Goal: Task Accomplishment & Management: Manage account settings

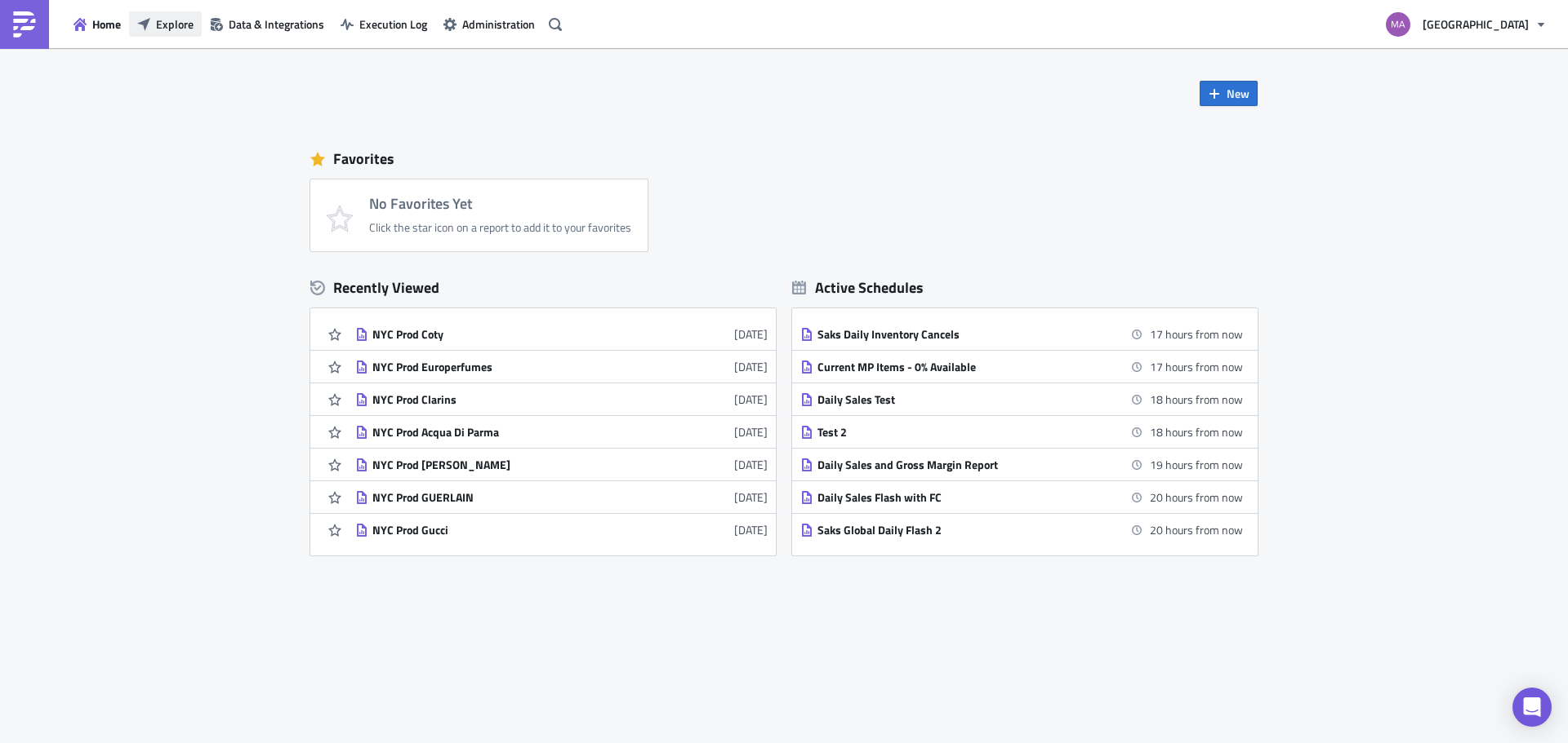
click at [152, 29] on button "Explore" at bounding box center [165, 24] width 73 height 25
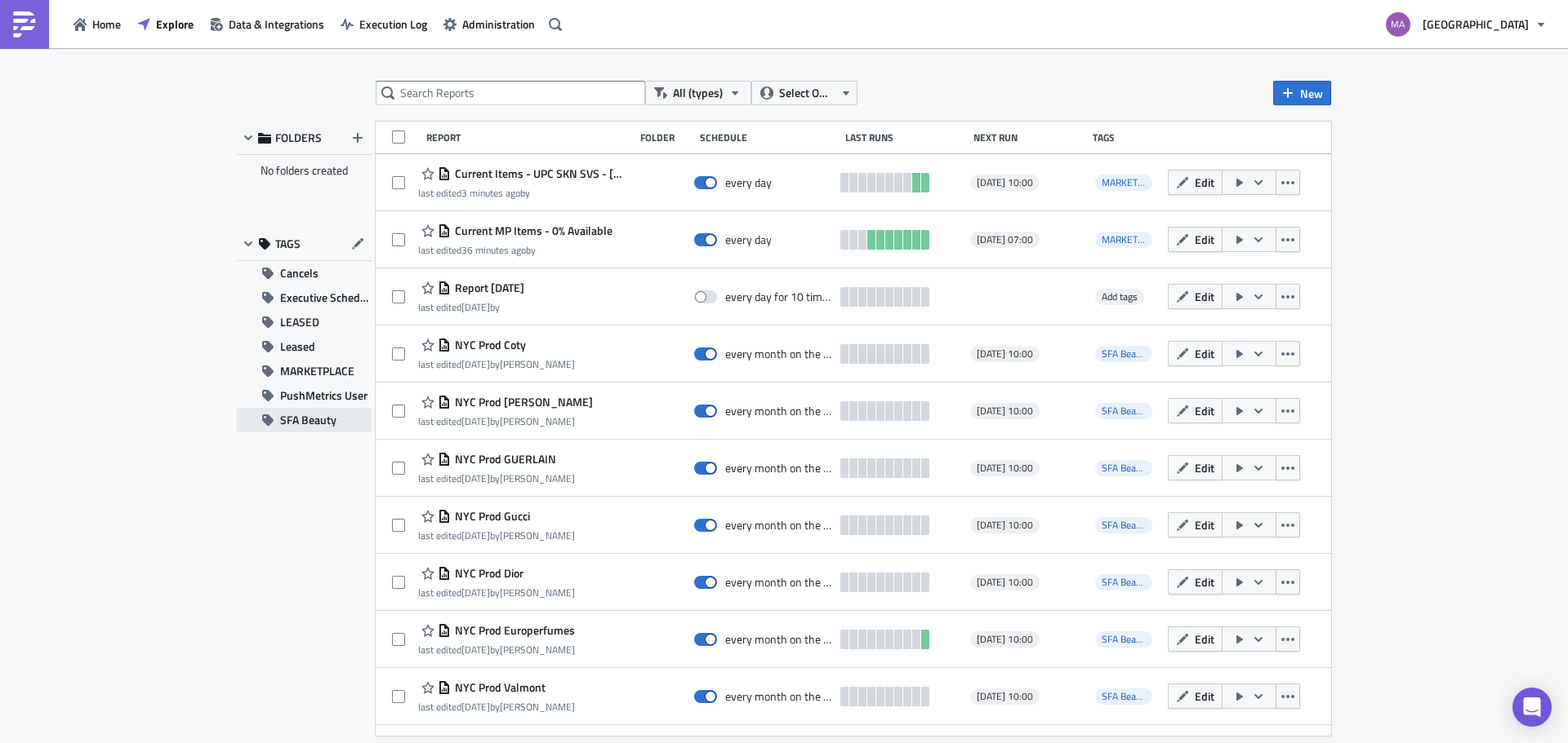
click at [320, 414] on span "SFA Beauty" at bounding box center [308, 420] width 56 height 24
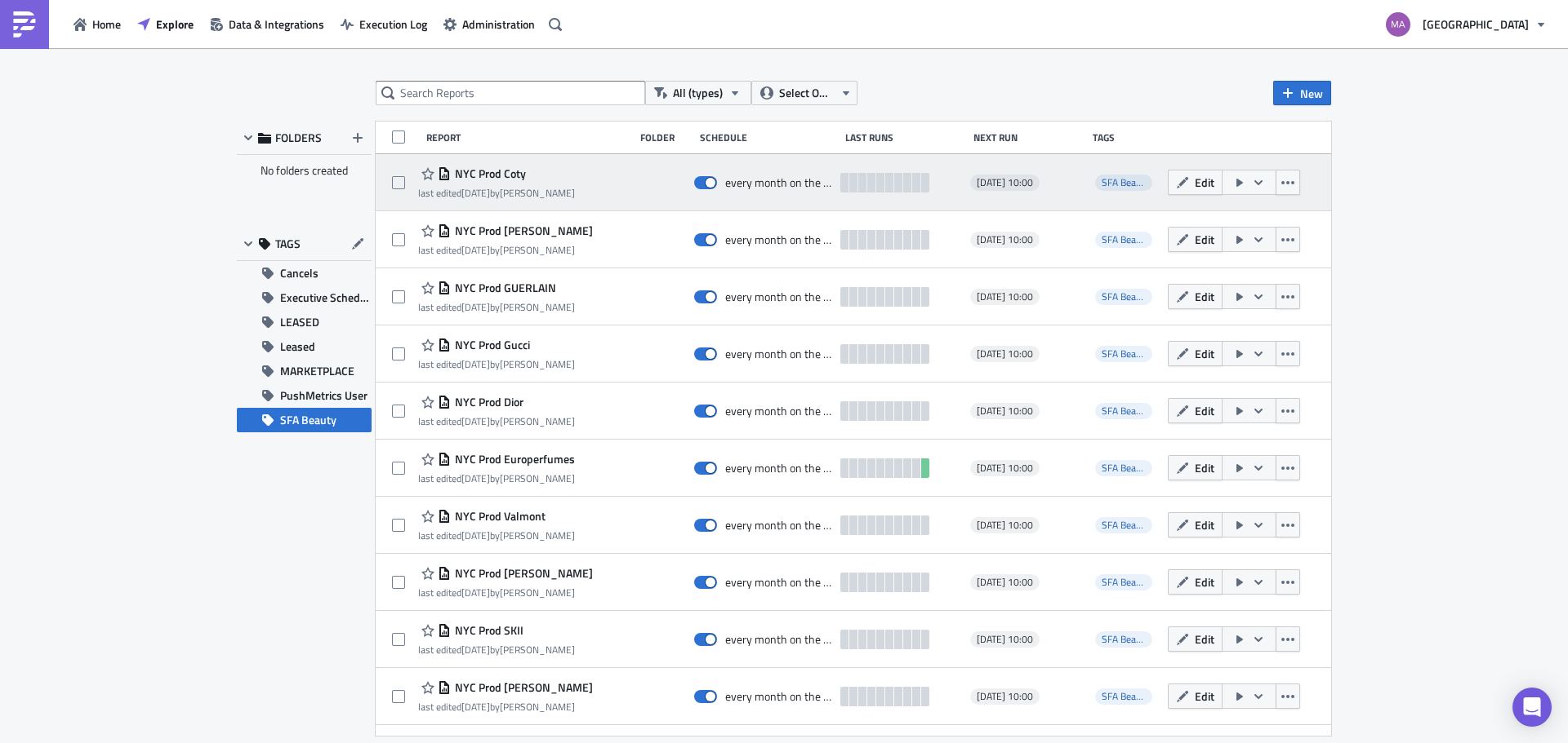
drag, startPoint x: 1282, startPoint y: 178, endPoint x: 1264, endPoint y: 200, distance: 28.4
click at [1282, 178] on icon "button" at bounding box center [1286, 182] width 13 height 13
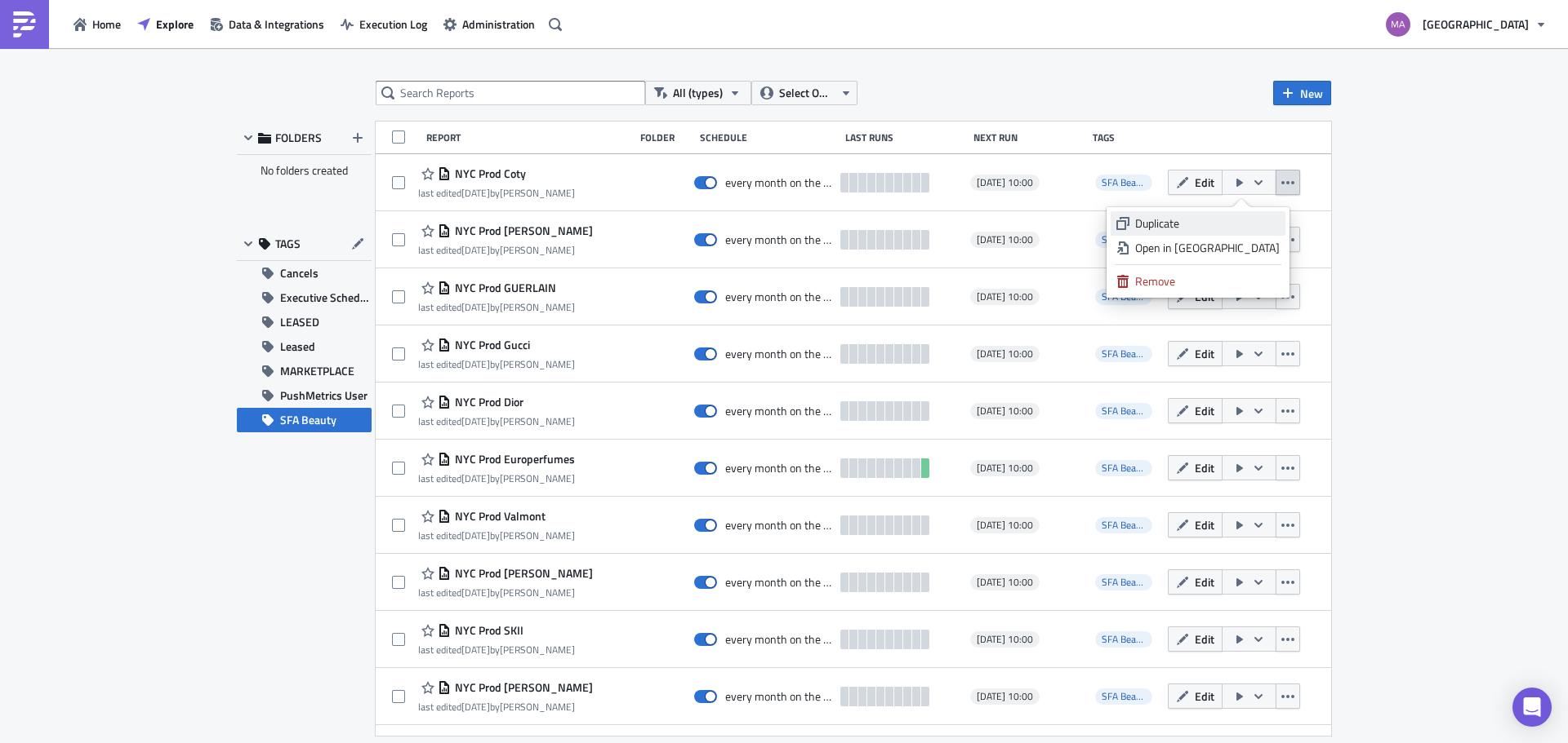
click at [1229, 227] on div "Duplicate" at bounding box center [1207, 223] width 144 height 16
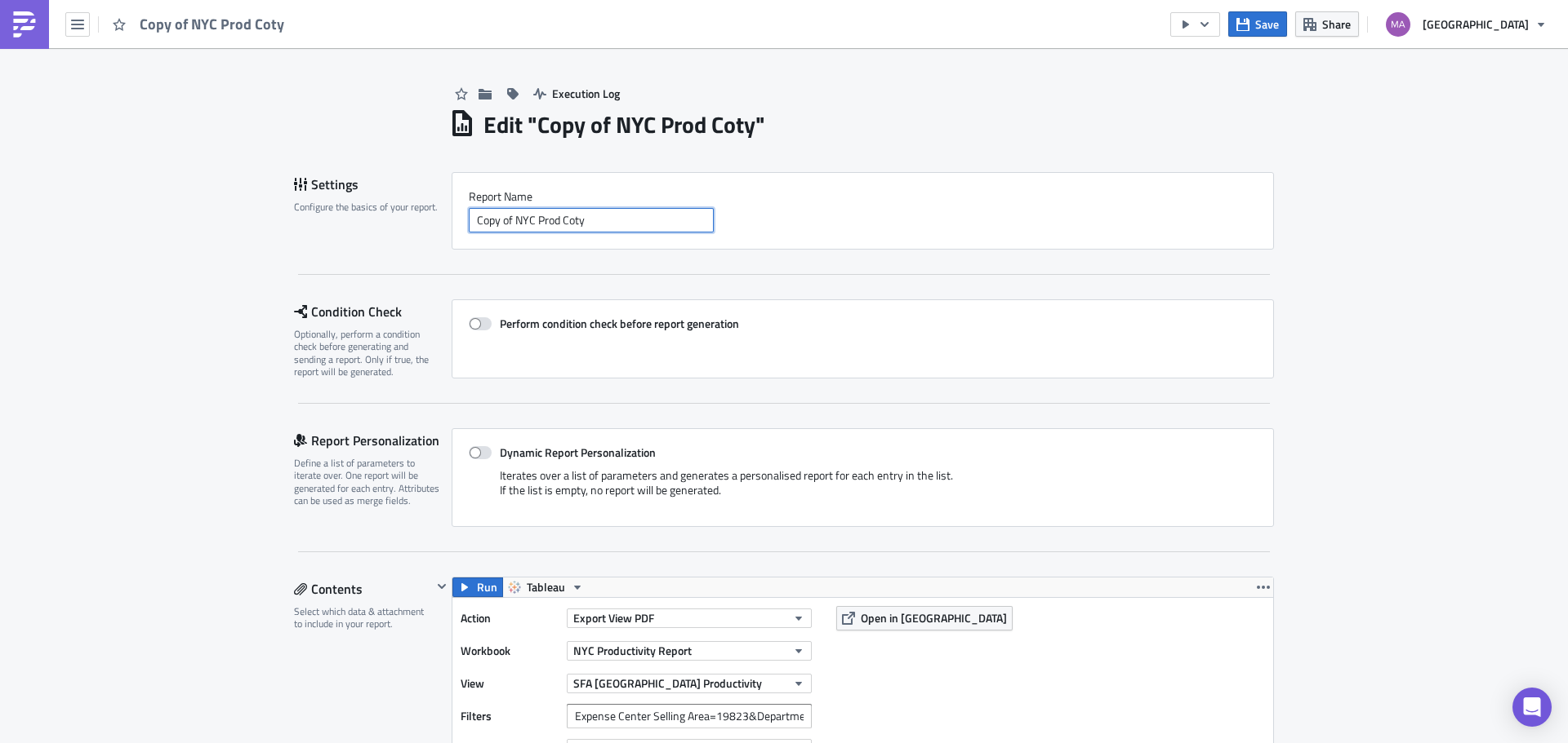
click at [488, 230] on input "Copy of NYC Prod Coty" at bounding box center [590, 220] width 245 height 24
drag, startPoint x: 508, startPoint y: 226, endPoint x: 342, endPoint y: 230, distance: 166.0
click at [344, 230] on div "Settings Configure the basics of your report. Report Nam﻿e Copy of NYC Prod Coty" at bounding box center [784, 211] width 980 height 77
click at [528, 227] on input "NYC Prod Coty" at bounding box center [590, 220] width 245 height 24
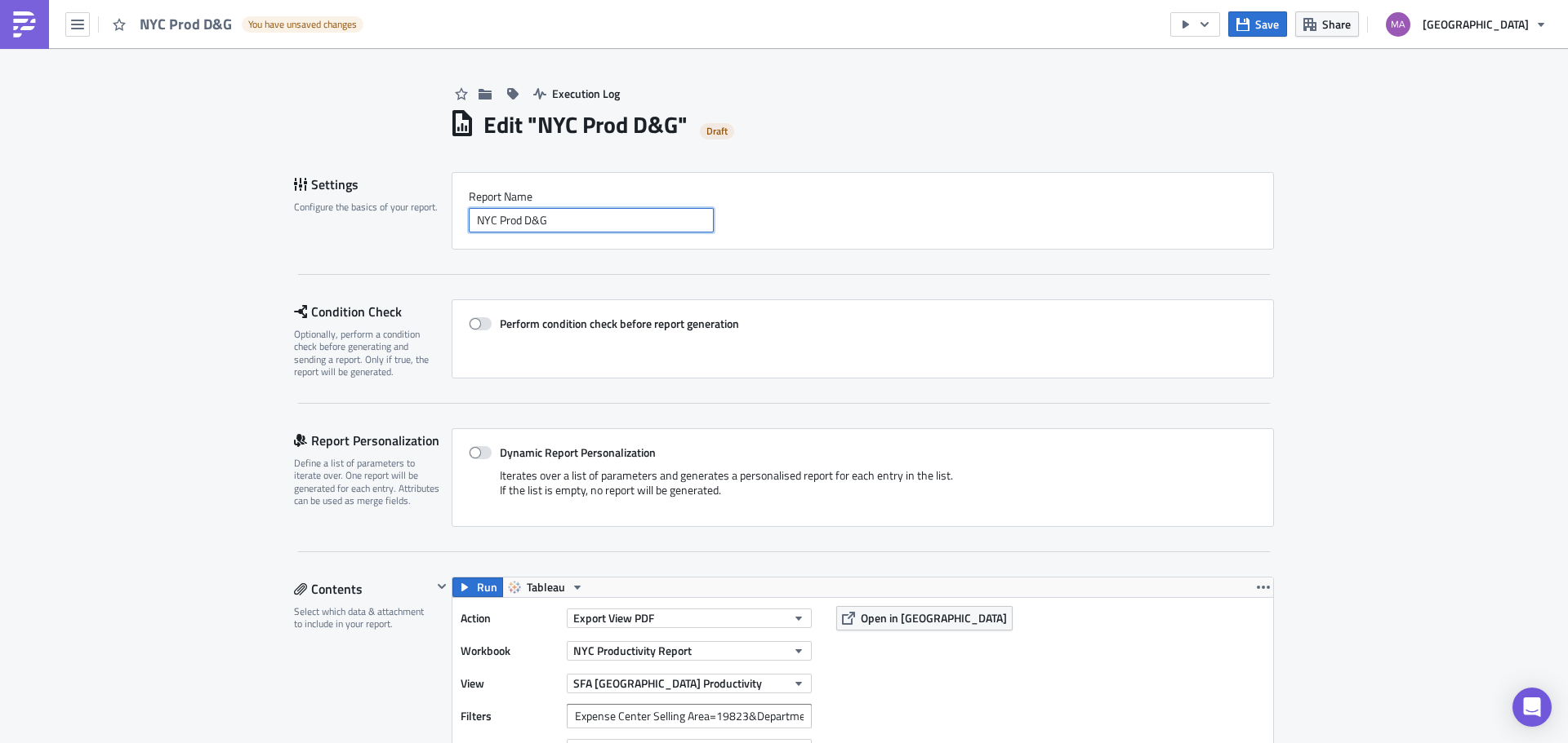
click at [529, 227] on input "NYC Prod D&G" at bounding box center [590, 220] width 245 height 24
click at [533, 224] on input "NYC Prod D&G" at bounding box center [590, 220] width 245 height 24
click at [537, 223] on input "NYC Prod D&G" at bounding box center [590, 220] width 245 height 24
click at [544, 221] on input "NYC Prod D&G" at bounding box center [590, 220] width 245 height 24
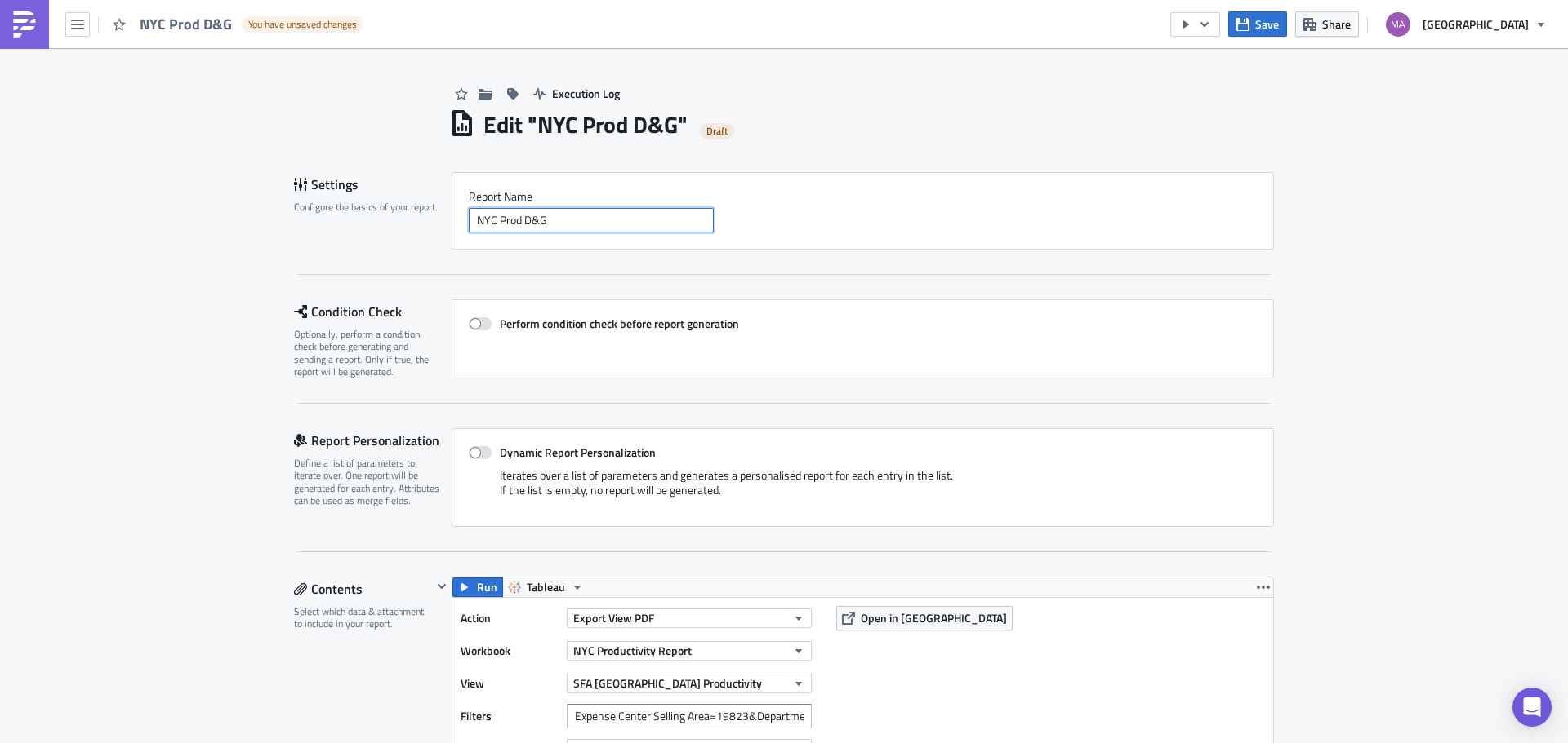
drag, startPoint x: 544, startPoint y: 221, endPoint x: 518, endPoint y: 231, distance: 27.9
click at [518, 231] on input "NYC Prod D&G" at bounding box center [590, 220] width 245 height 24
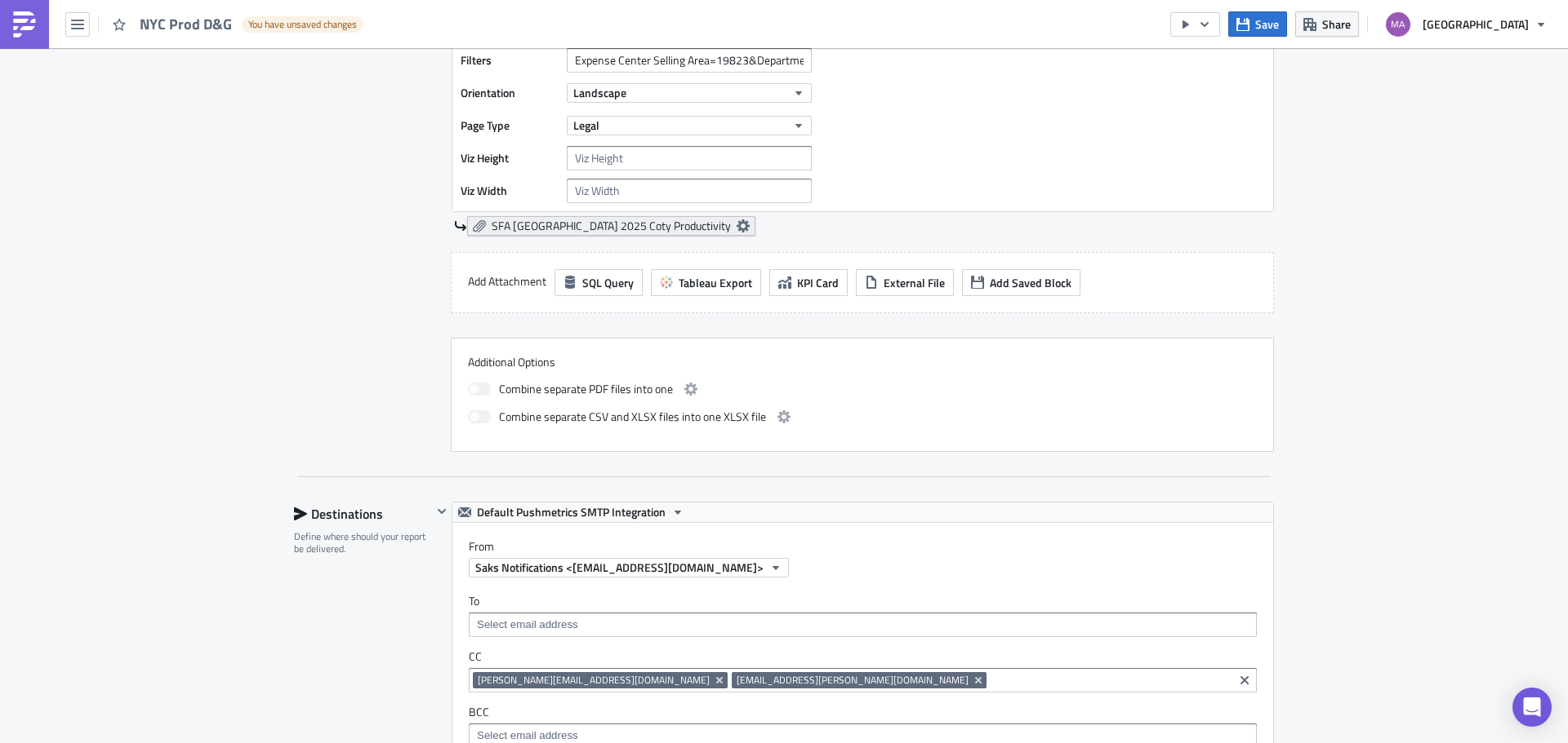
scroll to position [653, 0]
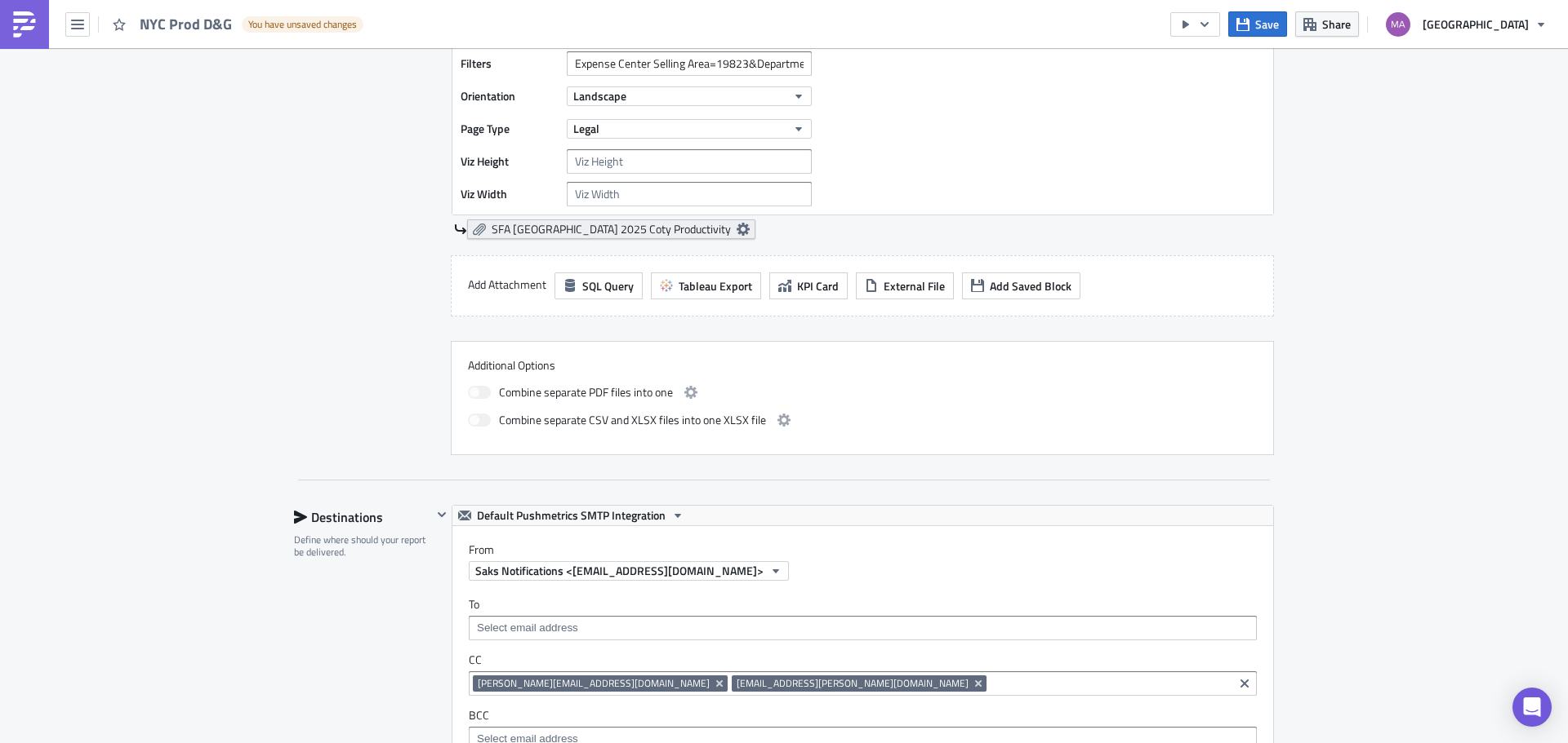
type input "NYC Prod D&G"
click at [553, 226] on span "SFA [GEOGRAPHIC_DATA] 2025 Coty Productivity" at bounding box center [611, 228] width 239 height 15
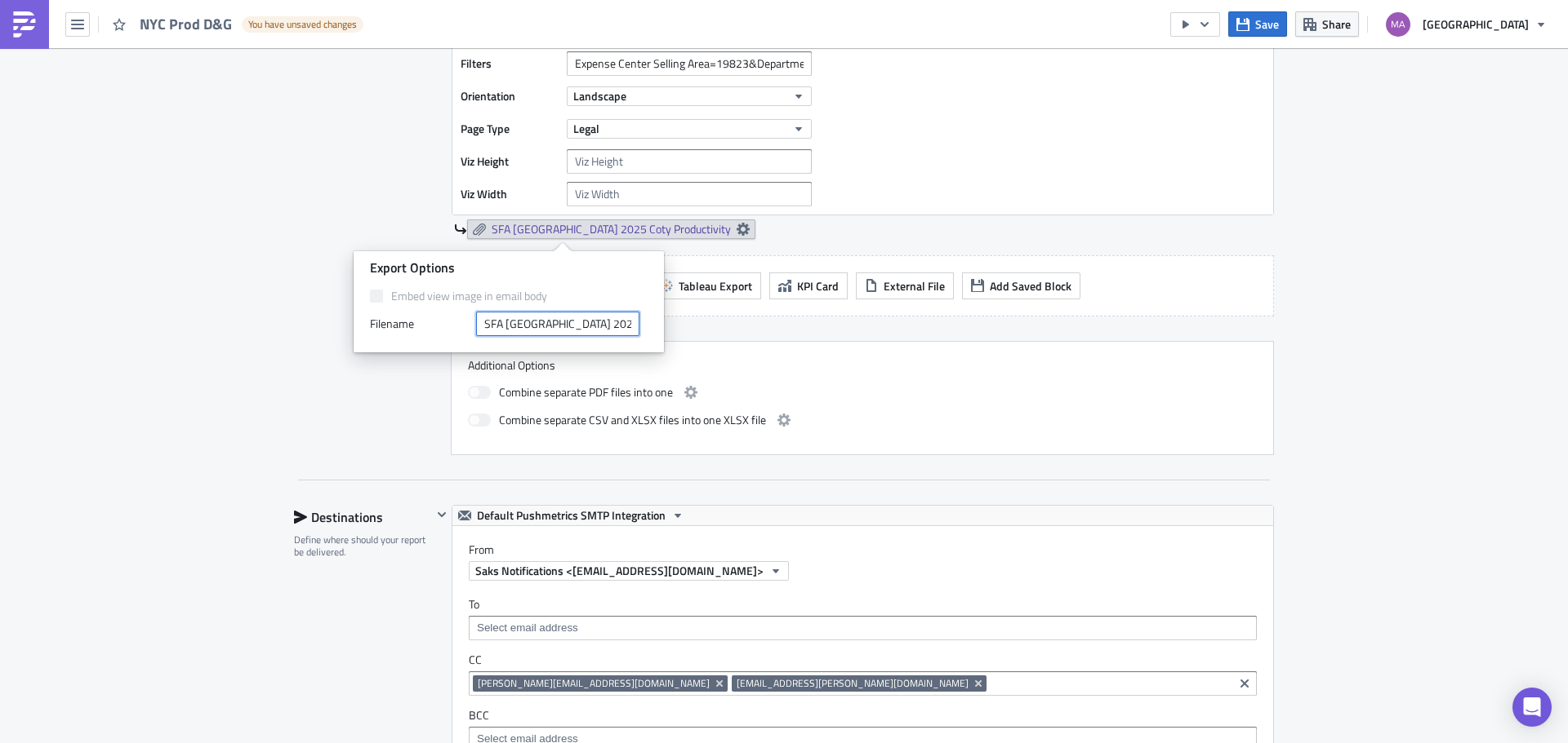
click at [571, 329] on input "SFA [GEOGRAPHIC_DATA] 2025 Coty Productivity" at bounding box center [558, 323] width 164 height 24
click at [570, 328] on input "SFA [GEOGRAPHIC_DATA] 2025 Coty Productivity" at bounding box center [558, 323] width 164 height 24
paste input "D&G"
type input "SFA NYC 2025 D&G Productivity"
click at [249, 391] on div "Execution Log Edit " NYC Prod D&G " Draft Settings Configure the basics of your…" at bounding box center [784, 461] width 1568 height 2130
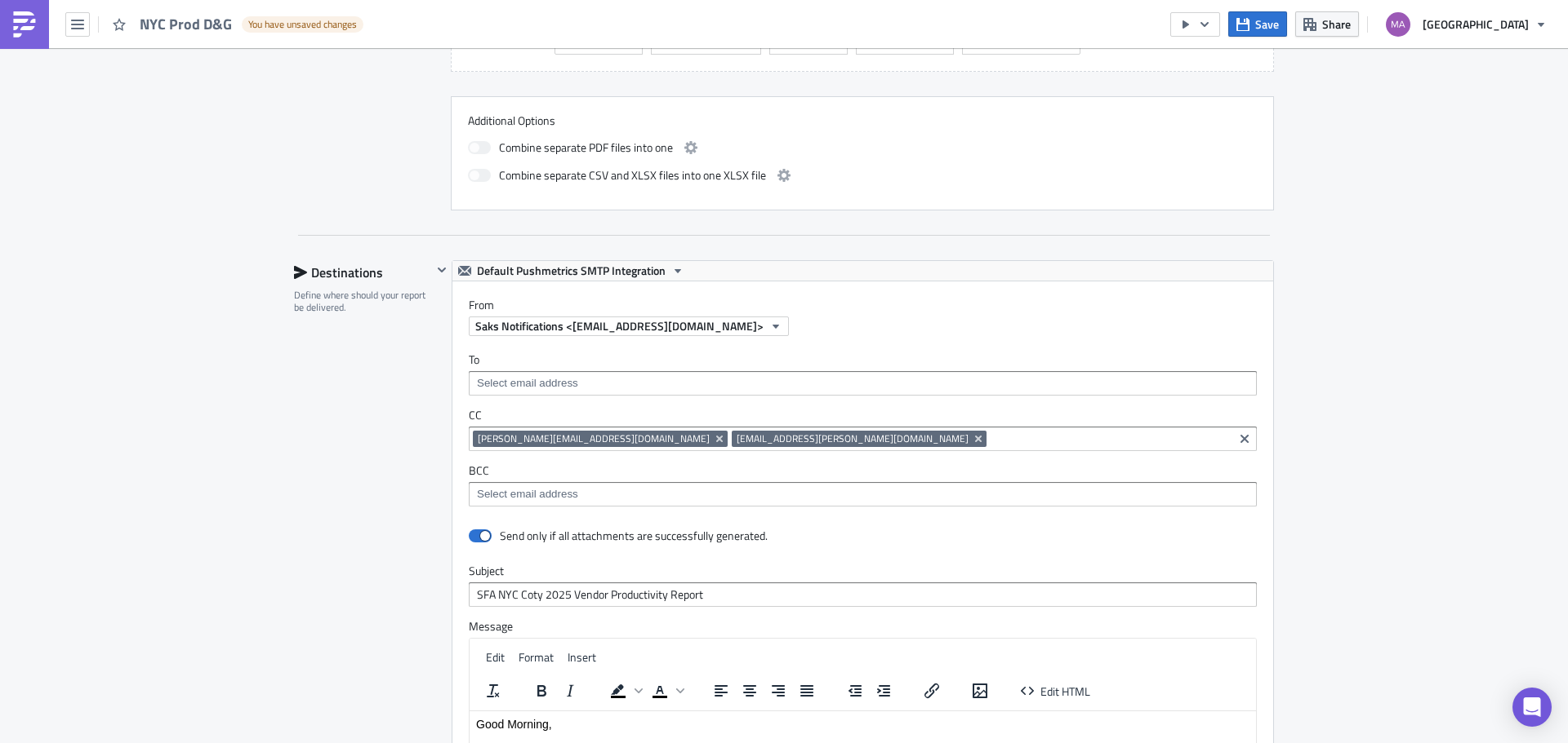
scroll to position [979, 0]
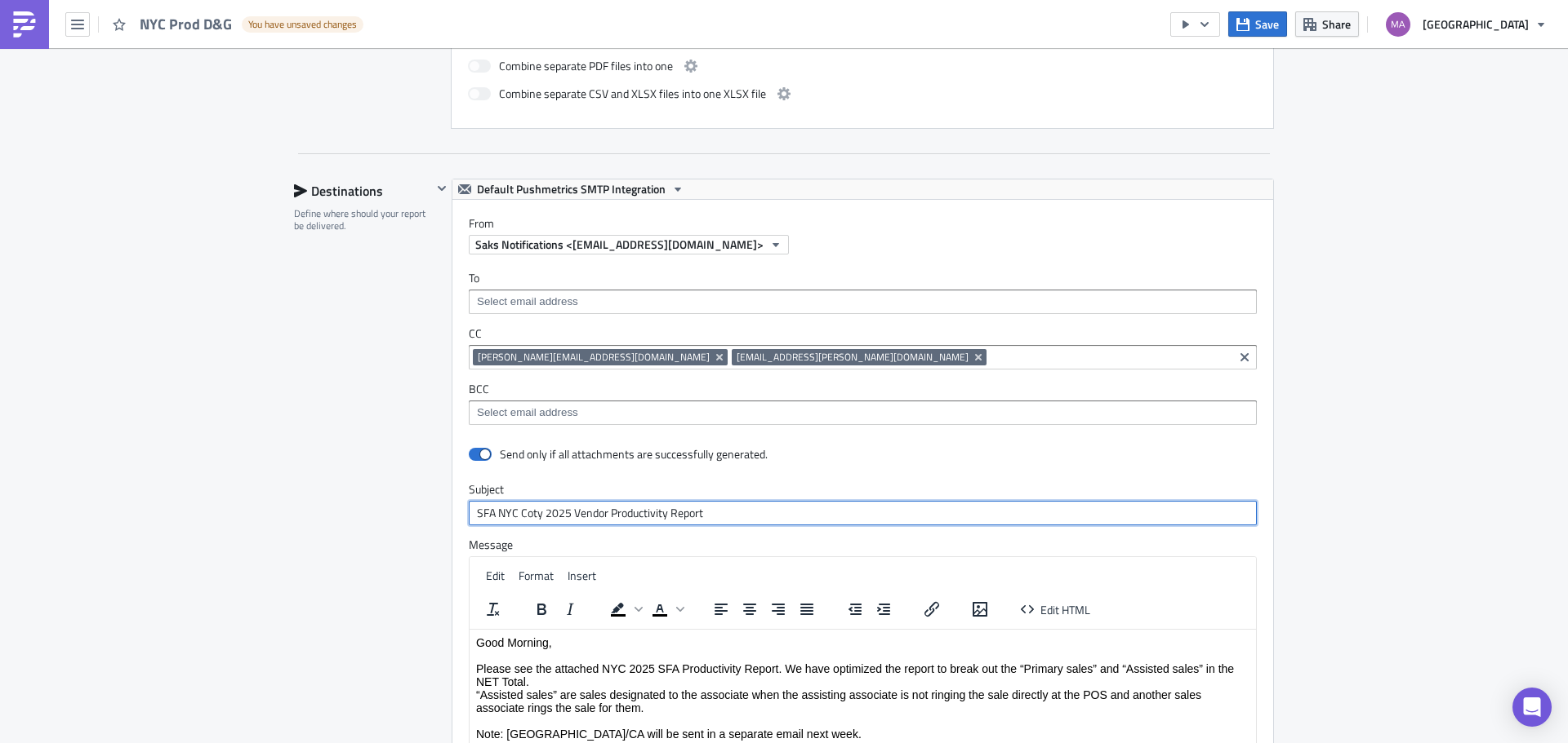
click at [525, 511] on input "SFA NYC Coty 2025 Vendor Productivity Report" at bounding box center [862, 513] width 788 height 24
paste input "D&G"
type input "SFA NYC D&G 2025 Vendor Productivity Report"
click at [107, 611] on div "Execution Log Edit " NYC Prod D&G " Draft Settings Configure the basics of your…" at bounding box center [784, 134] width 1568 height 2130
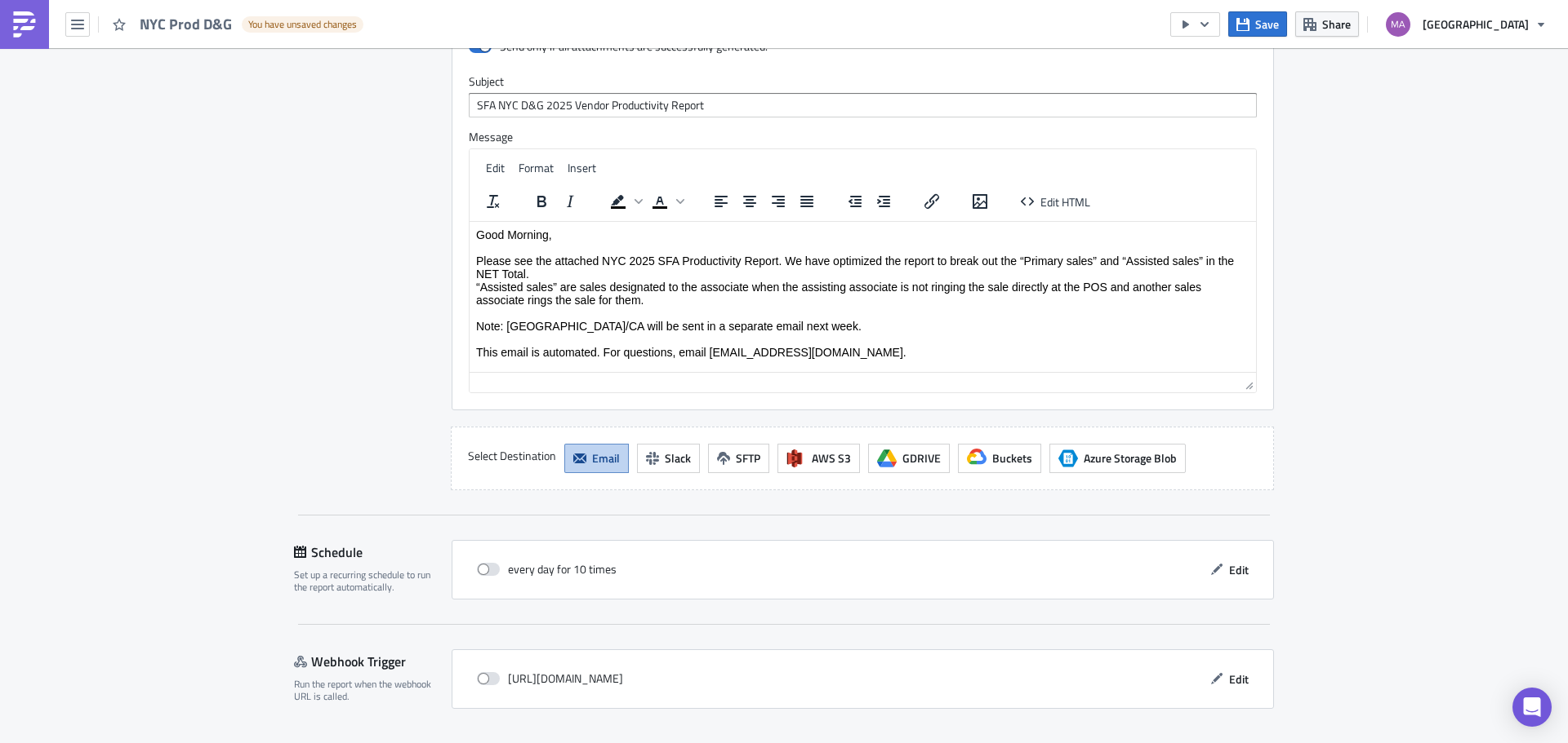
scroll to position [1433, 0]
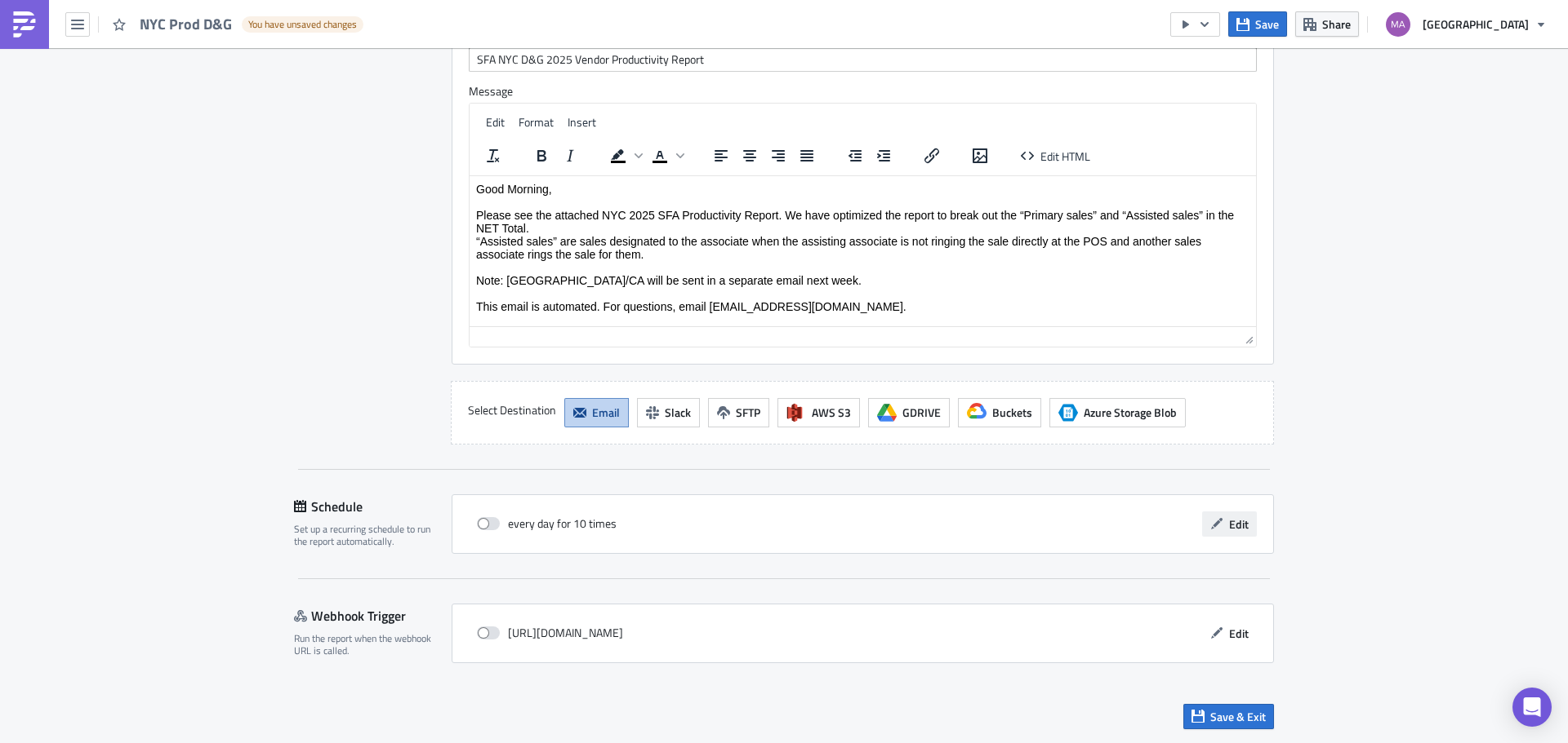
click at [1243, 536] on button "Edit" at bounding box center [1229, 524] width 55 height 25
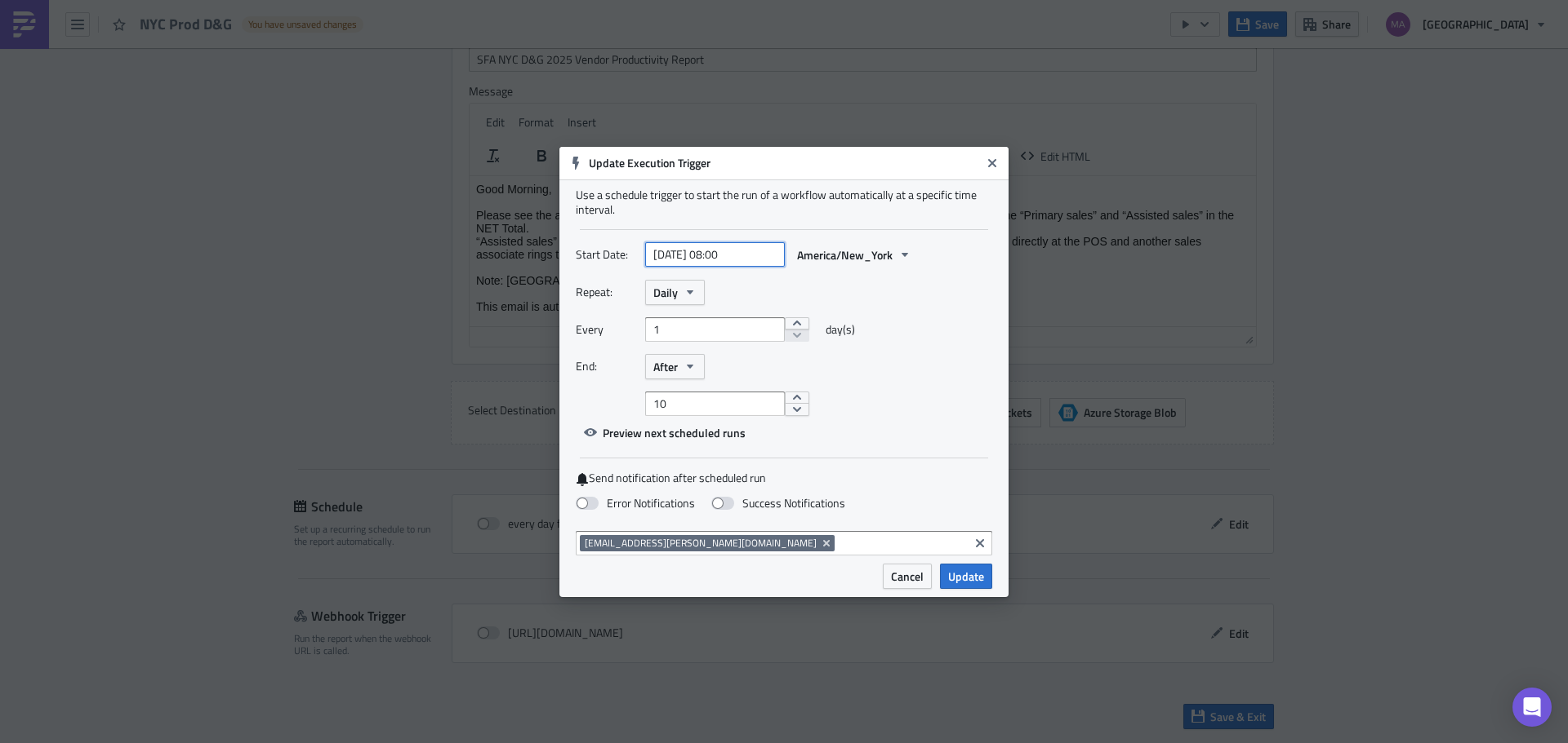
click at [731, 259] on input "[DATE] 08:00" at bounding box center [714, 254] width 139 height 24
select select "9"
select select "2025"
type input "[DATE] 10:00"
click at [923, 313] on div "Repeat: Daily Every 1 day(s) End: After 10" at bounding box center [784, 347] width 416 height 136
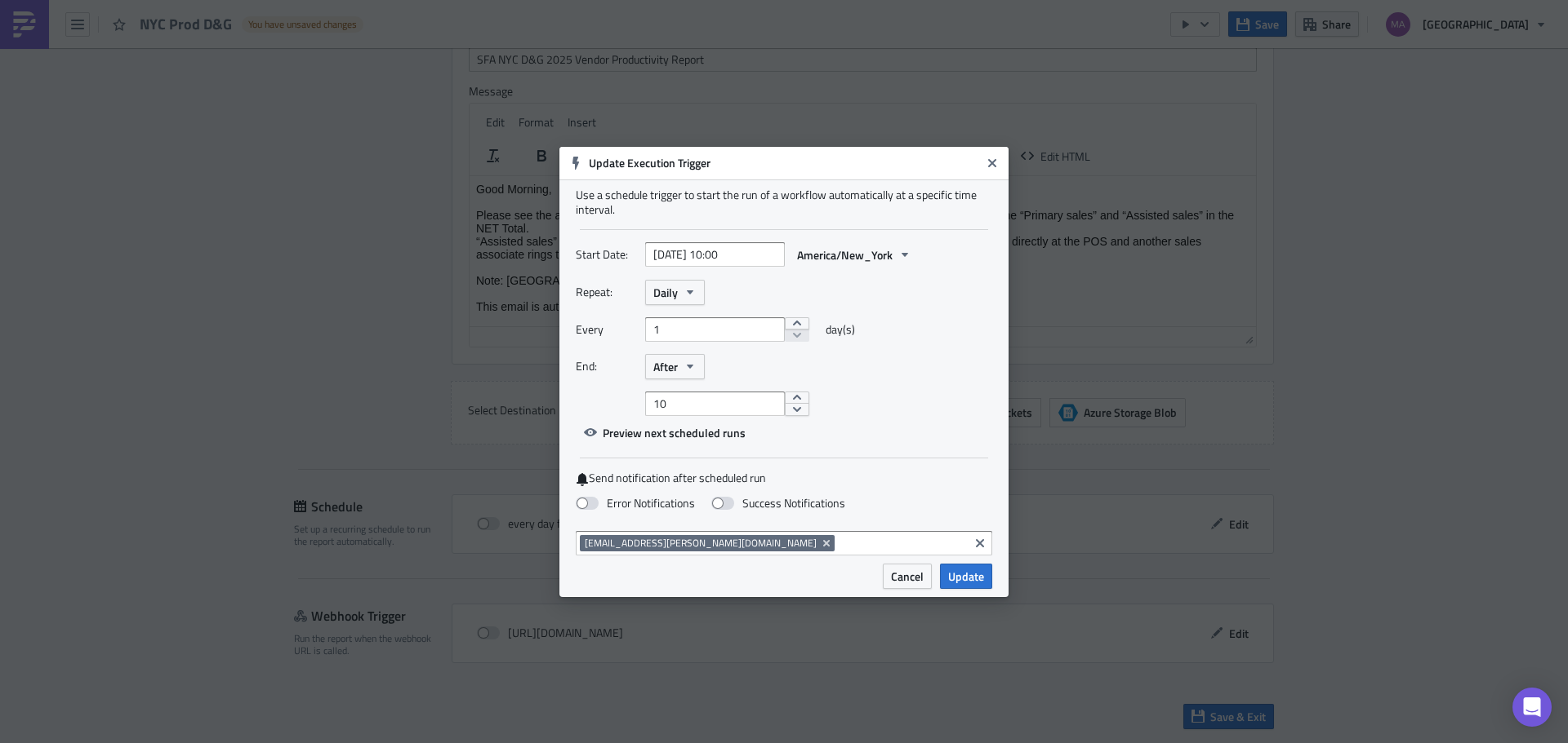
click at [671, 278] on div "Start Date: [DATE] 10:00 [GEOGRAPHIC_DATA]/New_York" at bounding box center [784, 261] width 416 height 38
click at [673, 292] on span "Daily" at bounding box center [665, 293] width 24 height 17
click at [685, 342] on div "Monthly" at bounding box center [723, 345] width 136 height 16
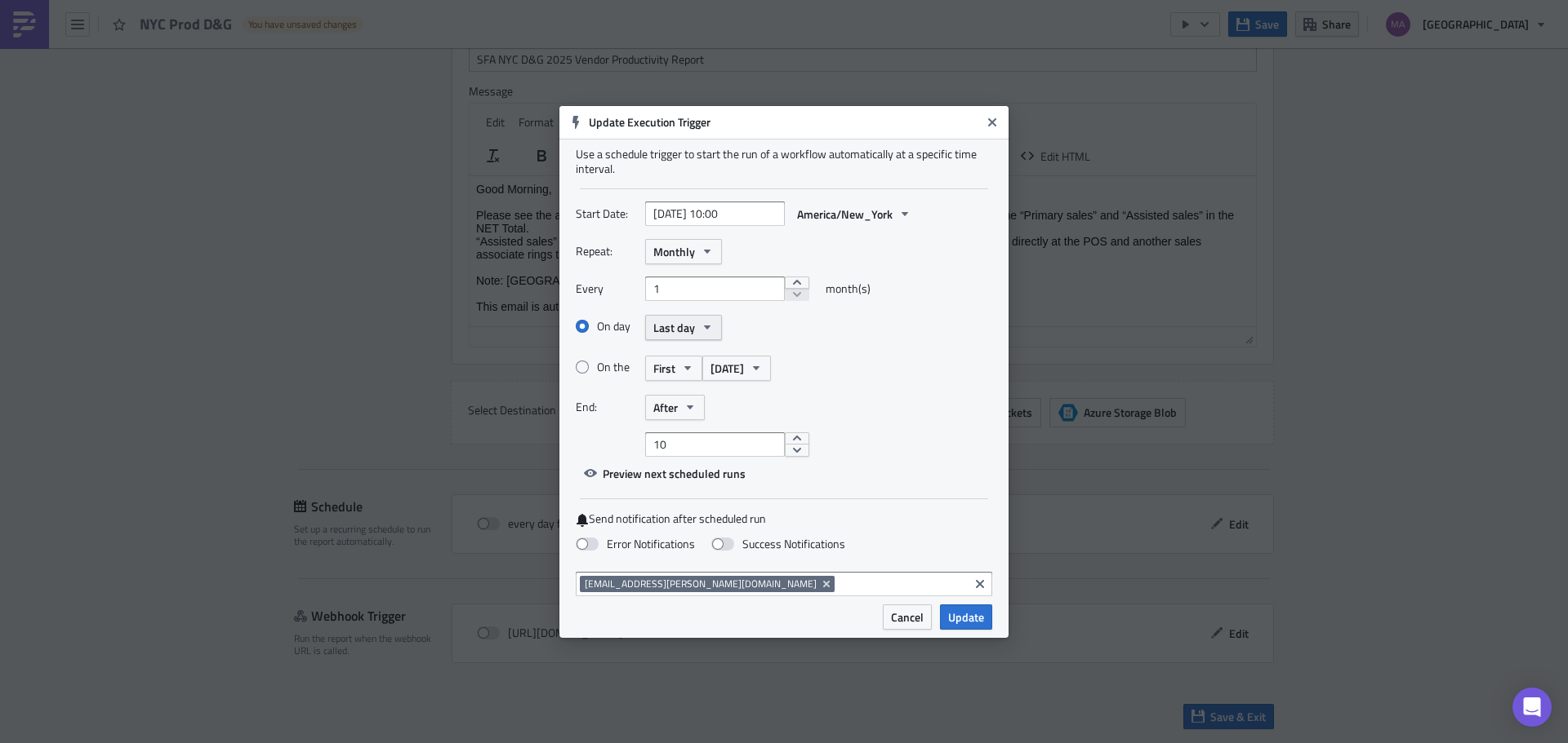
click at [684, 331] on span "Last day" at bounding box center [674, 328] width 42 height 17
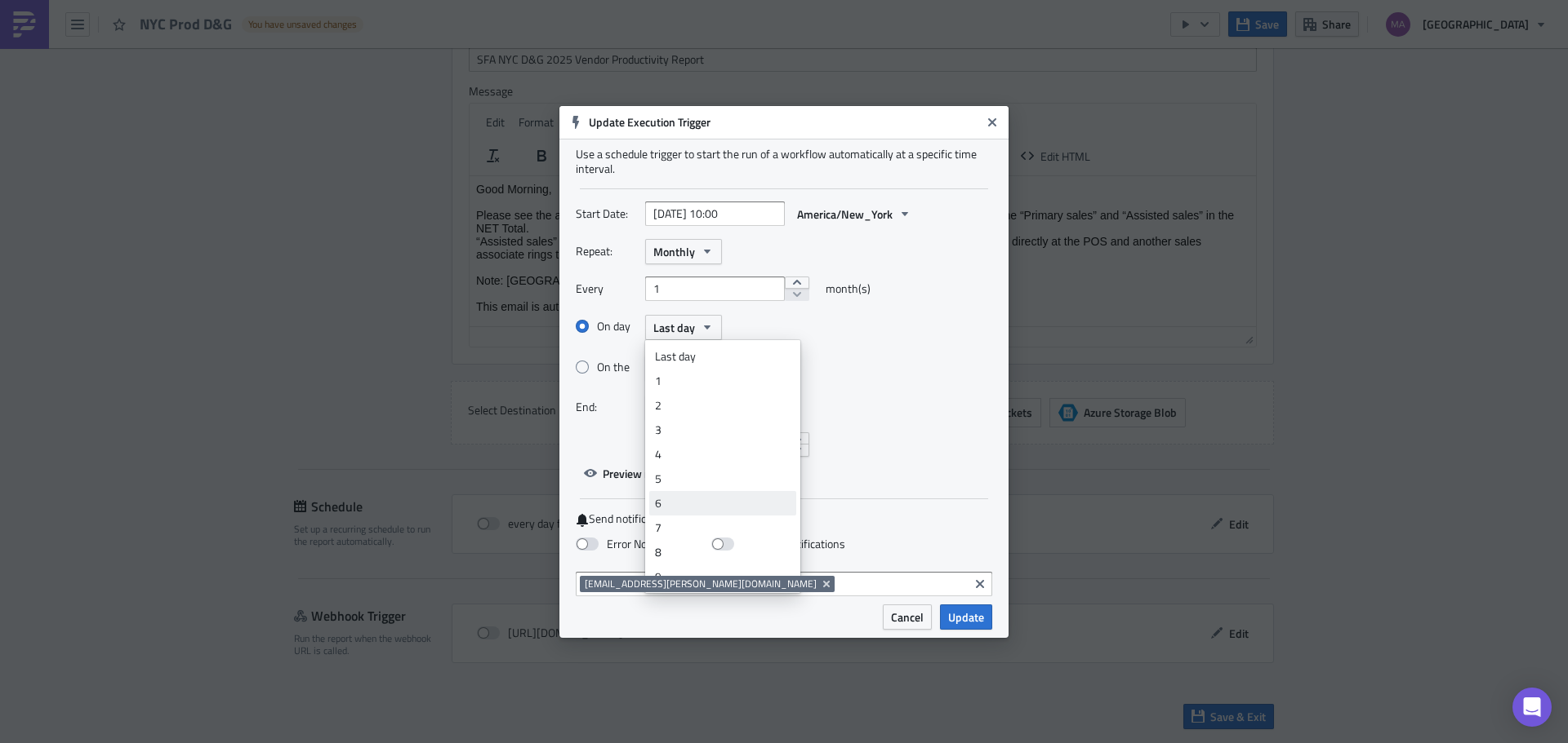
click at [695, 500] on div "6" at bounding box center [723, 503] width 136 height 16
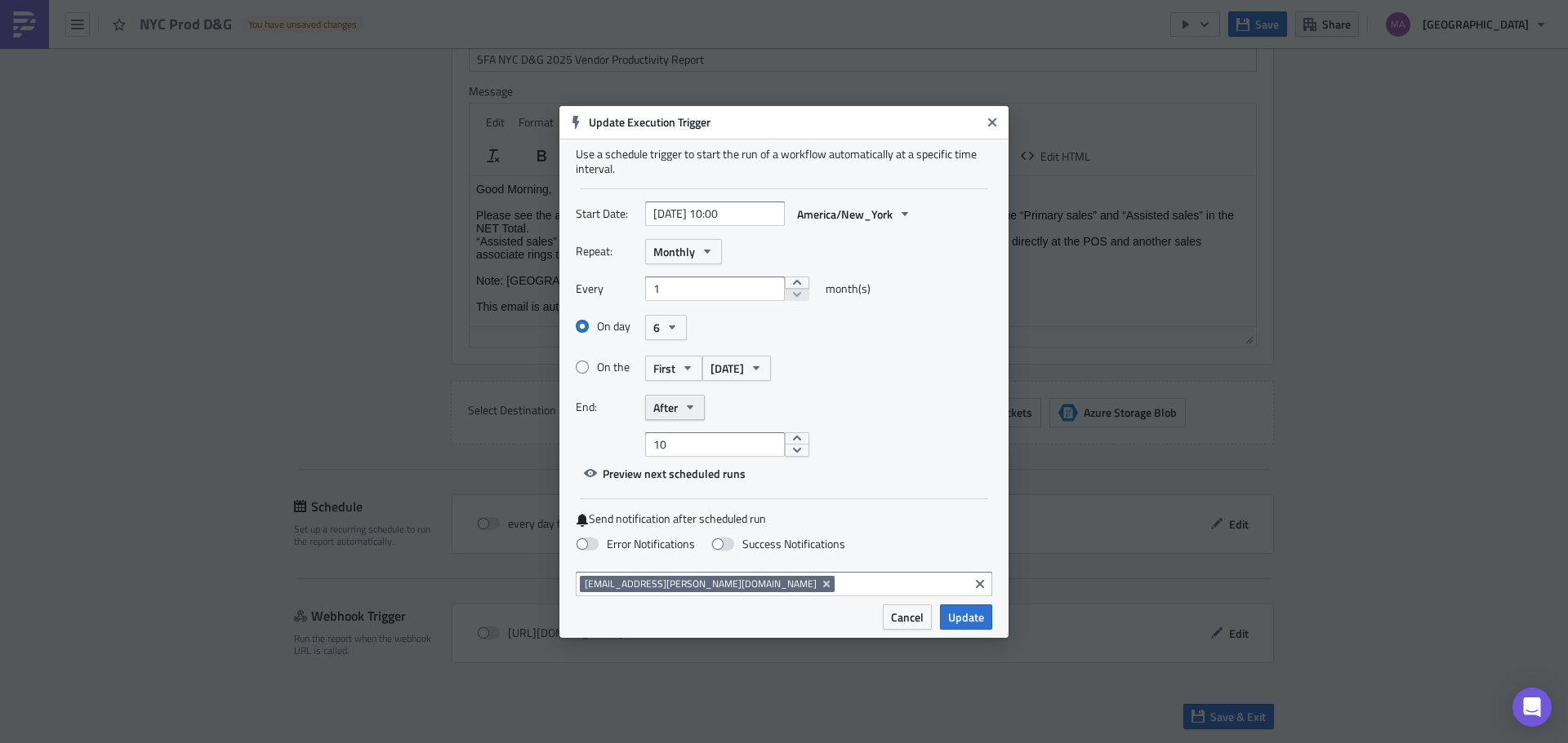
click at [674, 404] on span "After" at bounding box center [665, 407] width 24 height 17
click at [692, 442] on div "Never" at bounding box center [723, 436] width 136 height 16
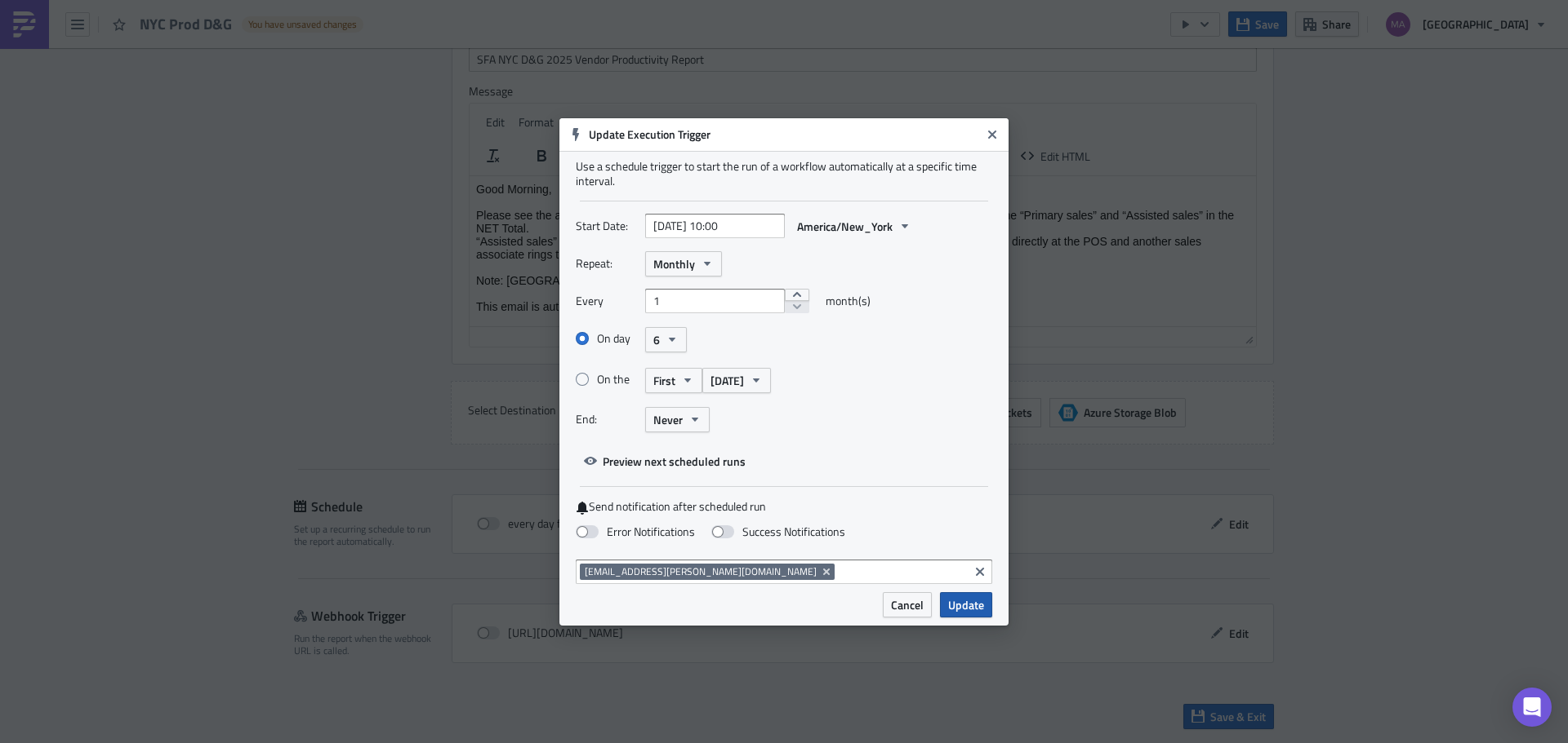
click at [961, 611] on span "Update" at bounding box center [965, 606] width 36 height 17
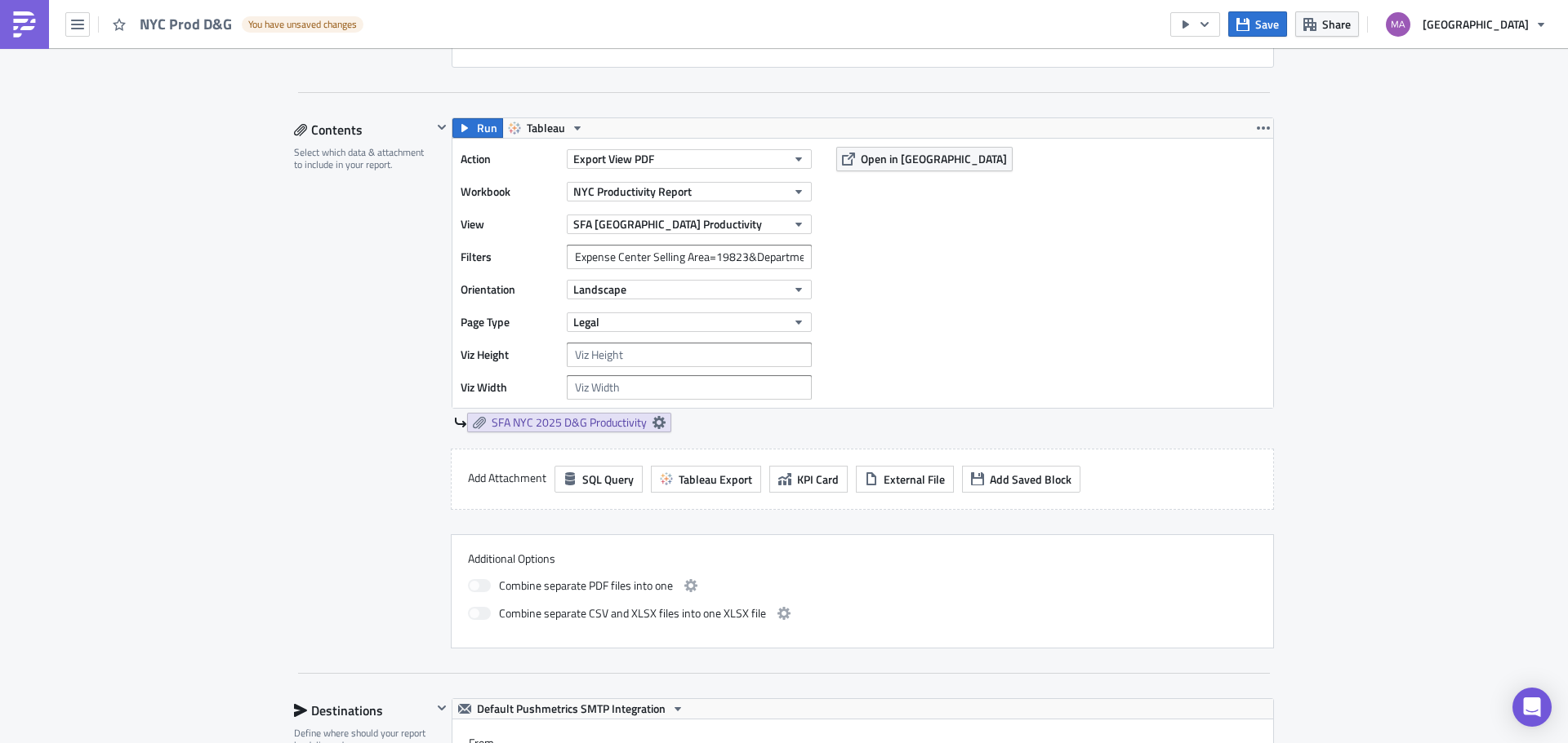
scroll to position [408, 0]
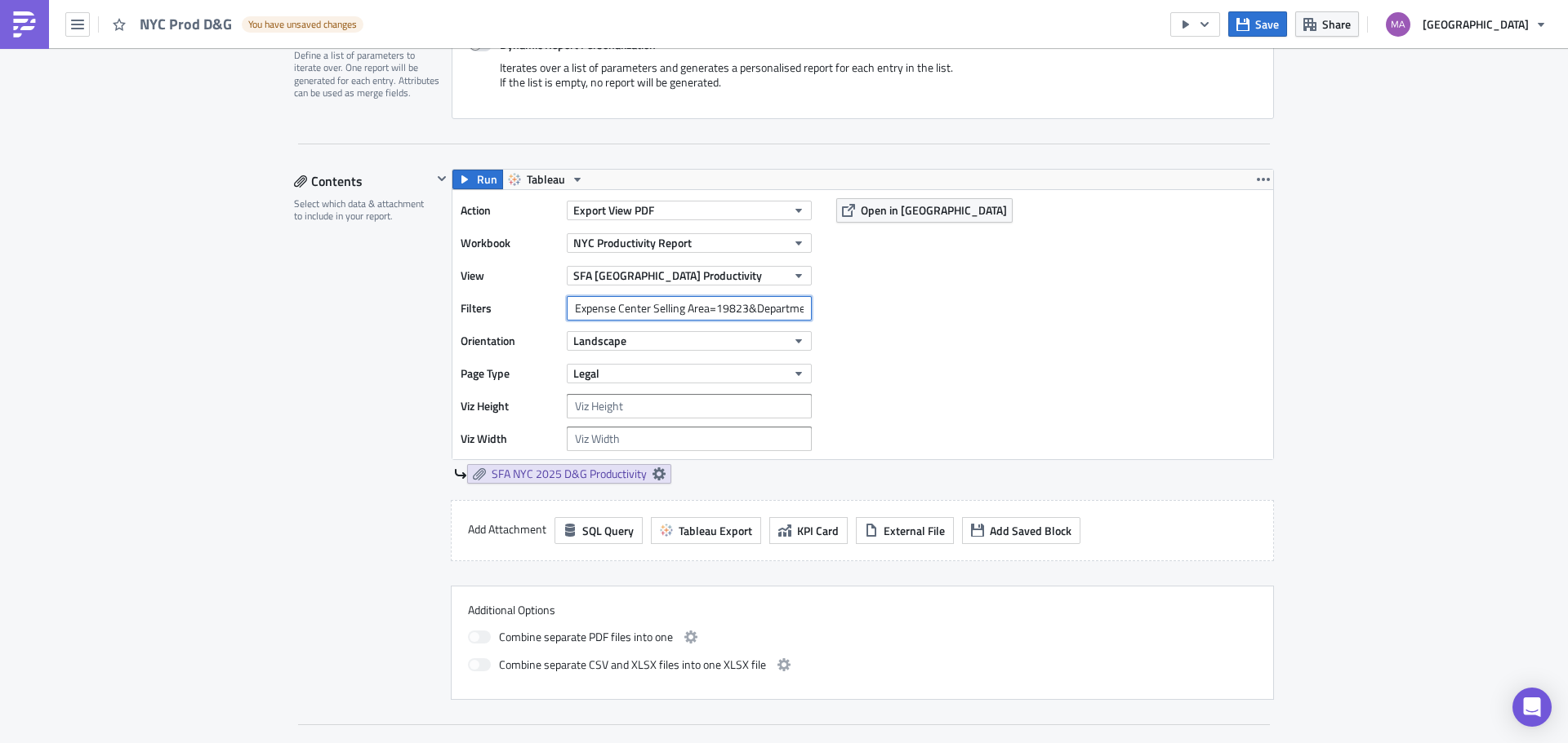
click at [734, 311] on input "Expense Center Selling Area=19823&Department Number=338&Department Number=453&D…" at bounding box center [688, 308] width 245 height 24
paste input "1"
drag, startPoint x: 714, startPoint y: 309, endPoint x: 554, endPoint y: 320, distance: 160.4
click at [554, 320] on div "Filters Expense Center Selling Area=19821&Department Number=338&Department Numb…" at bounding box center [640, 308] width 359 height 24
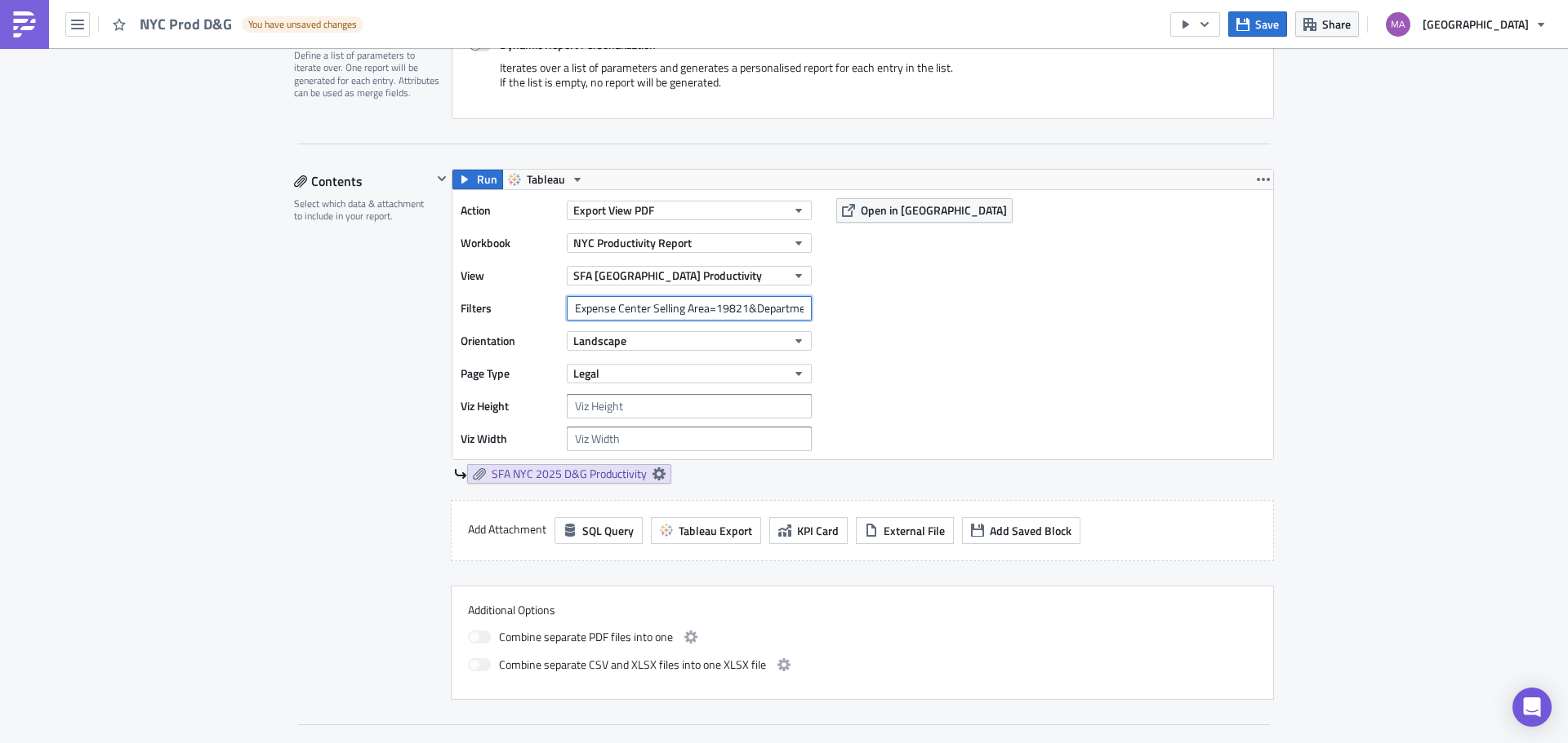
click at [743, 309] on input "Expense Center Selling Area=19821&Department Number=338&Department Number=453&D…" at bounding box center [688, 308] width 245 height 24
click at [747, 309] on input "Expense Center Selling Area=19821&Department Number=338&Department Number=453&D…" at bounding box center [688, 308] width 245 height 24
paste input "Expense Center Selling Area=1"
drag, startPoint x: 733, startPoint y: 314, endPoint x: 747, endPoint y: 313, distance: 14.0
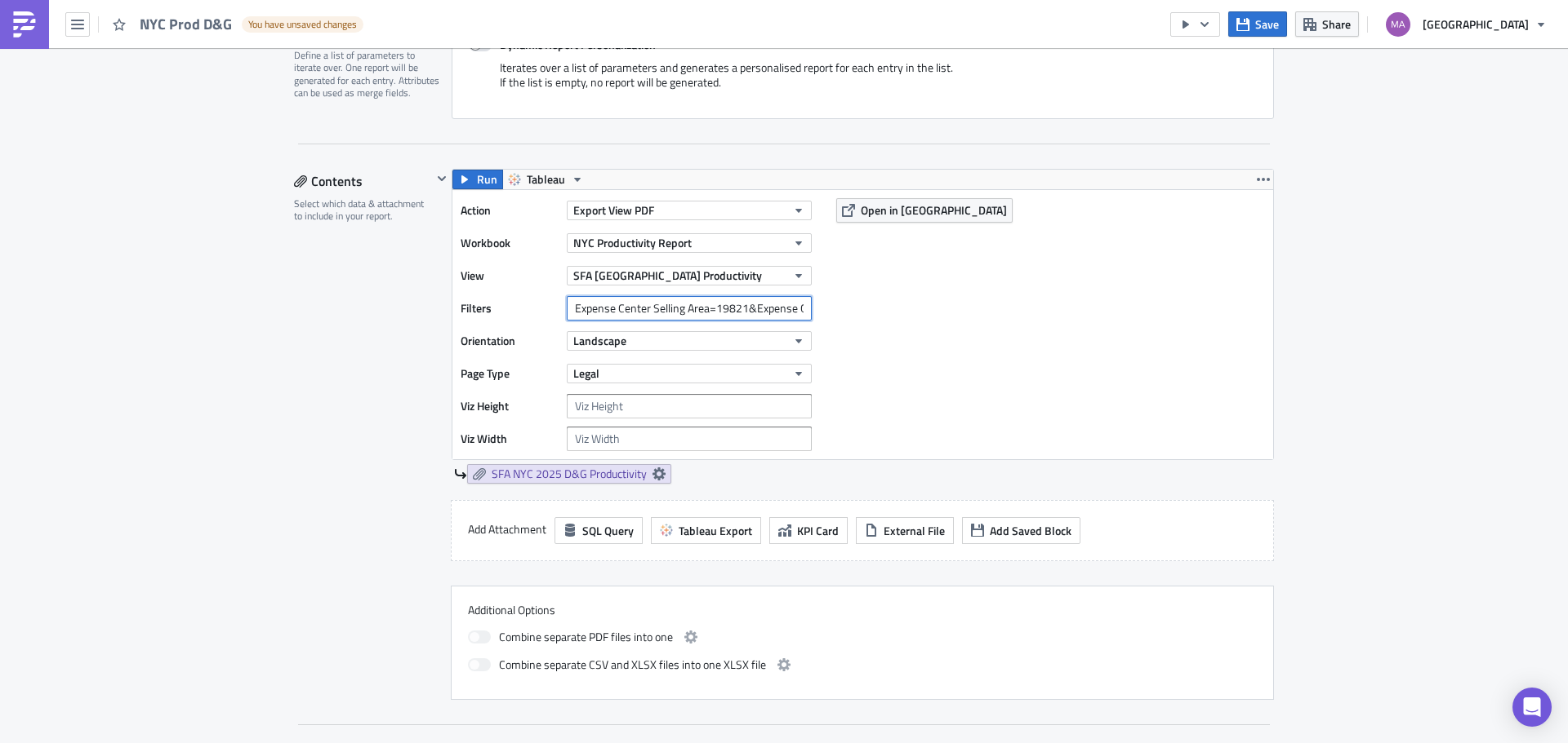
click at [733, 314] on input "Expense Center Selling Area=19821&Expense Center Selling Area=1&Department Numb…" at bounding box center [688, 308] width 245 height 24
drag, startPoint x: 769, startPoint y: 308, endPoint x: 854, endPoint y: 319, distance: 85.7
click at [854, 319] on div "Action Export View PDF Workbook NYC Productivity Report View SFA [GEOGRAPHIC_DA…" at bounding box center [862, 325] width 821 height 269
click at [657, 300] on input "Expense Center Selling Area=19821&Expense Center Selling Area=1&Department Numb…" at bounding box center [688, 308] width 245 height 24
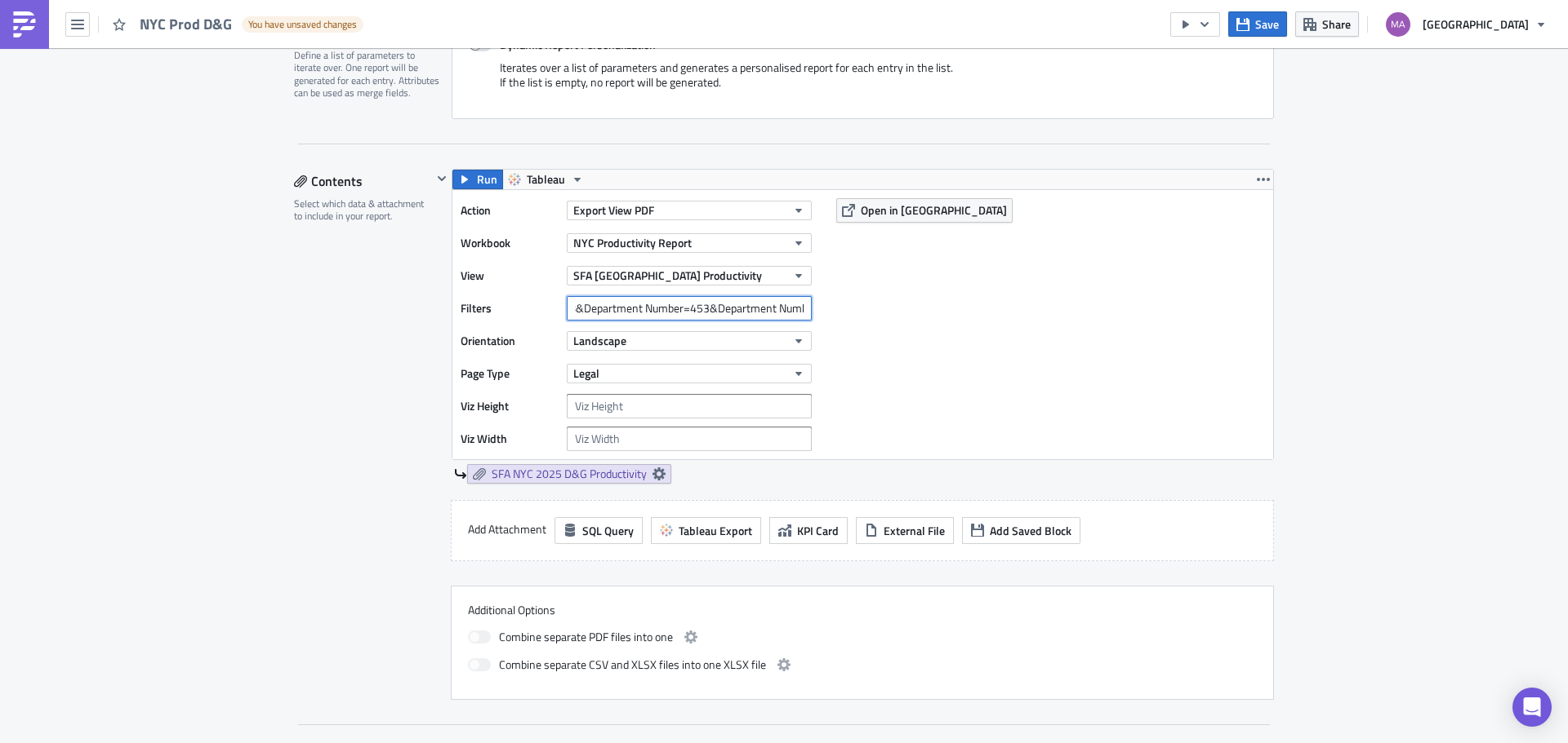
scroll to position [0, 708]
drag, startPoint x: 649, startPoint y: 311, endPoint x: 766, endPoint y: 308, distance: 117.0
click at [766, 308] on input "Expense Center Selling Area=19821&Expense Center Selling Area=1&Department Numb…" at bounding box center [688, 308] width 245 height 24
click at [588, 310] on input "Expense Center Selling Area=19821&Expense Center Selling Area=1&Department Numb…" at bounding box center [688, 308] width 245 height 24
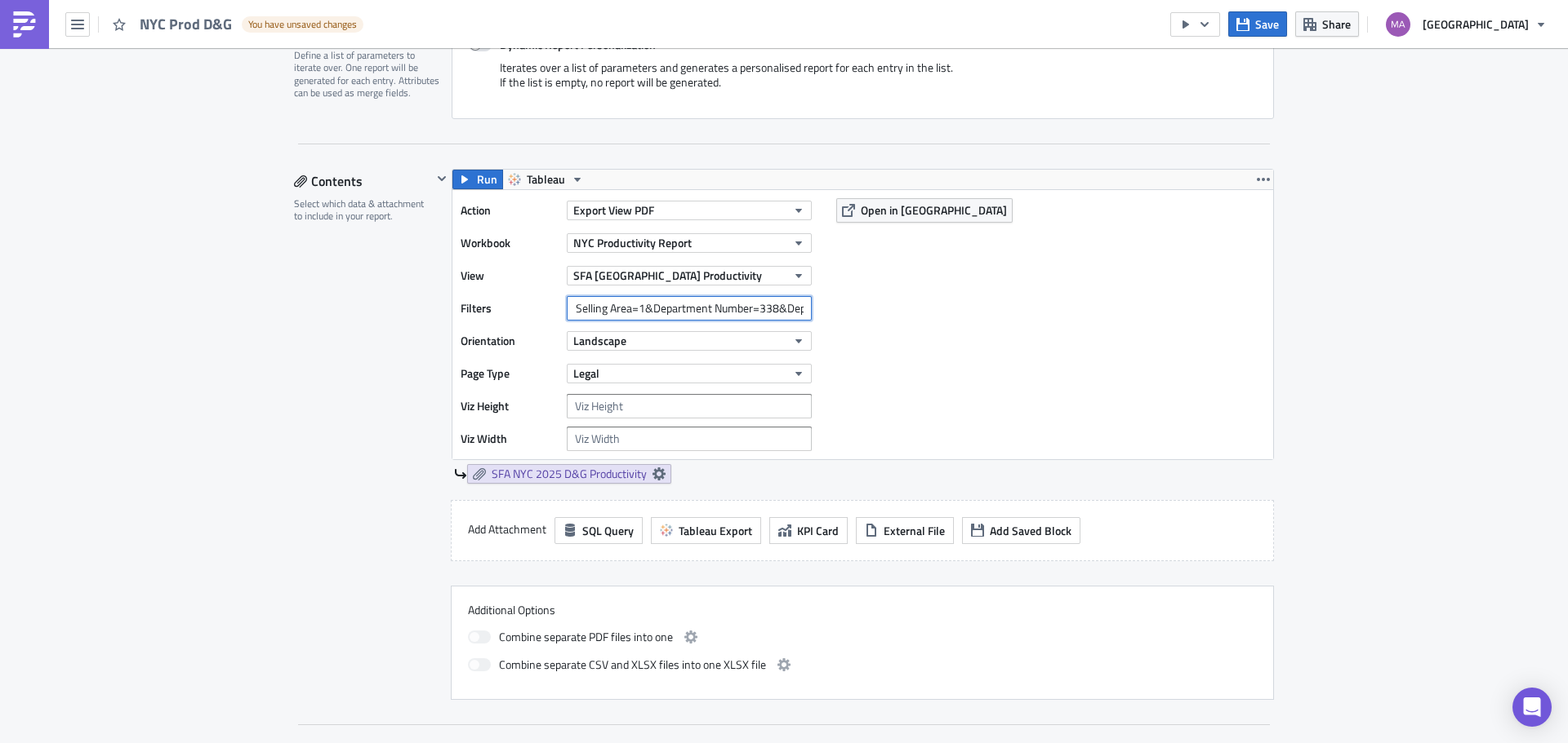
drag, startPoint x: 703, startPoint y: 311, endPoint x: 712, endPoint y: 315, distance: 9.8
click at [712, 315] on input "Expense Center Selling Area=19821&Expense Center Selling Area=1&Department Numb…" at bounding box center [688, 308] width 245 height 24
click at [630, 310] on input "Expense Center Selling Area=19821&Expense Center Selling Area=1&Department Numb…" at bounding box center [688, 308] width 245 height 24
click at [639, 313] on input "Expense Center Selling Area=19821&Expense Center Selling Area=1&Department Numb…" at bounding box center [688, 308] width 245 height 24
paste input "19852"
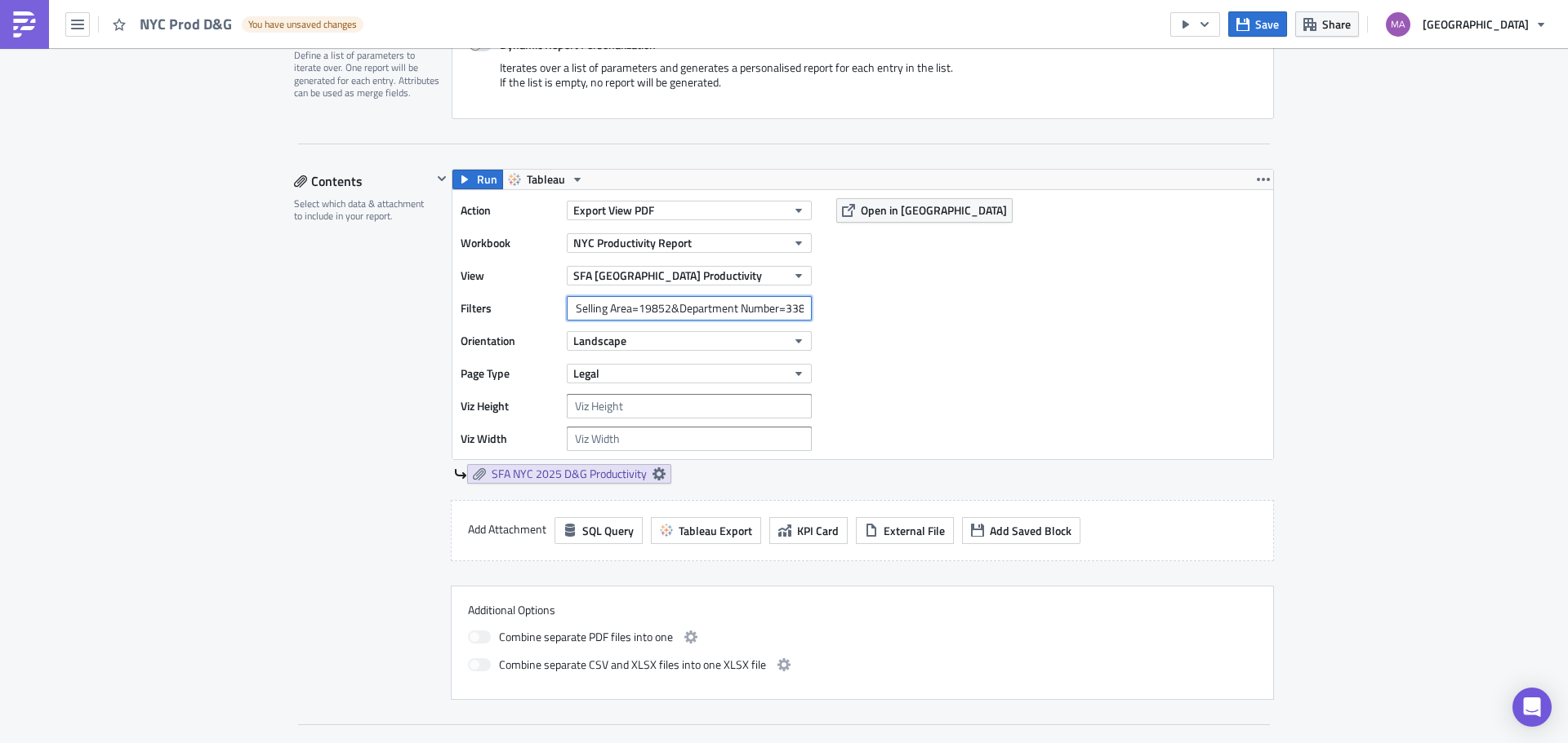
click at [634, 308] on input "Expense Center Selling Area=19821&Expense Center Selling Area=19852&Department …" at bounding box center [688, 308] width 245 height 24
drag, startPoint x: 635, startPoint y: 306, endPoint x: 739, endPoint y: 318, distance: 104.7
click at [739, 318] on input "Expense Center Selling Area=19821&Expense Center Selling Area=19852&Department …" at bounding box center [688, 308] width 245 height 24
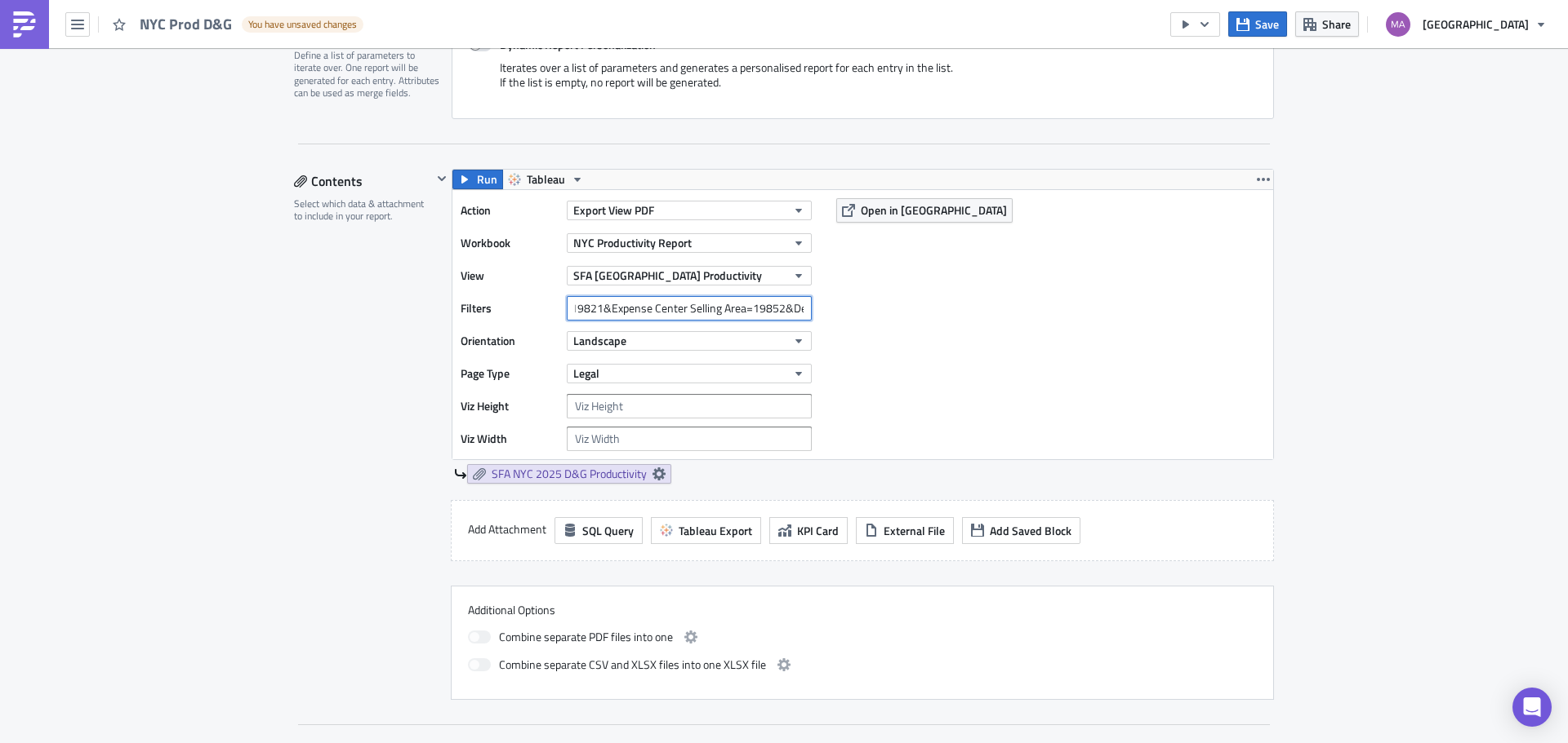
paste input "Expense Center Selling Area=1&"
drag, startPoint x: 785, startPoint y: 309, endPoint x: 629, endPoint y: 305, distance: 156.1
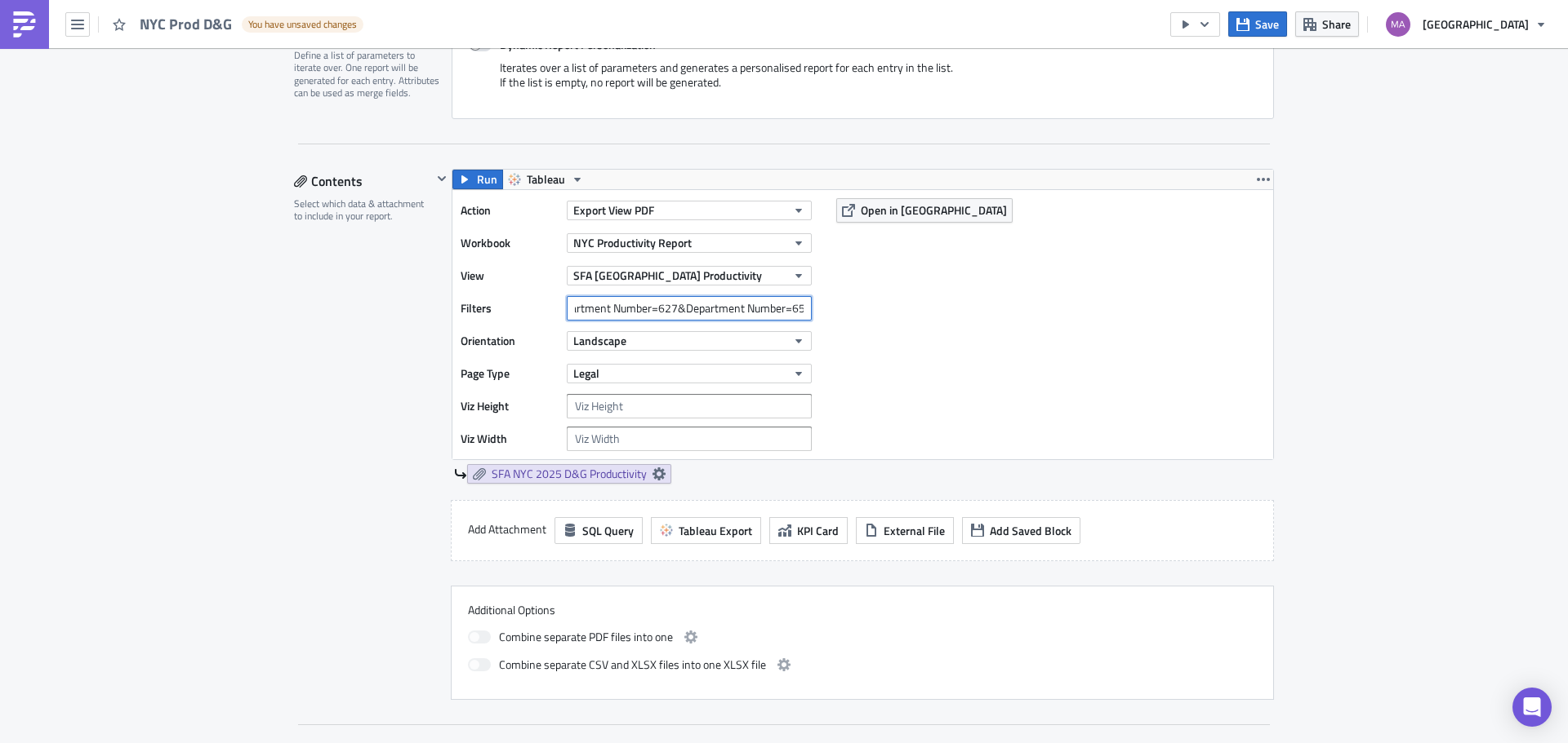
click at [717, 306] on input "Expense Center Selling Area=19821&Expense Center Selling Area=19852&Expense Cen…" at bounding box center [688, 308] width 245 height 24
click at [612, 306] on input "Expense Center Selling Area=19821&Expense Center Selling Area=19852&Expense Cen…" at bounding box center [688, 308] width 245 height 24
drag, startPoint x: 634, startPoint y: 310, endPoint x: 718, endPoint y: 311, distance: 84.0
click at [718, 311] on input "Expense Center Selling Area=19821&Expense Center Selling Area=19852&Expense Cen…" at bounding box center [688, 308] width 245 height 24
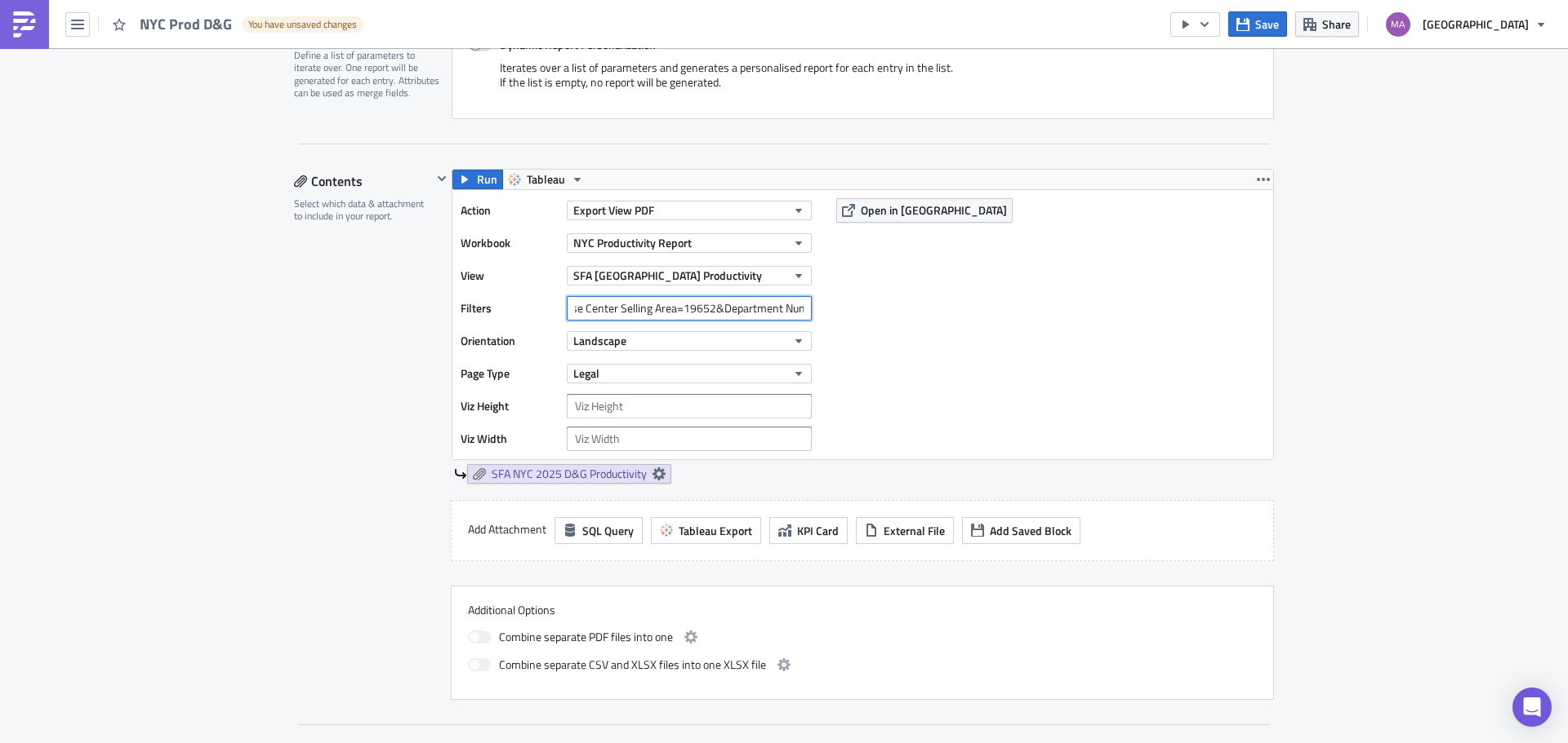
click at [691, 311] on input "Expense Center Selling Area=19821&Expense Center Selling Area=19852&Expense Cen…" at bounding box center [688, 308] width 245 height 24
drag, startPoint x: 691, startPoint y: 311, endPoint x: 703, endPoint y: 310, distance: 12.0
click at [703, 310] on input "Expense Center Selling Area=19821&Expense Center Selling Area=19852&Expense Cen…" at bounding box center [688, 308] width 245 height 24
click at [649, 304] on input "Expense Center Selling Area=19821&Expense Center Selling Area=19852&Expense Cen…" at bounding box center [688, 308] width 245 height 24
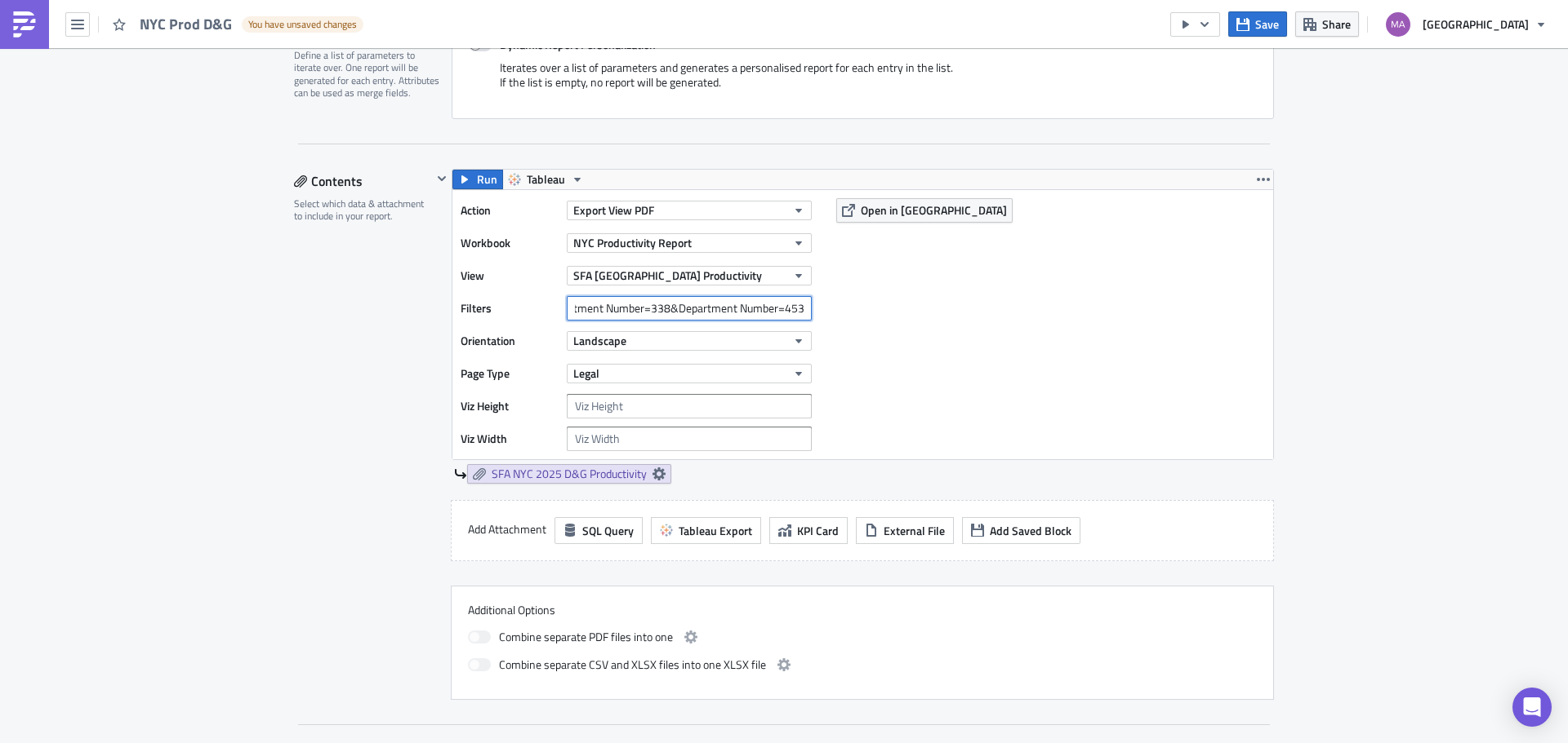
click at [649, 304] on input "Expense Center Selling Area=19821&Expense Center Selling Area=19852&Expense Cen…" at bounding box center [688, 308] width 245 height 24
drag, startPoint x: 760, startPoint y: 315, endPoint x: 783, endPoint y: 318, distance: 23.2
click at [783, 318] on input "Expense Center Selling Area=19821&Expense Center Selling Area=19852&Expense Cen…" at bounding box center [688, 308] width 245 height 24
click at [749, 306] on input "Expense Center Selling Area=19821&Expense Center Selling Area=19852&Expense Cen…" at bounding box center [688, 308] width 245 height 24
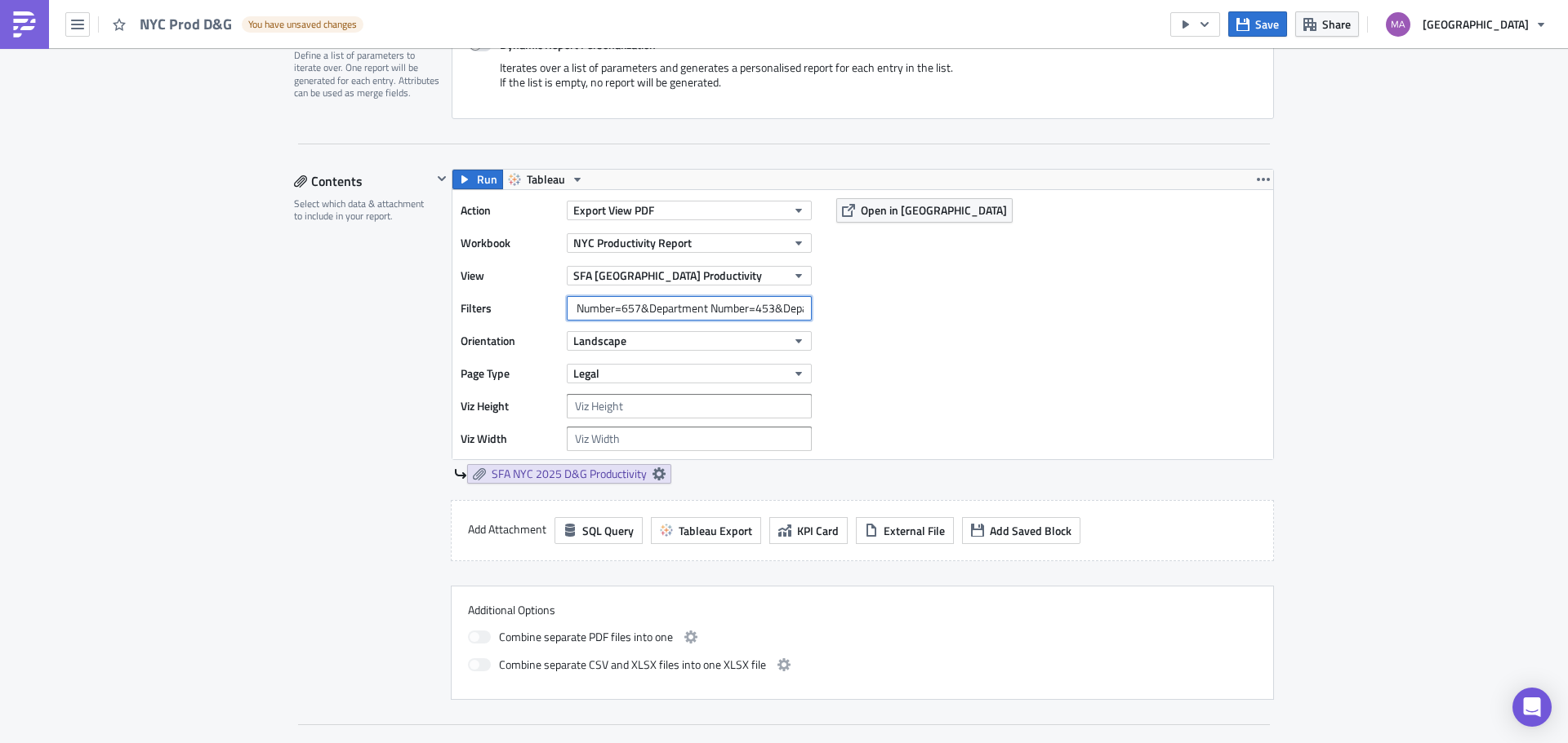
click at [749, 306] on input "Expense Center Selling Area=19821&Expense Center Selling Area=19852&Expense Cen…" at bounding box center [688, 308] width 245 height 24
drag, startPoint x: 759, startPoint y: 310, endPoint x: 878, endPoint y: 315, distance: 119.1
click at [875, 315] on div "Action Export View PDF Workbook [GEOGRAPHIC_DATA] Productivity Report View SFA …" at bounding box center [862, 325] width 821 height 269
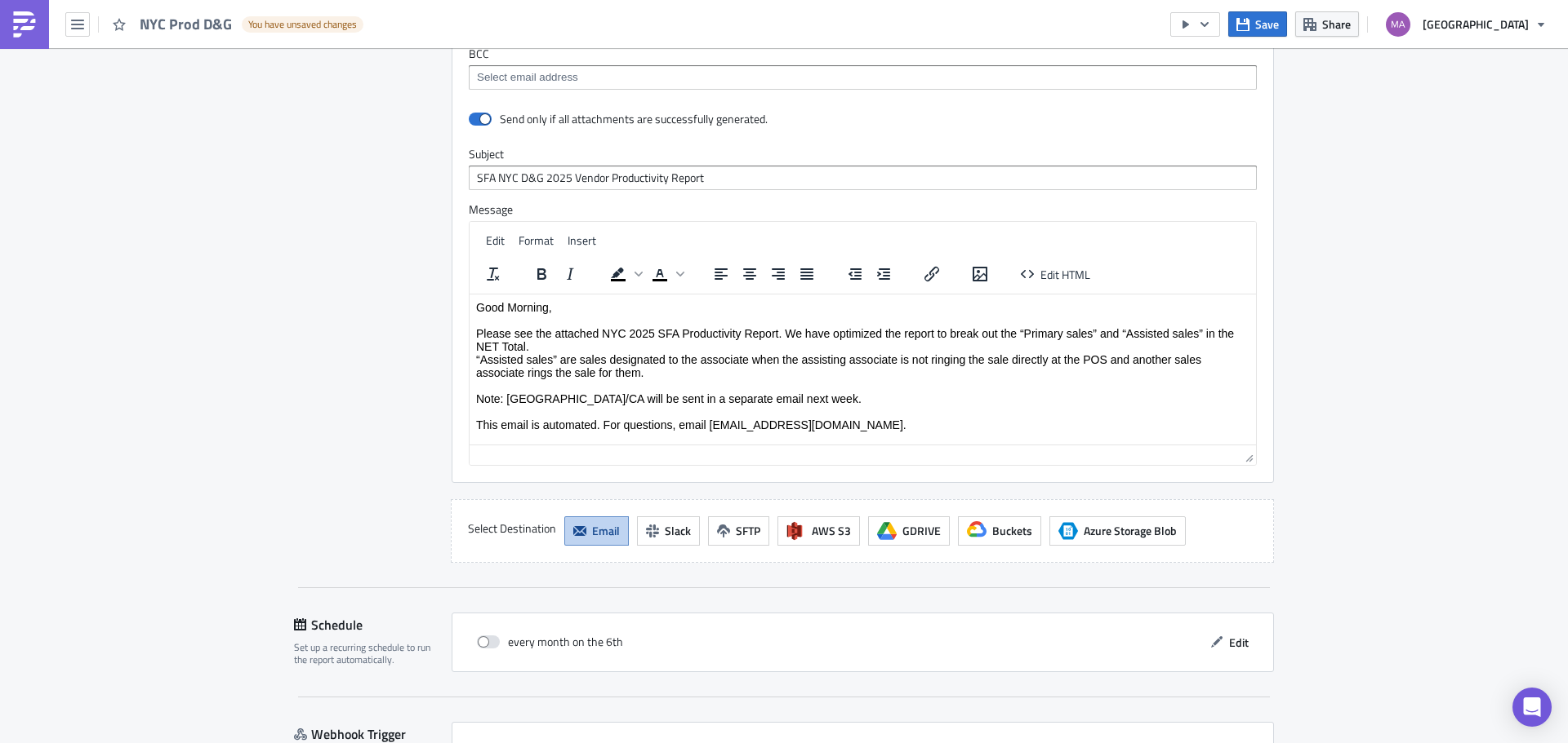
scroll to position [1433, 0]
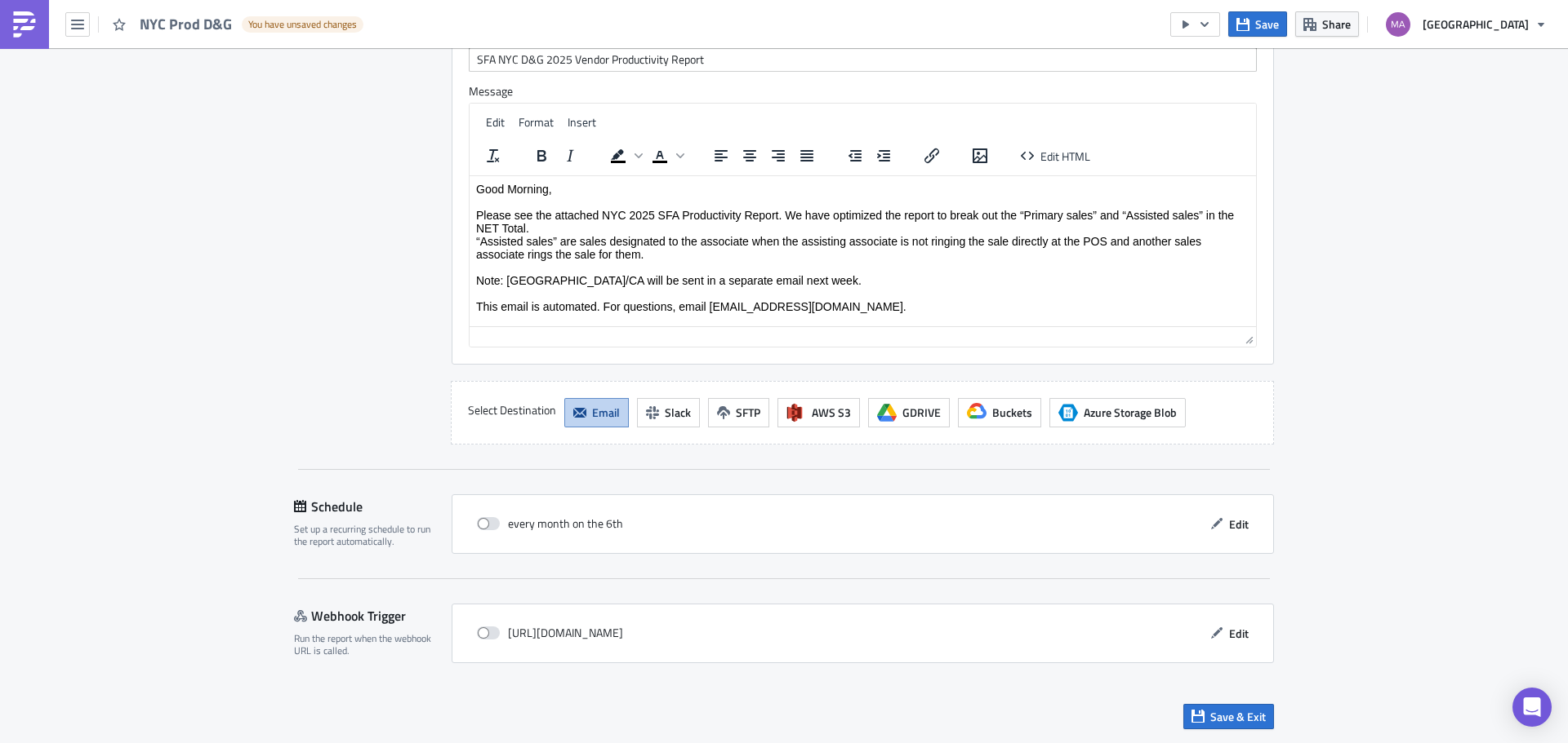
type input "Expense Center Selling Area=19821&Expense Center Selling Area=19852&Expense Cen…"
click at [483, 512] on div "every month on the 6th" at bounding box center [550, 523] width 146 height 24
click at [485, 526] on span at bounding box center [489, 523] width 23 height 13
click at [485, 526] on input "checkbox" at bounding box center [485, 523] width 11 height 11
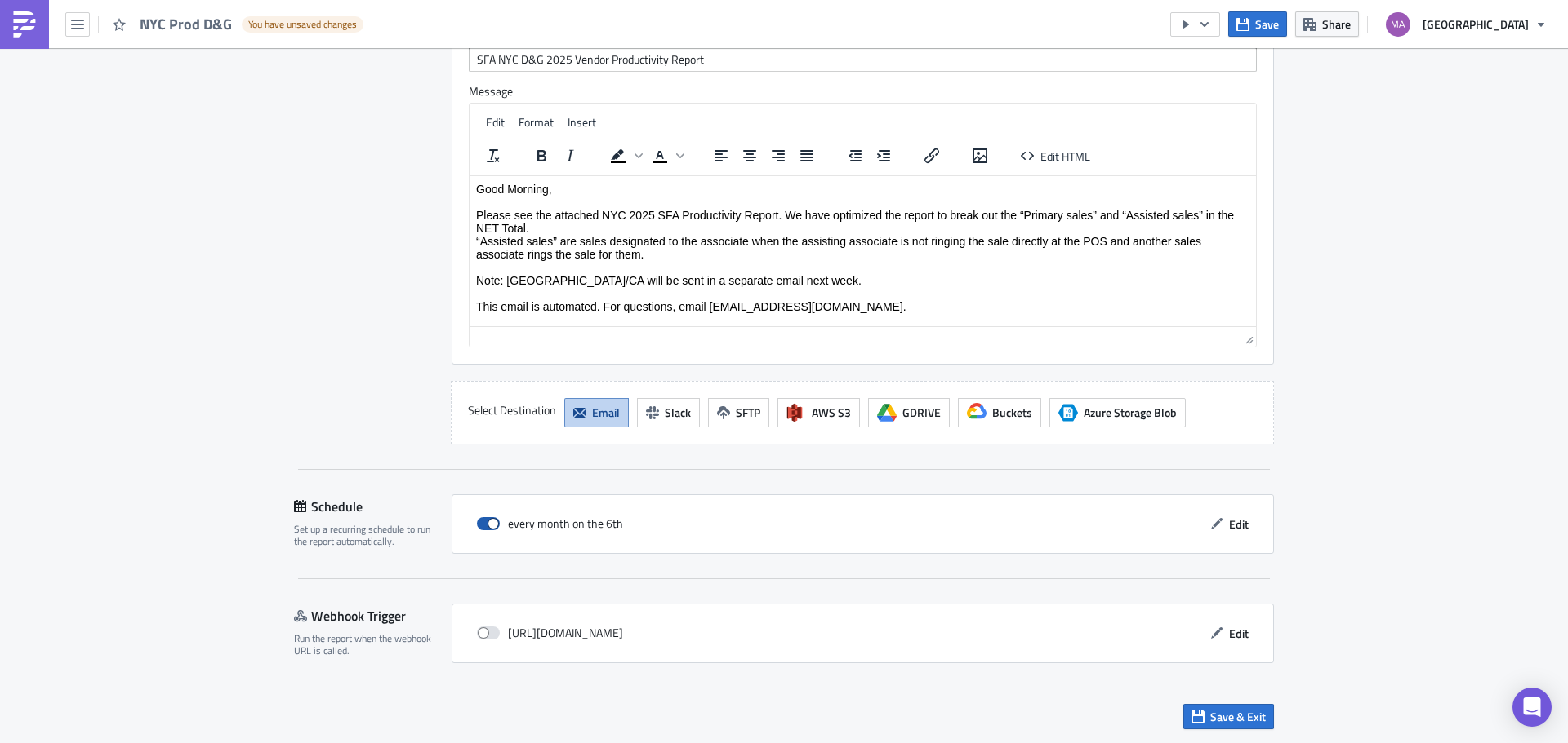
checkbox input "true"
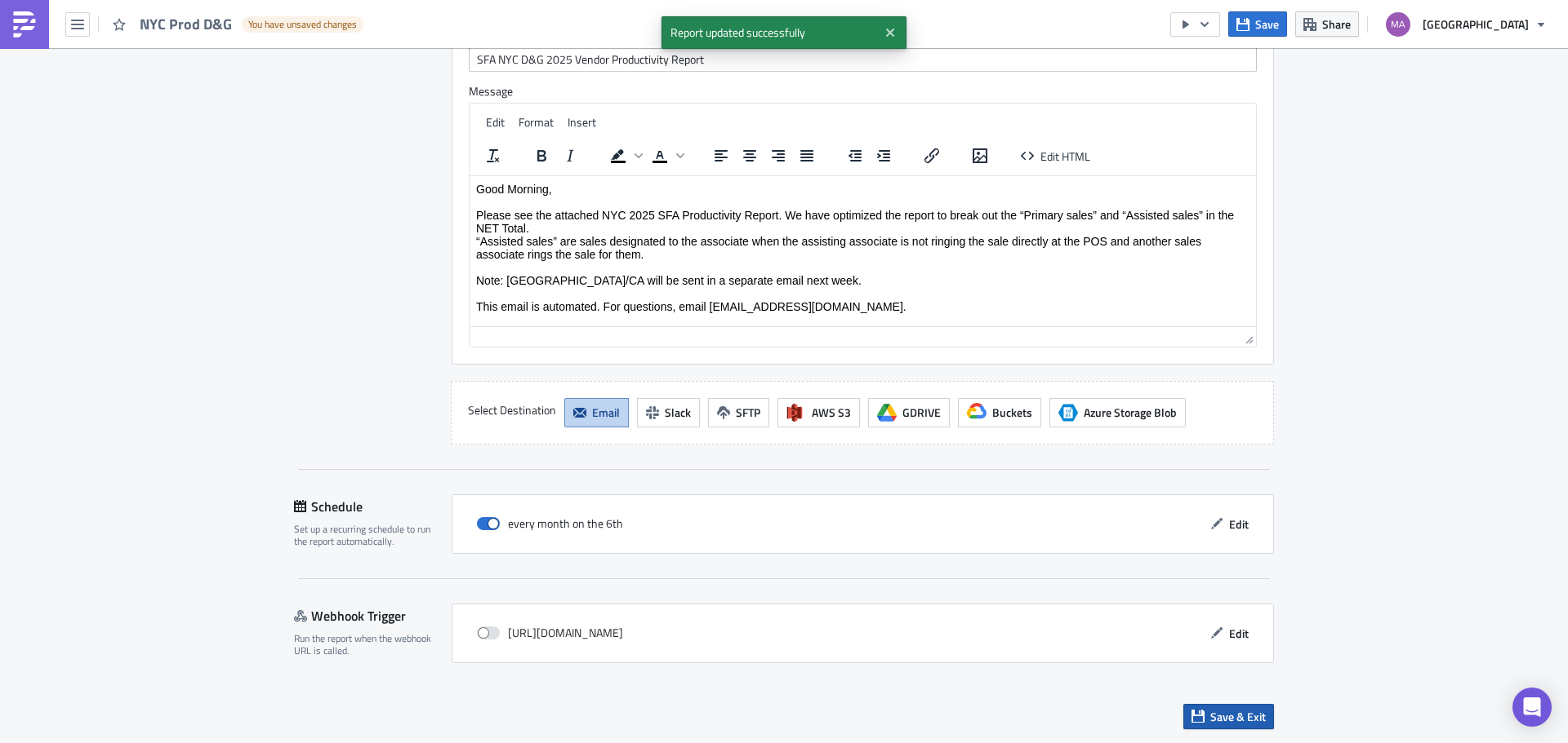
click at [1210, 718] on span "Save & Exit" at bounding box center [1237, 717] width 55 height 17
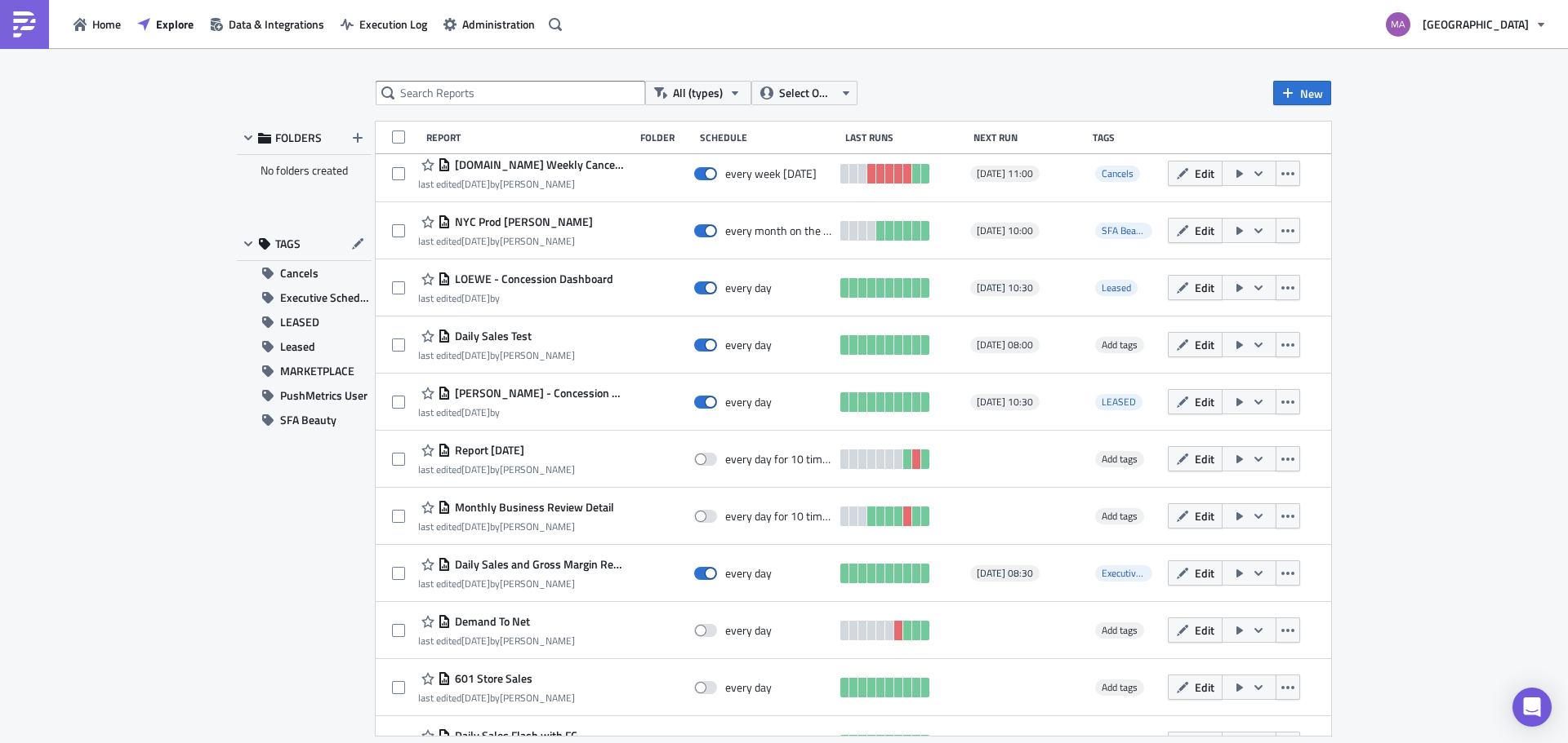
scroll to position [3376, 0]
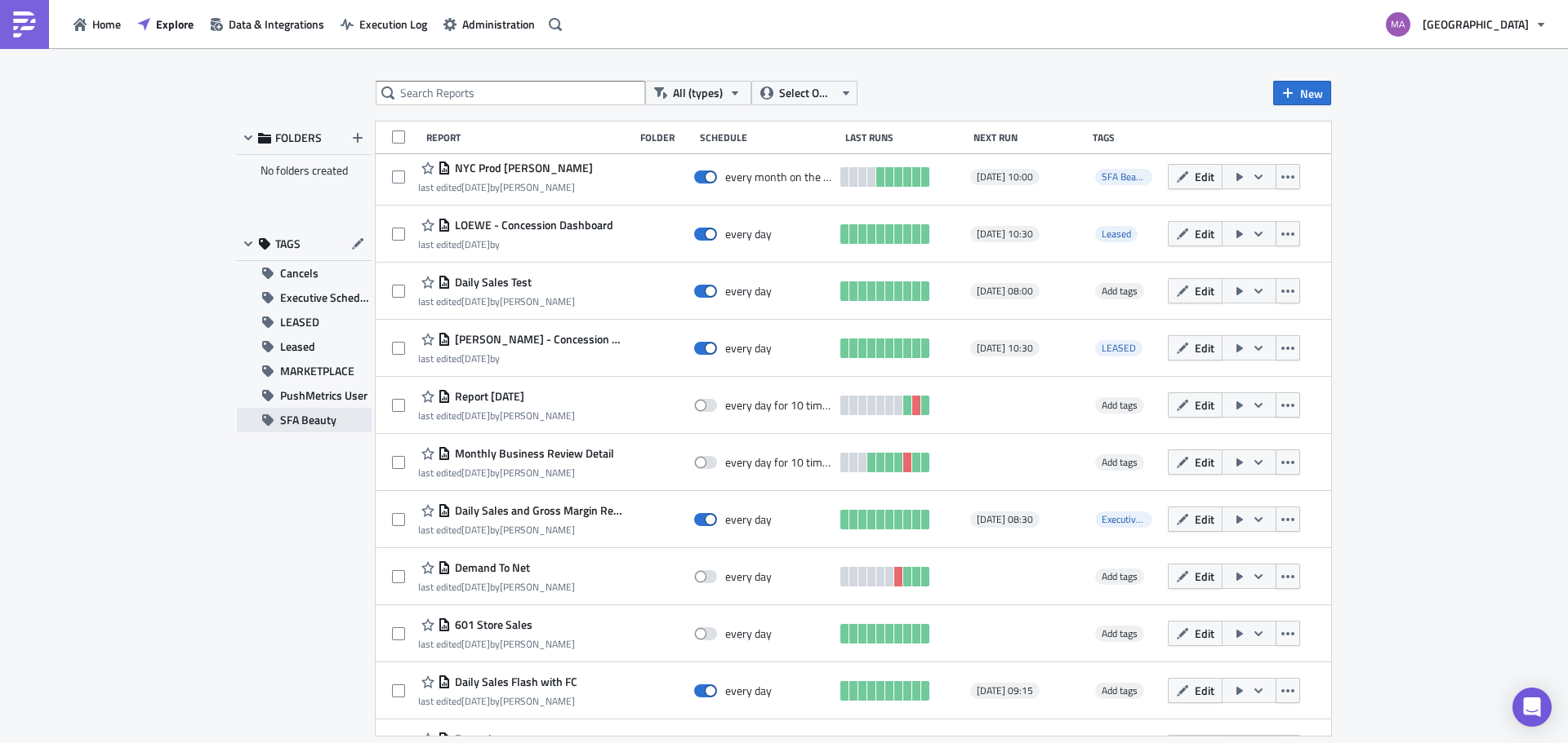
click at [277, 417] on button "SFA Beauty" at bounding box center [304, 420] width 135 height 24
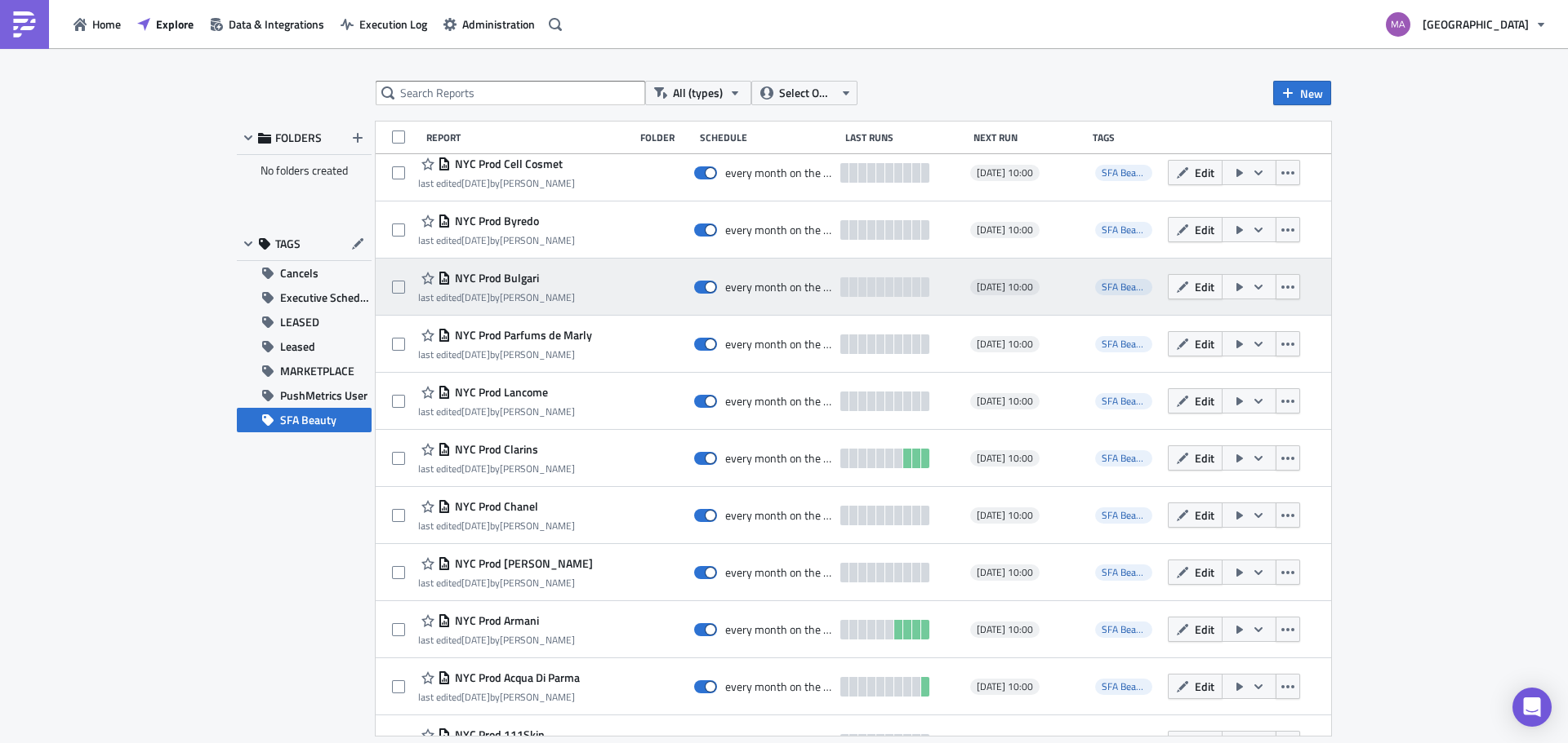
scroll to position [2332, 0]
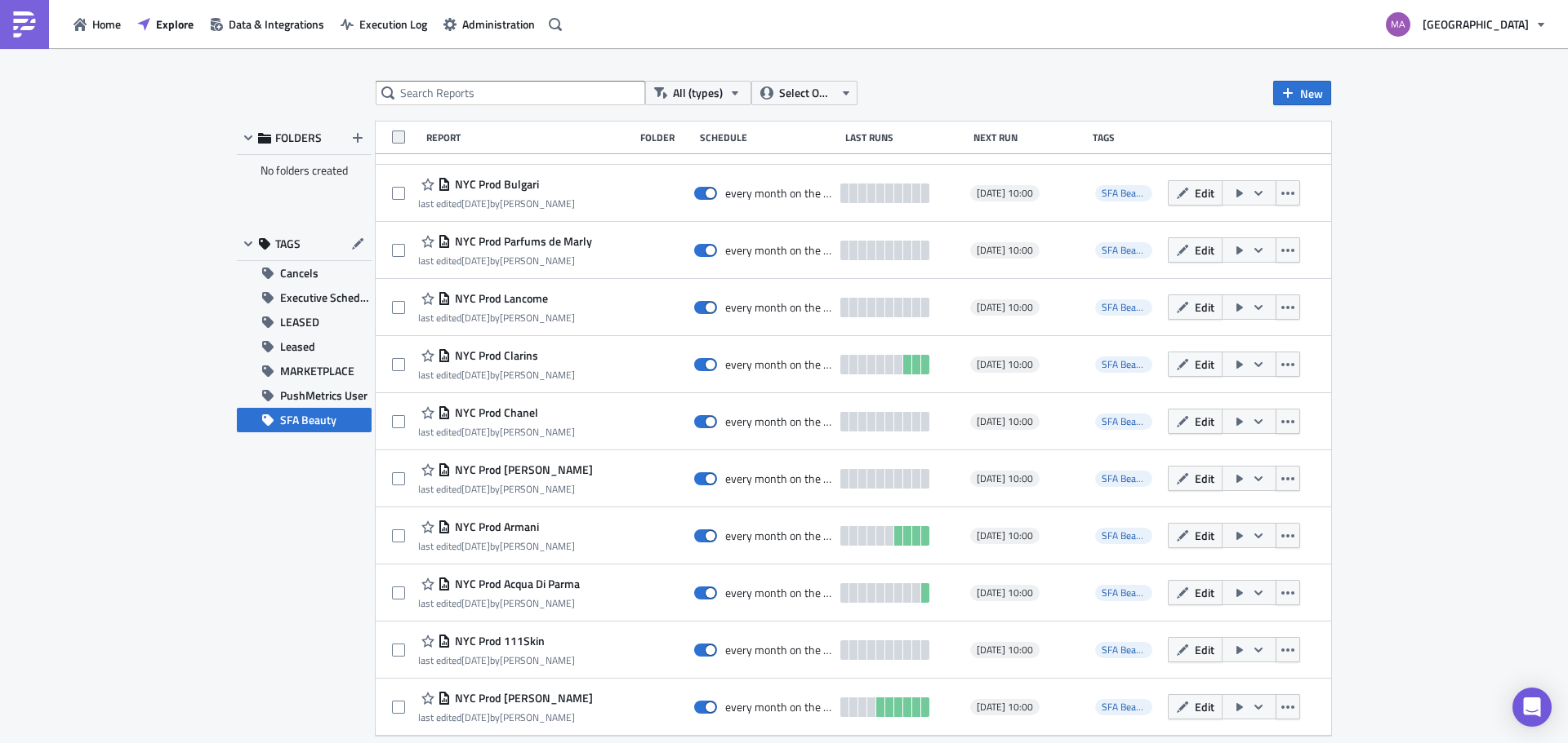
click at [409, 138] on label at bounding box center [405, 137] width 26 height 13
click at [406, 138] on input "checkbox" at bounding box center [400, 138] width 11 height 11
checkbox input "true"
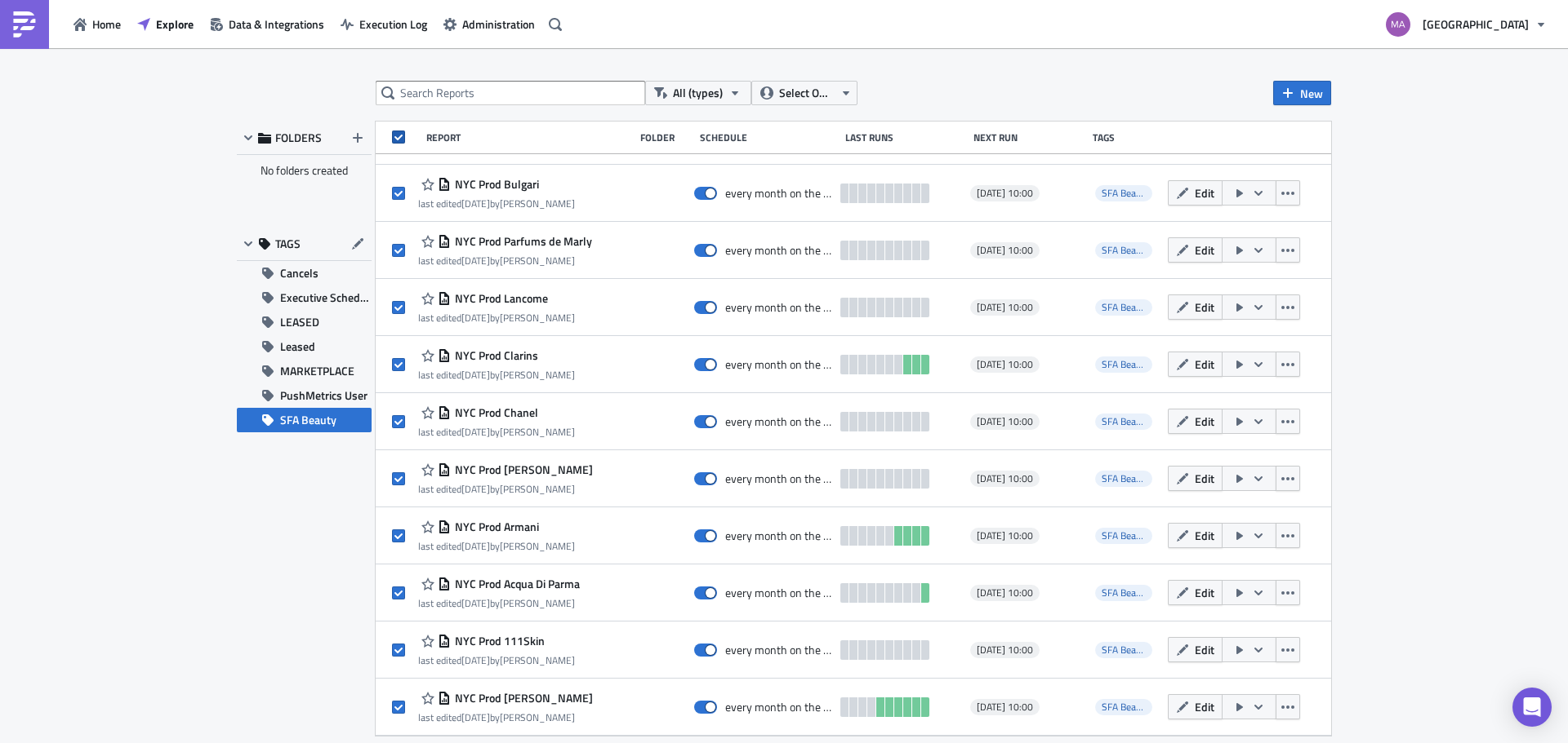
checkbox input "true"
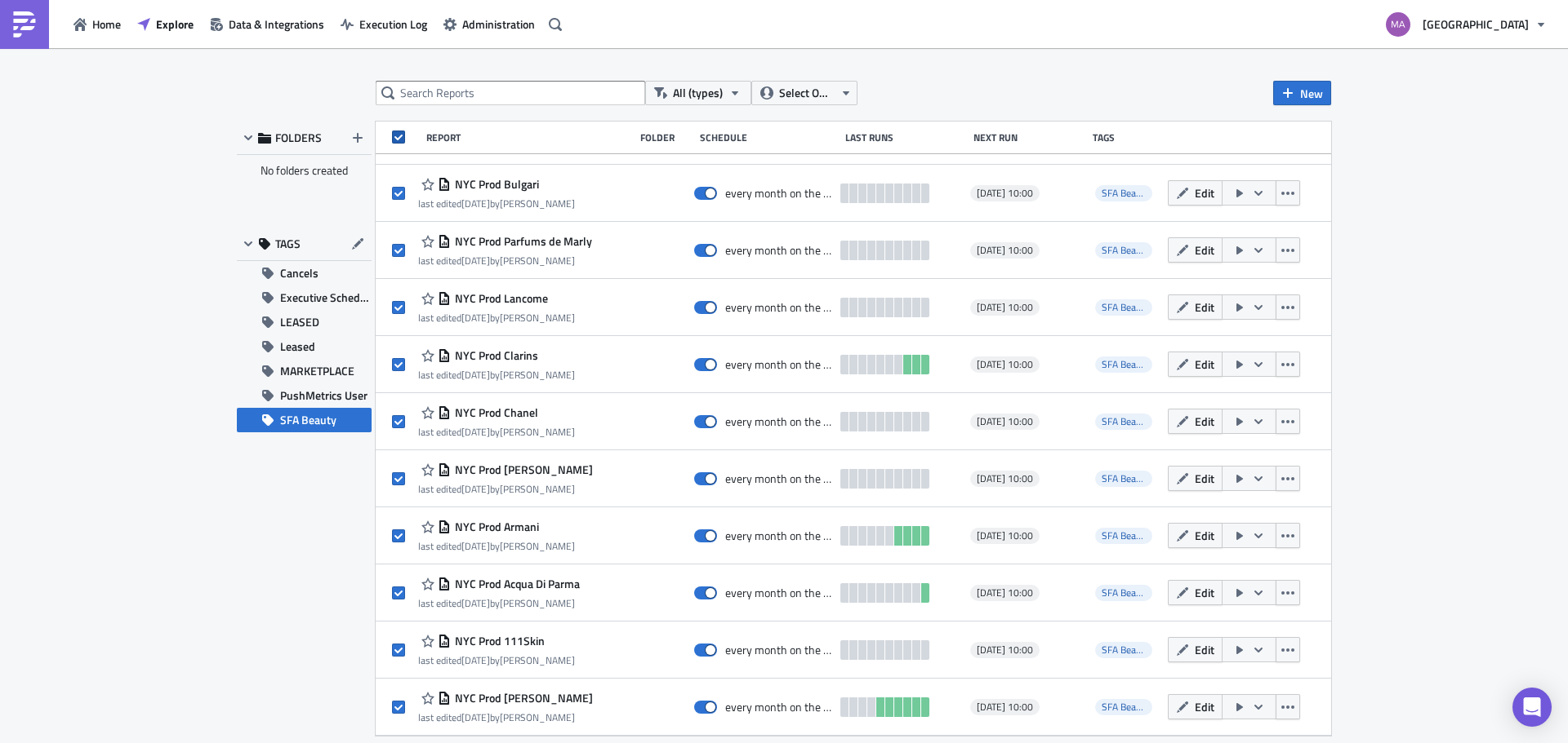
checkbox input "true"
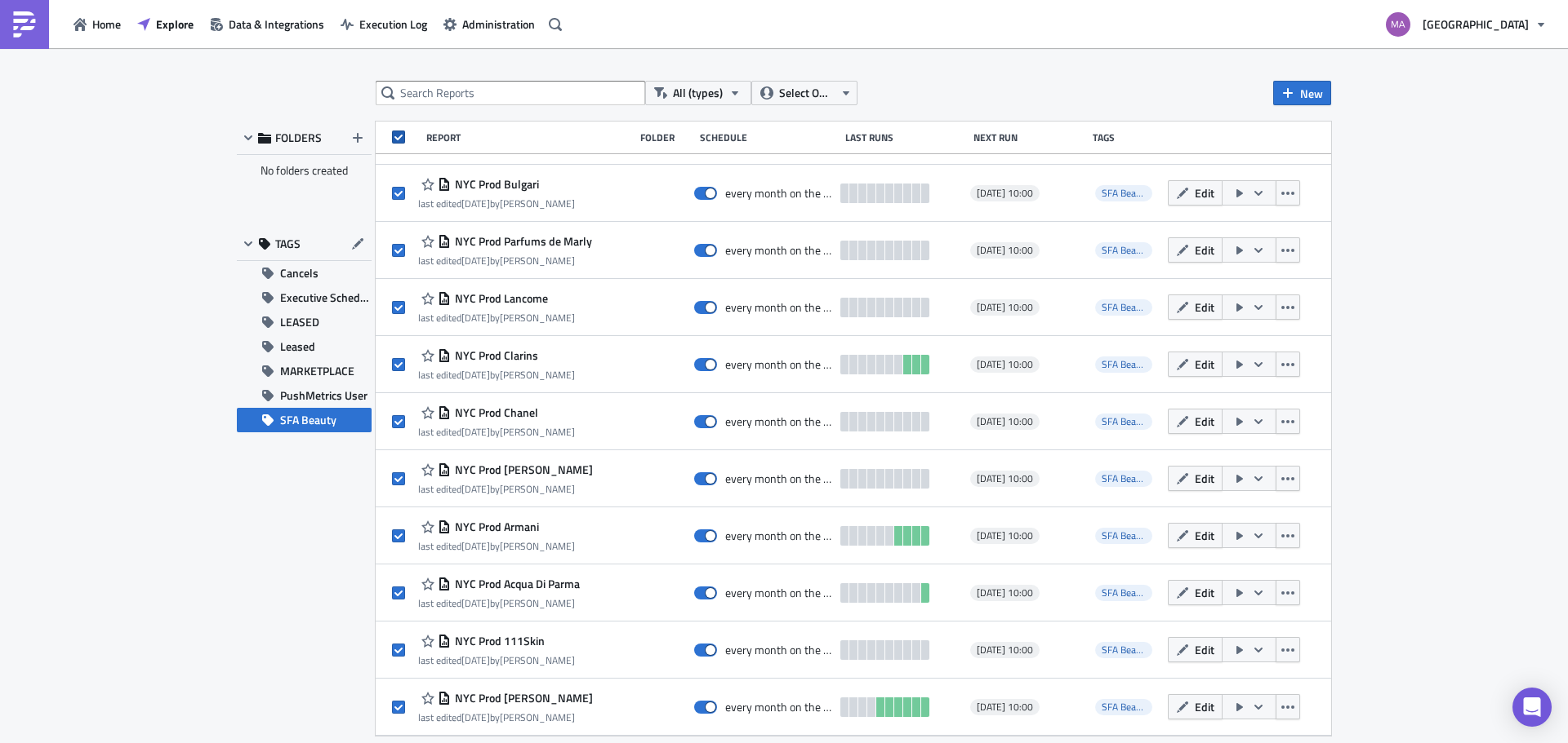
checkbox input "true"
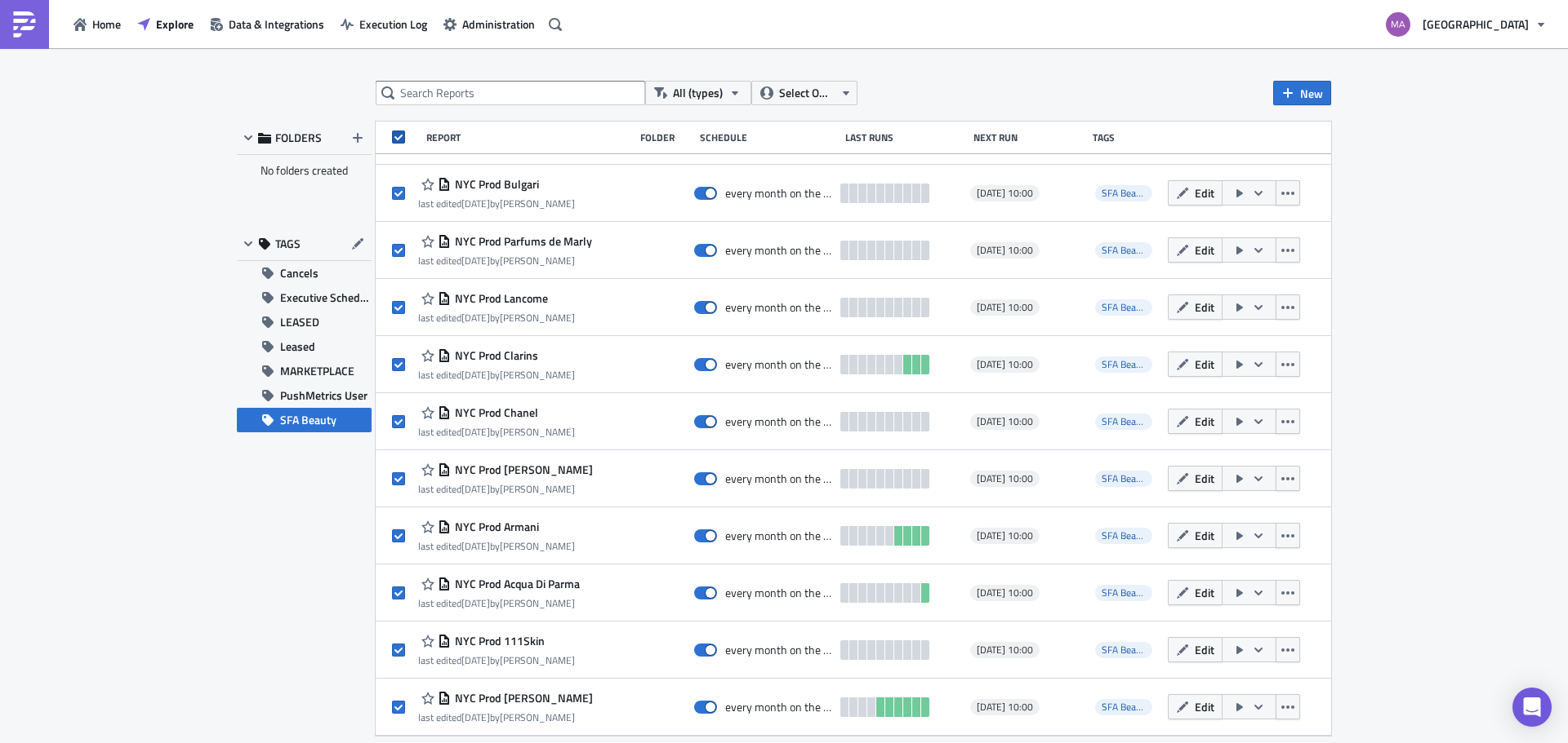
checkbox input "true"
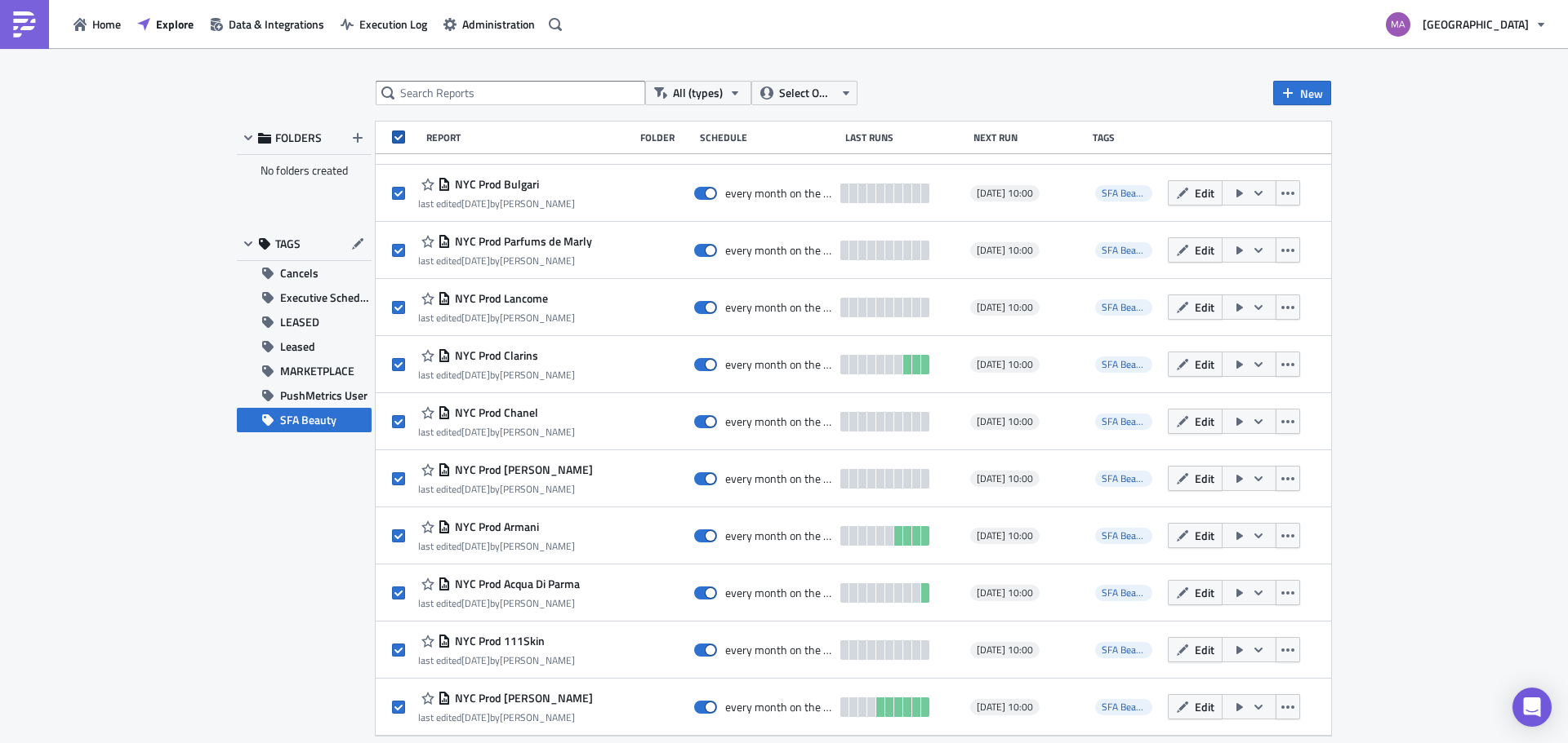
checkbox input "true"
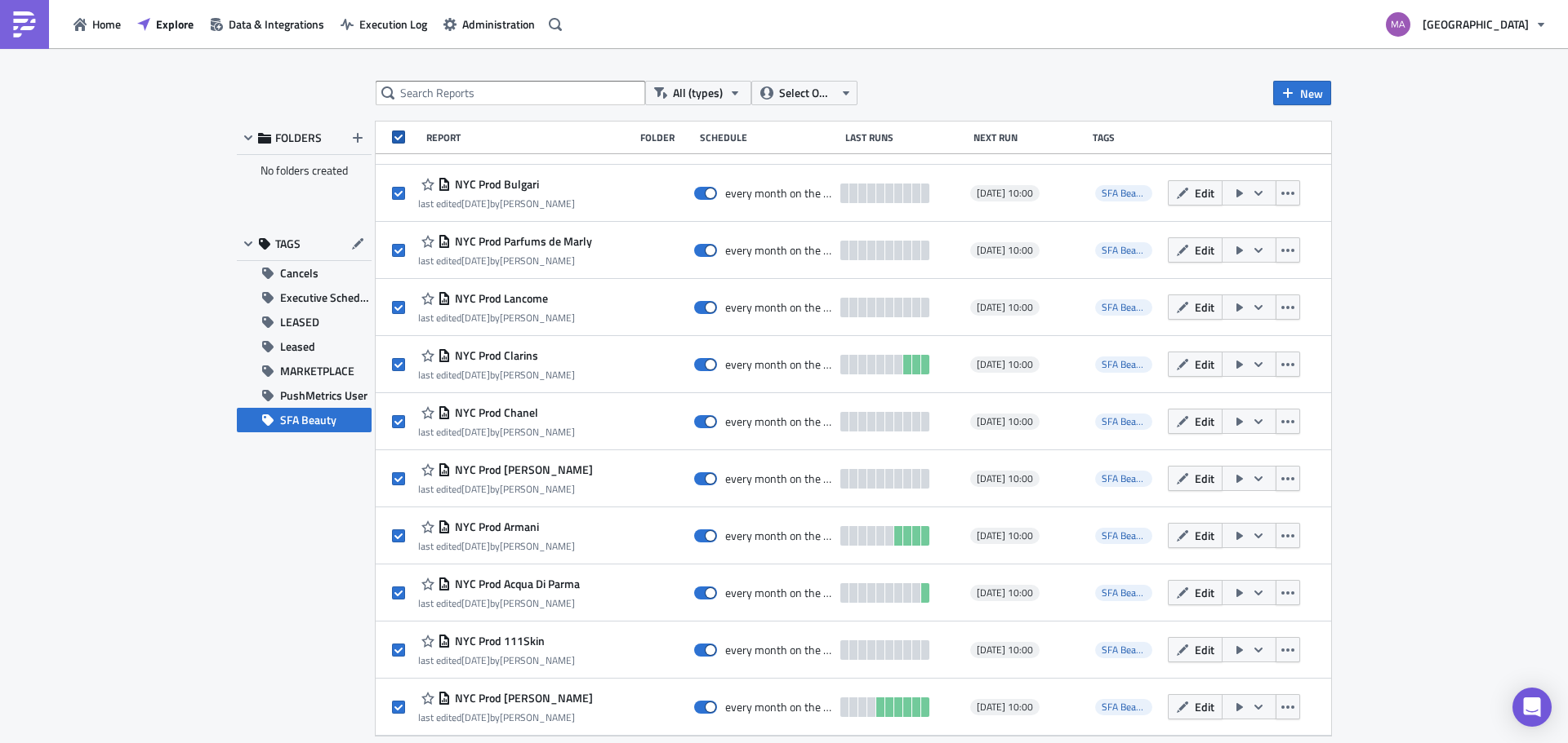
checkbox input "true"
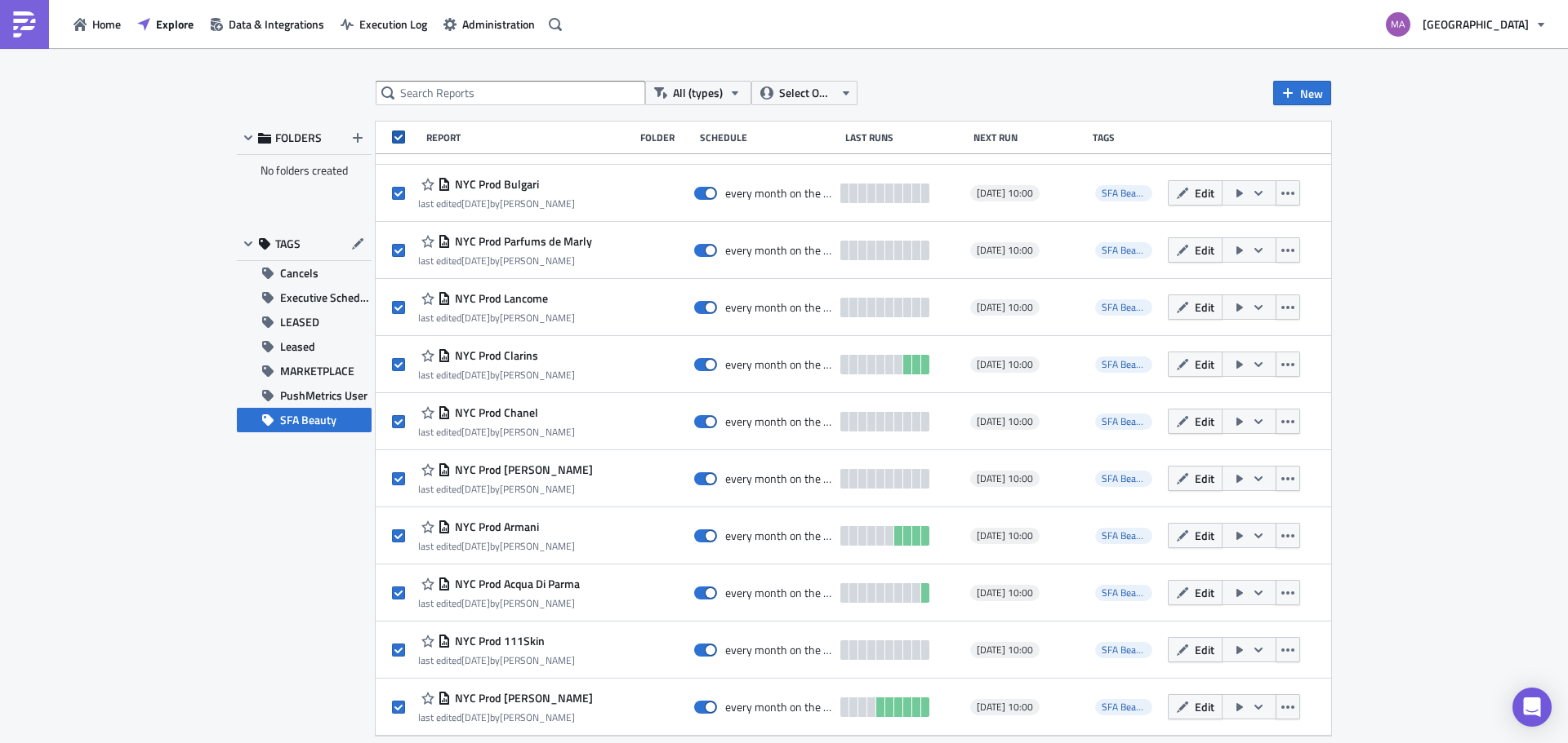
checkbox input "true"
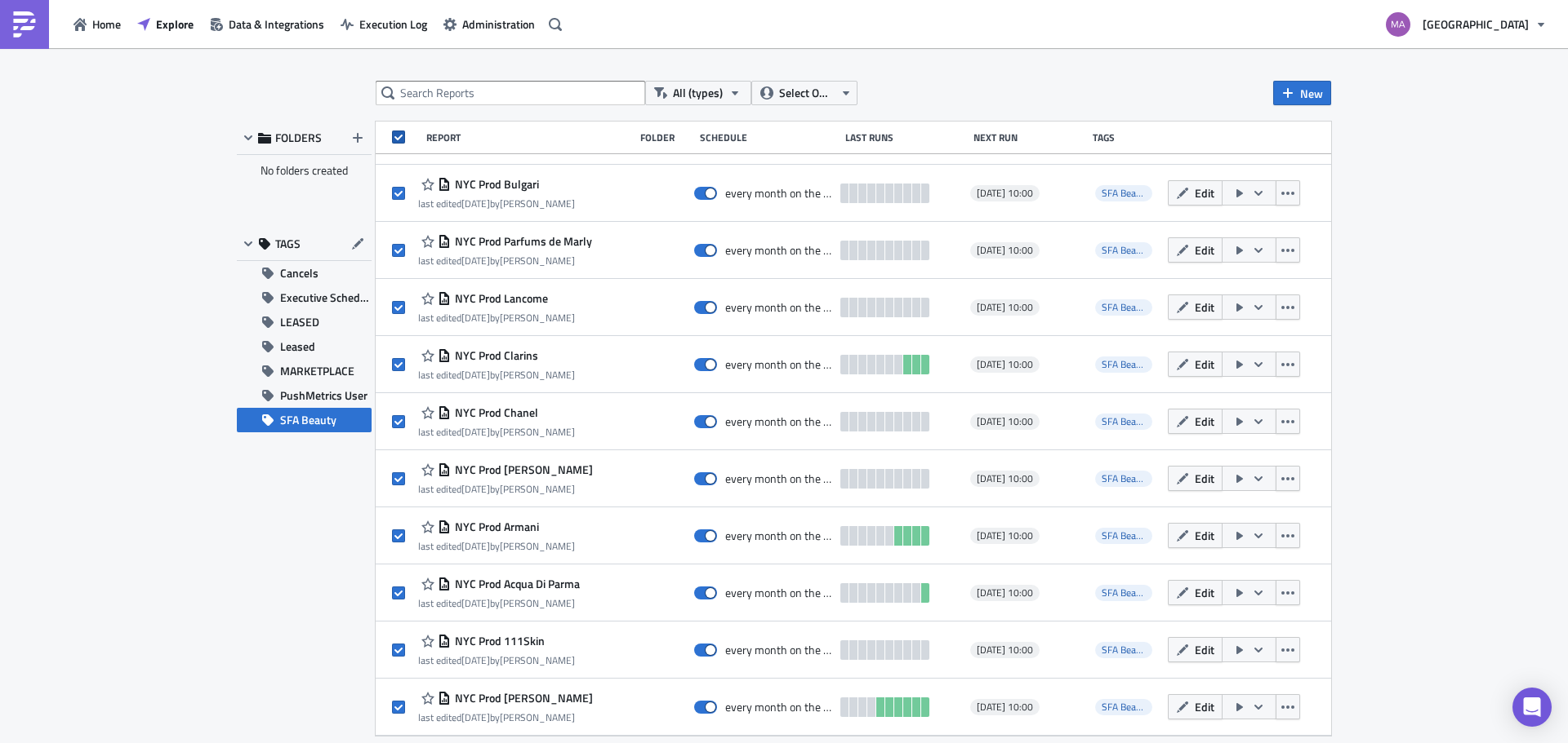
checkbox input "true"
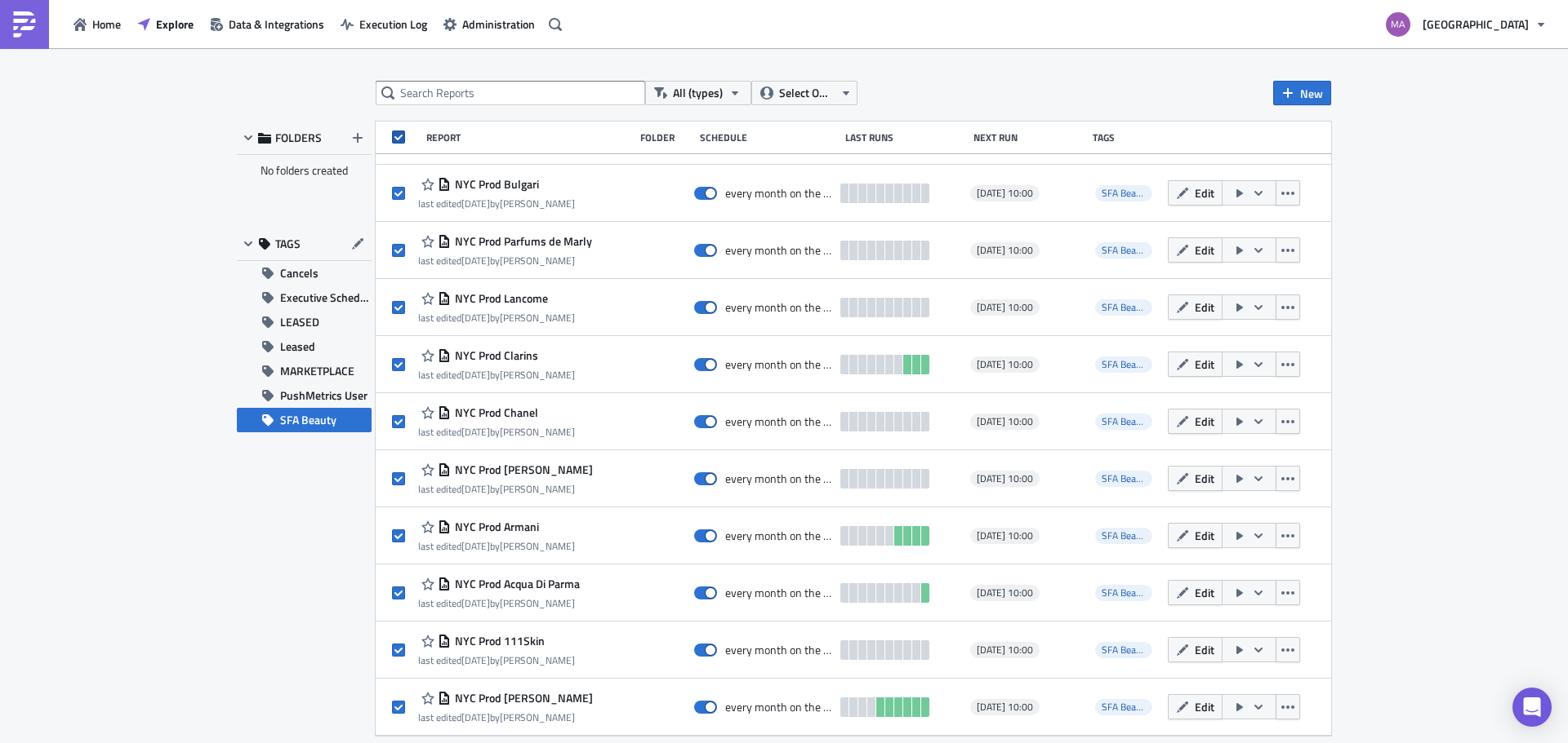
checkbox input "true"
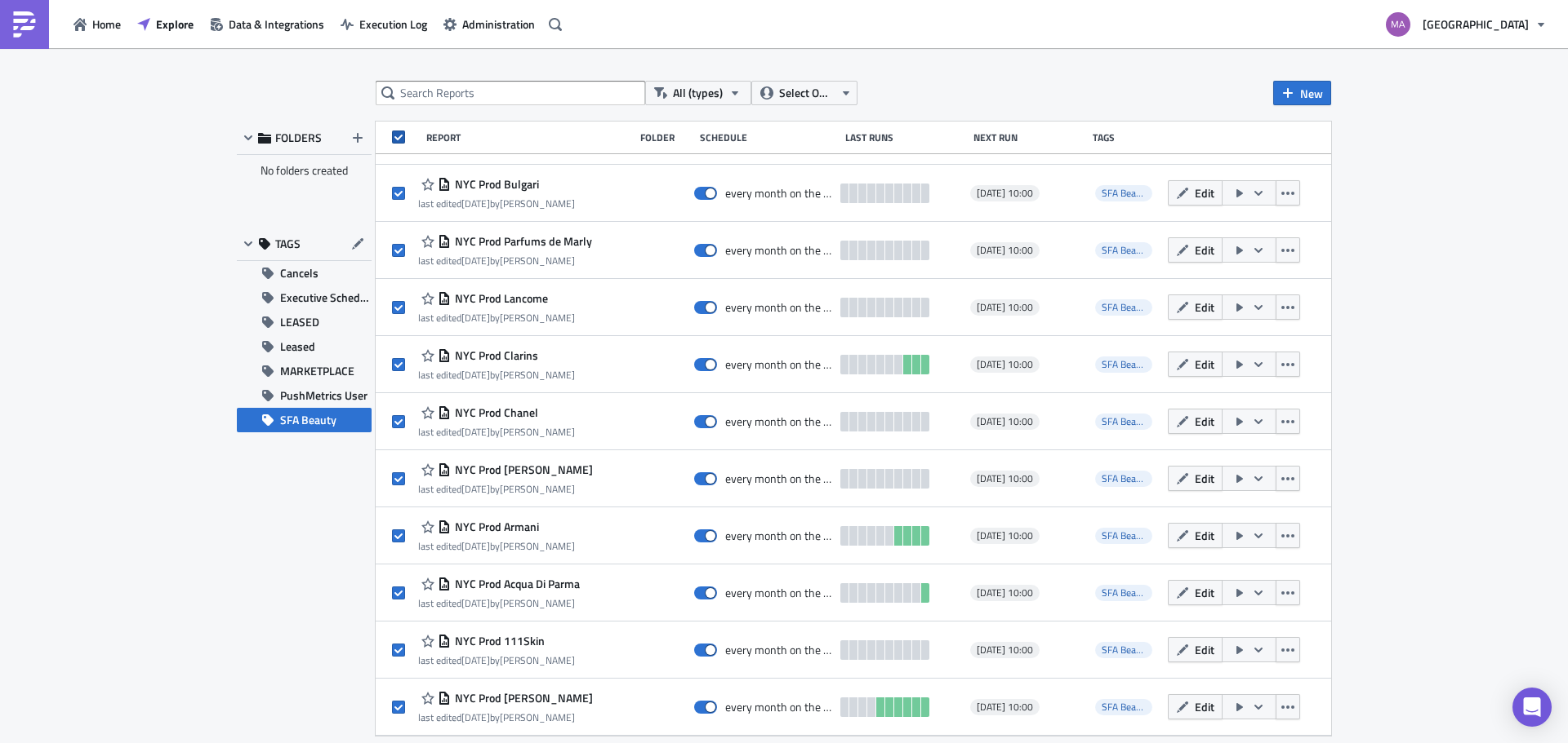
checkbox input "true"
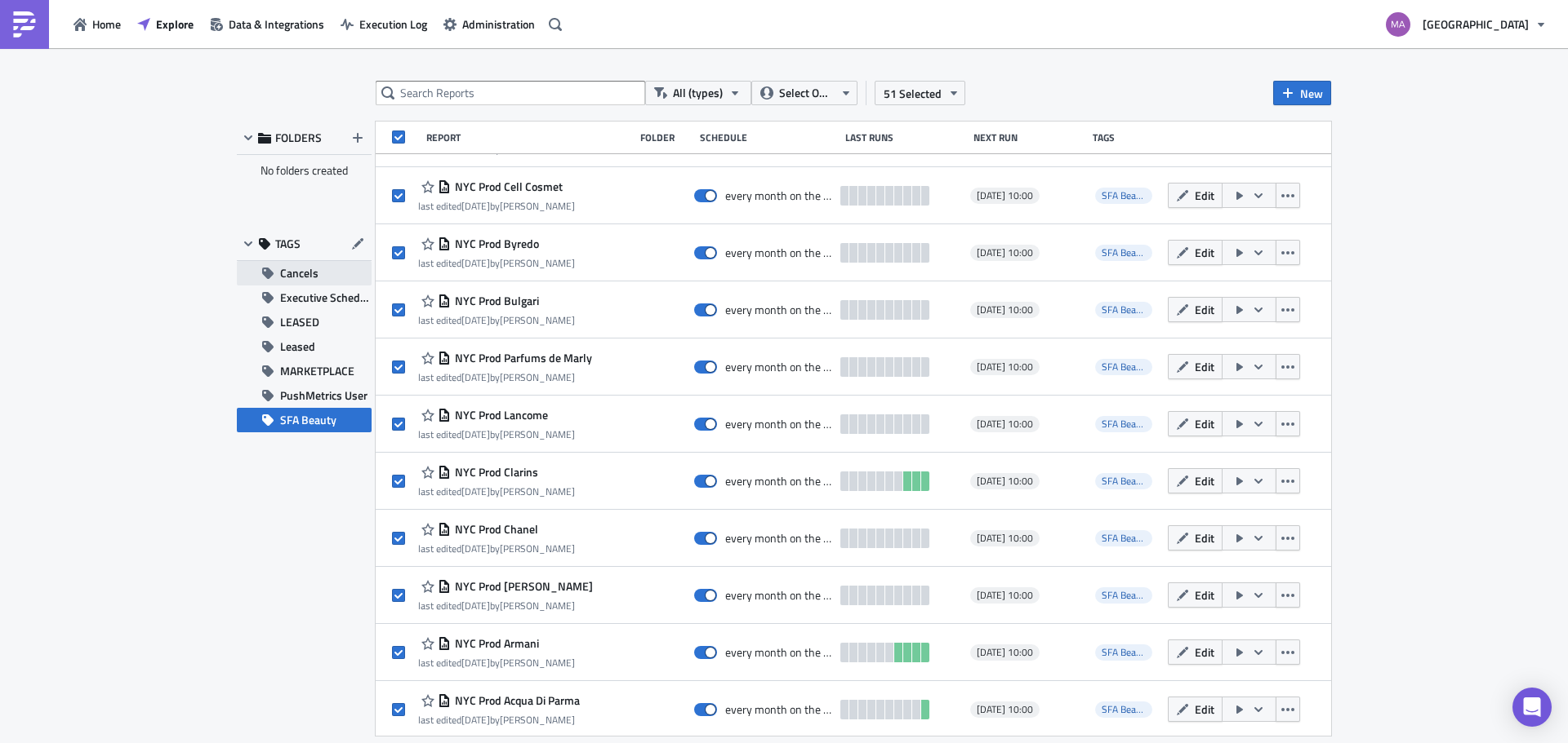
scroll to position [2168, 0]
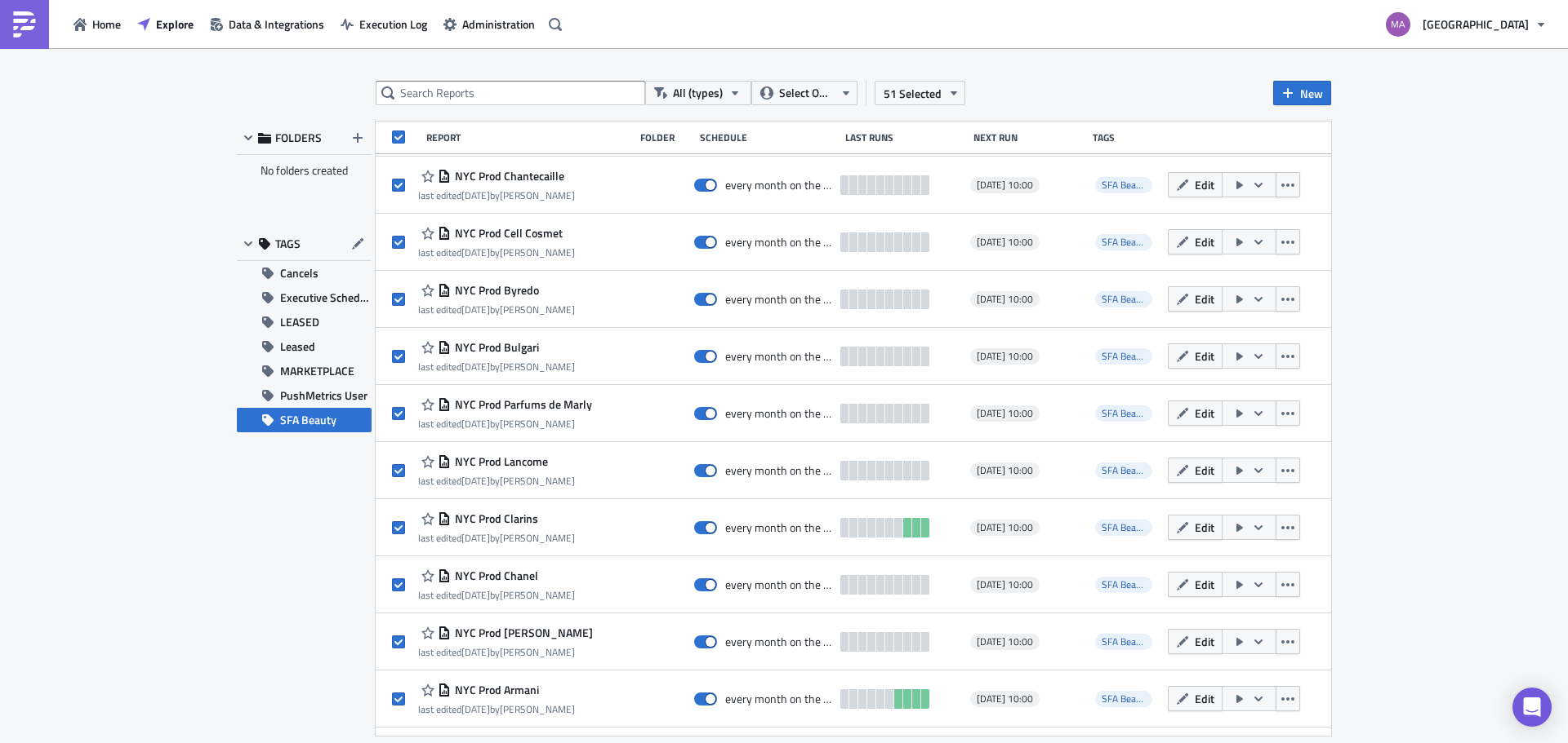
click at [340, 414] on button "SFA Beauty" at bounding box center [304, 420] width 135 height 24
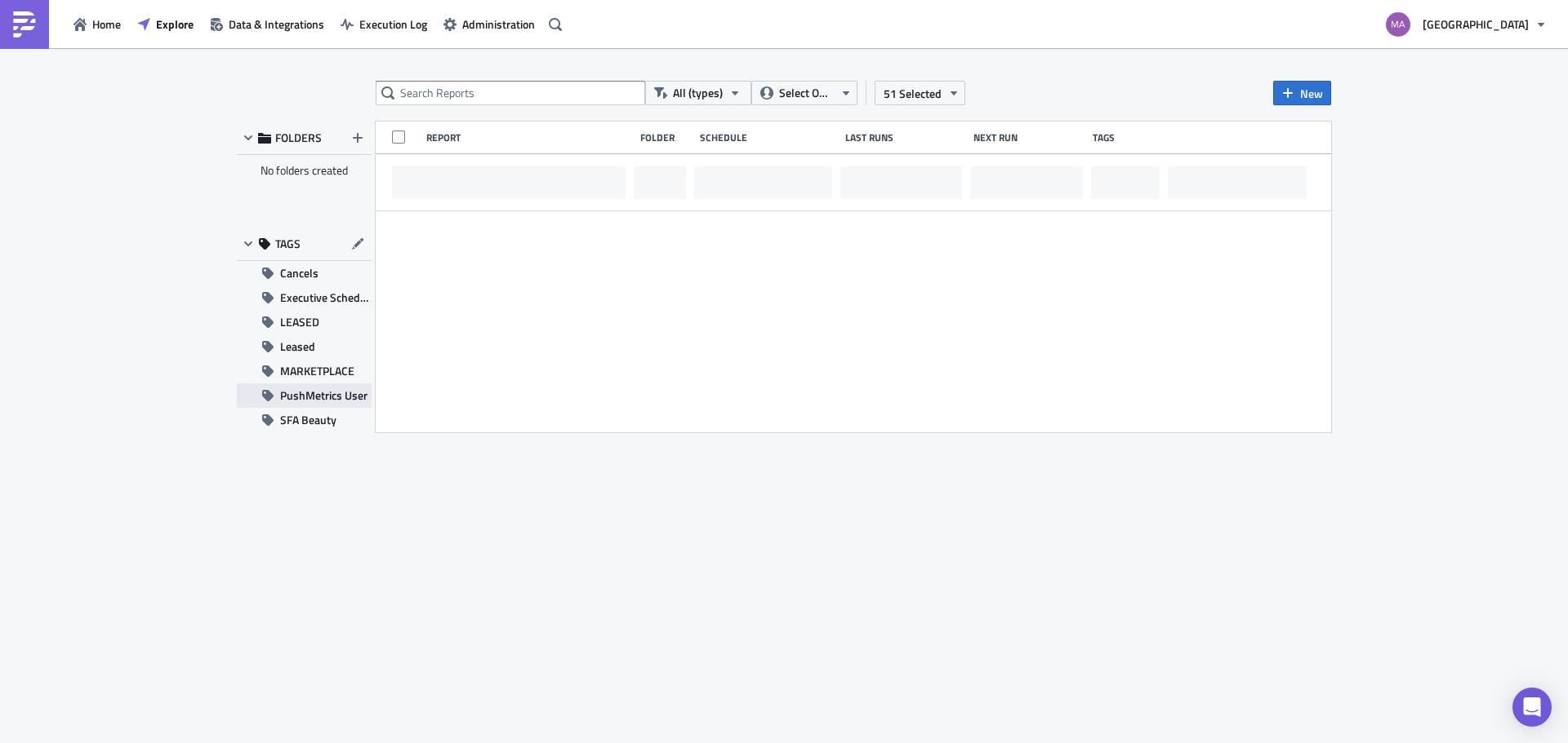
checkbox input "false"
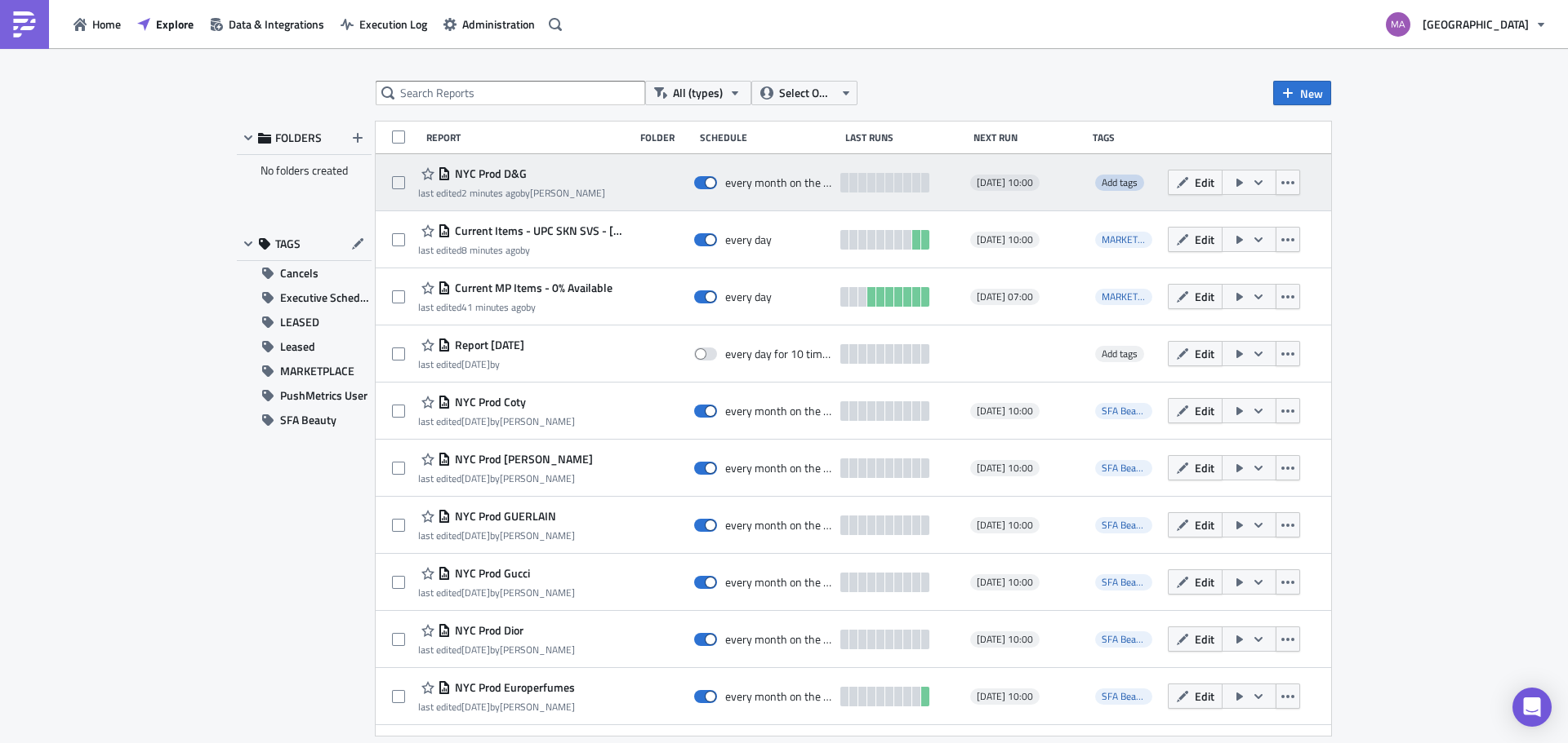
click at [1101, 180] on span "Add tags" at bounding box center [1119, 183] width 36 height 15
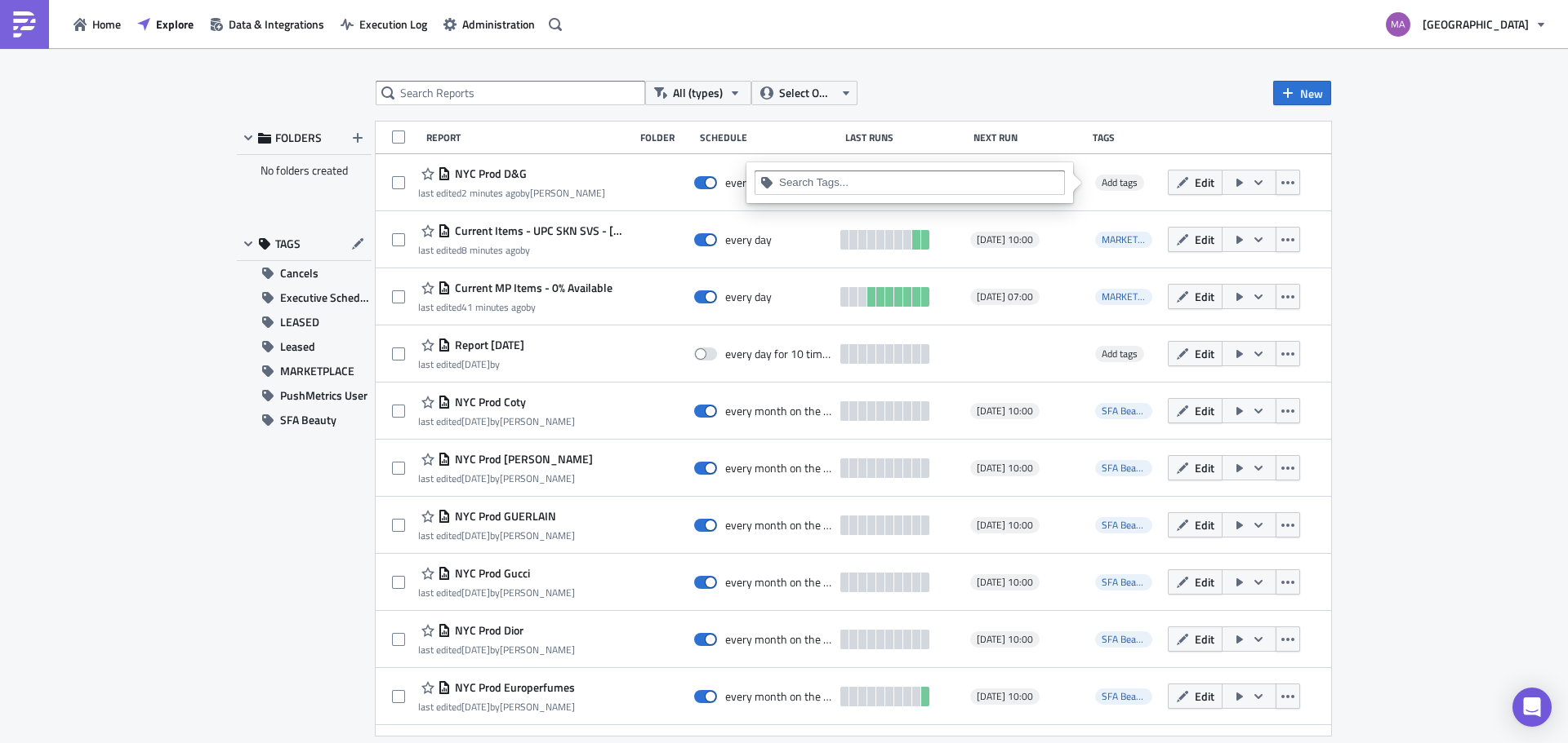
click at [875, 191] on div at bounding box center [919, 185] width 280 height 20
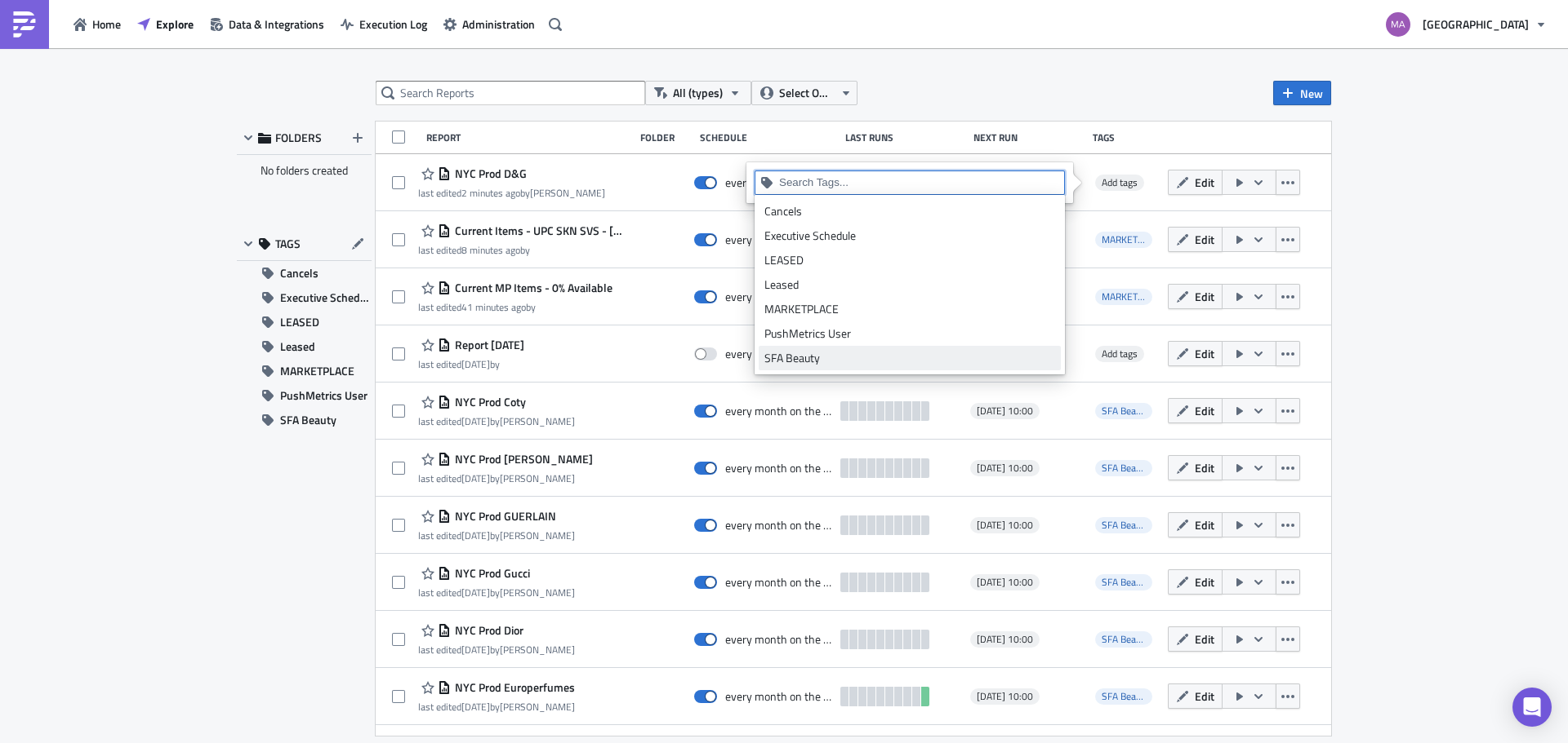
click at [855, 360] on div "SFA Beauty" at bounding box center [910, 358] width 290 height 16
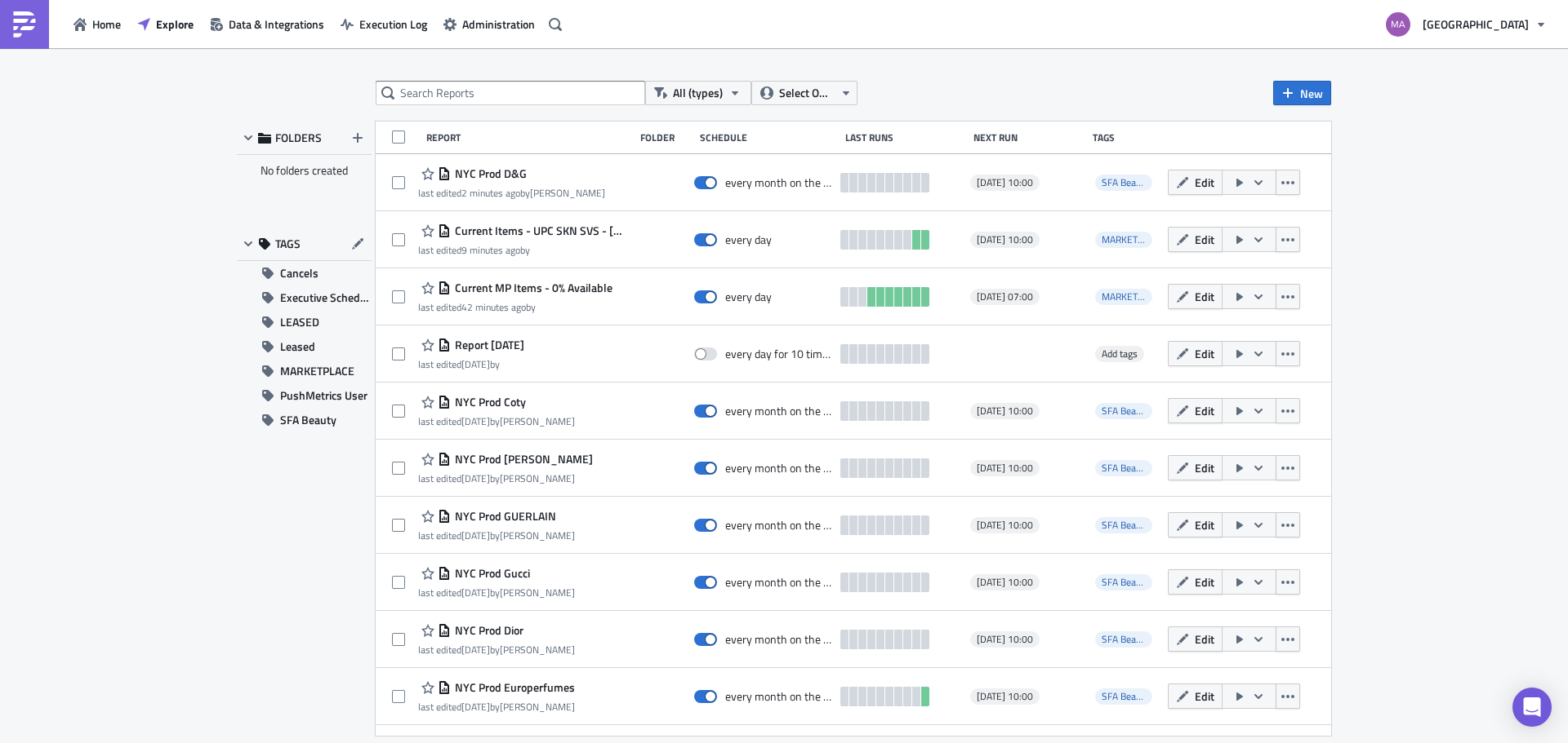
click at [207, 485] on div "All (types) Select Owner New FOLDERS No folders created TAGS Cancels Executive …" at bounding box center [784, 397] width 1568 height 698
click at [309, 424] on span "SFA Beauty" at bounding box center [308, 420] width 56 height 24
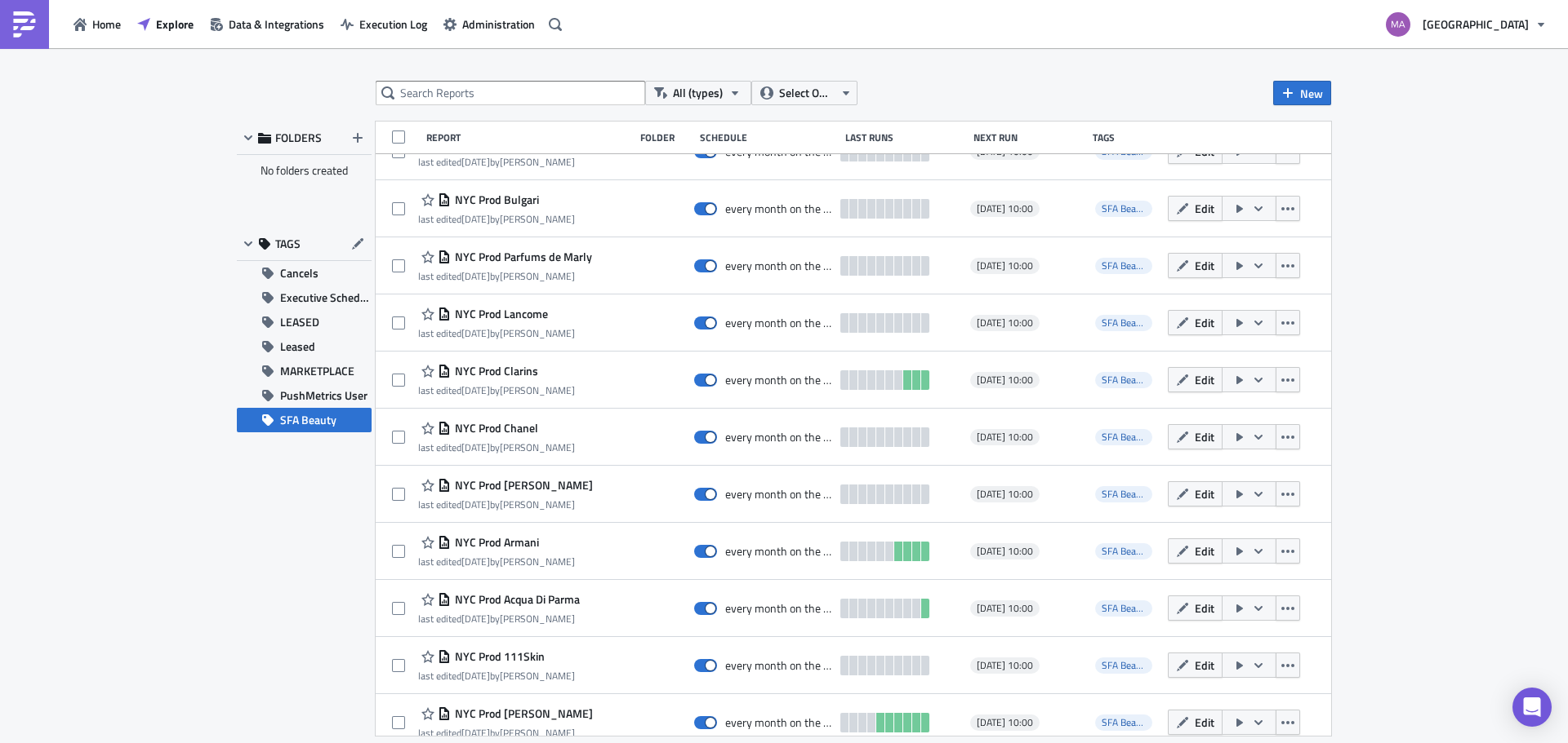
scroll to position [2389, 0]
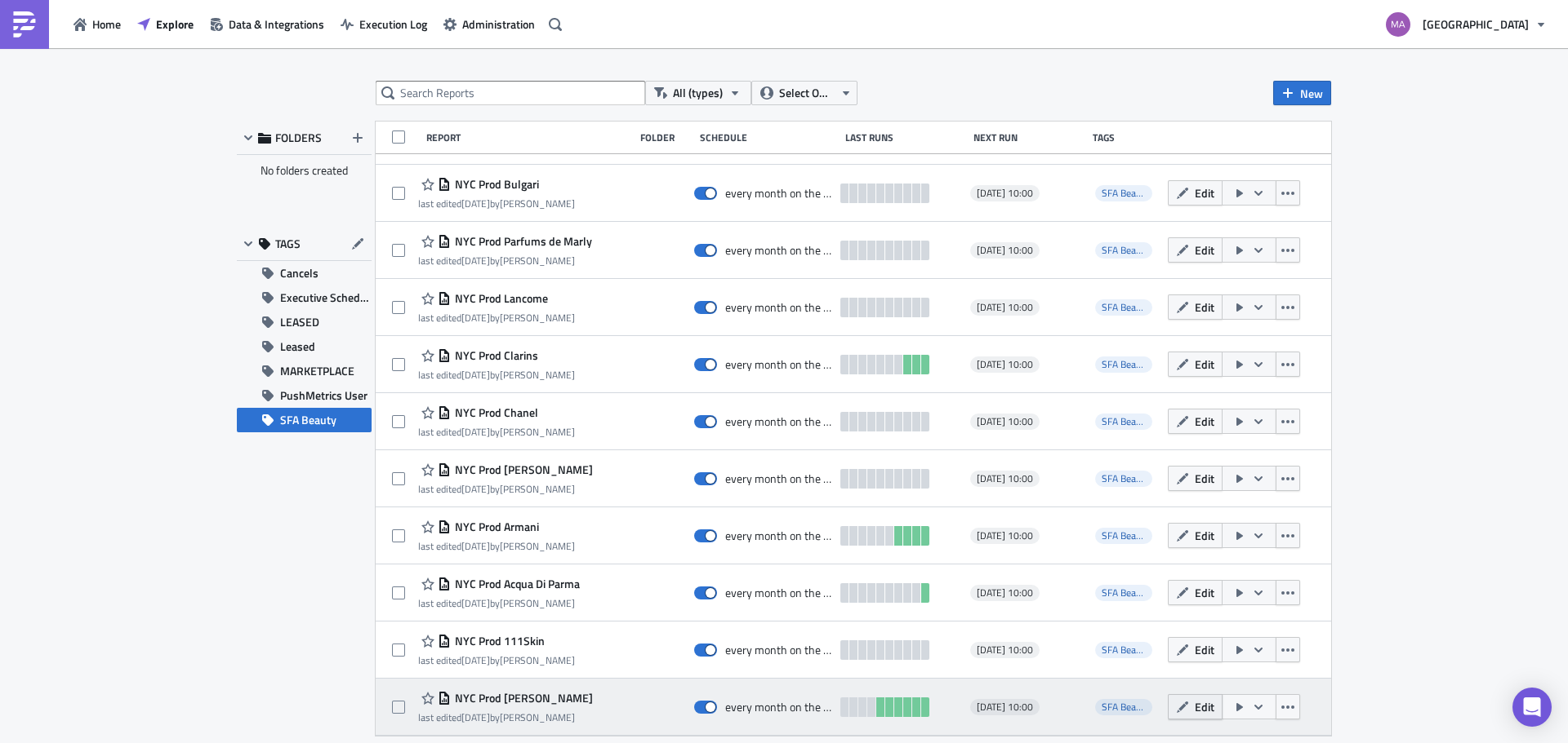
click at [1182, 710] on button "Edit" at bounding box center [1194, 707] width 55 height 25
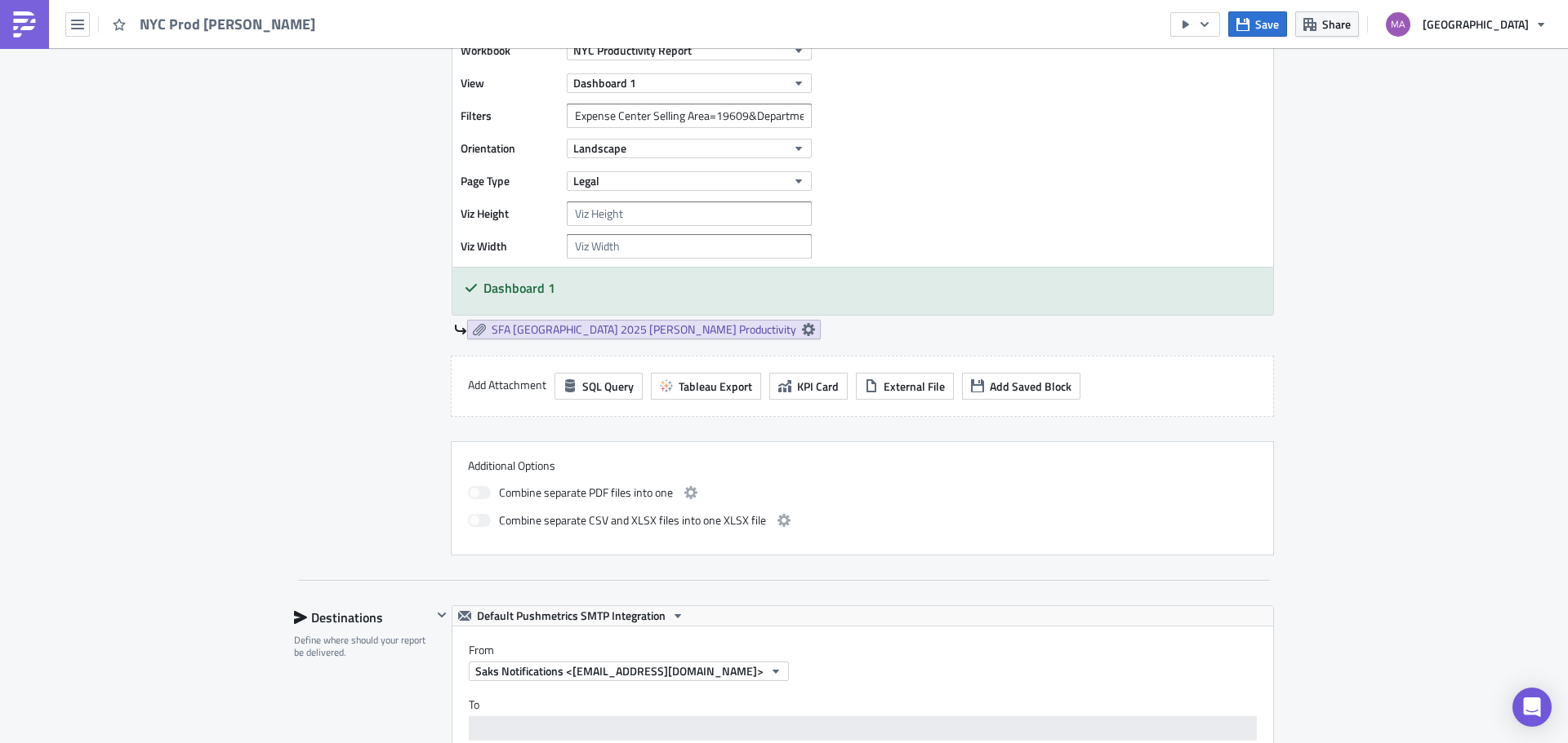
scroll to position [1061, 0]
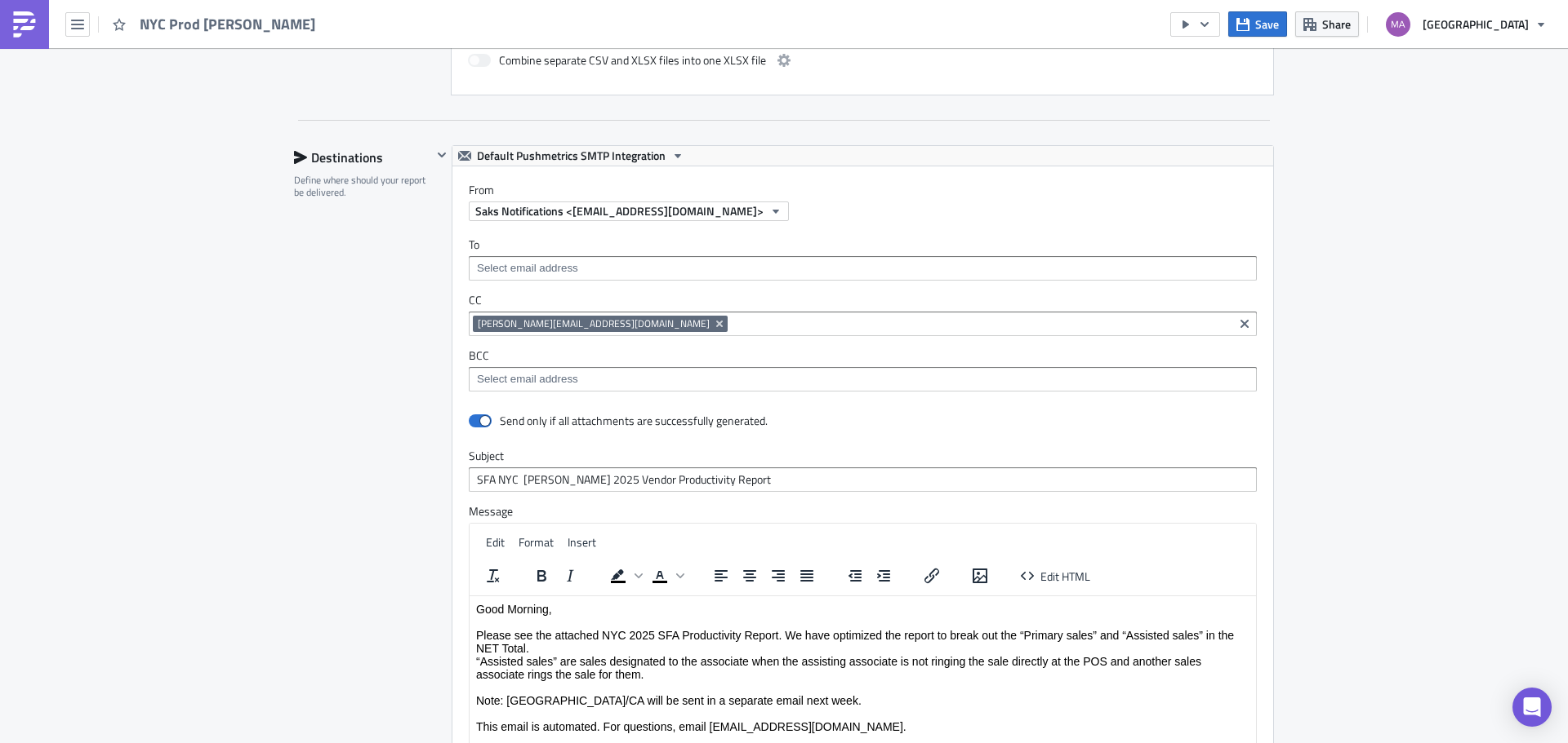
click at [732, 323] on input at bounding box center [980, 323] width 498 height 16
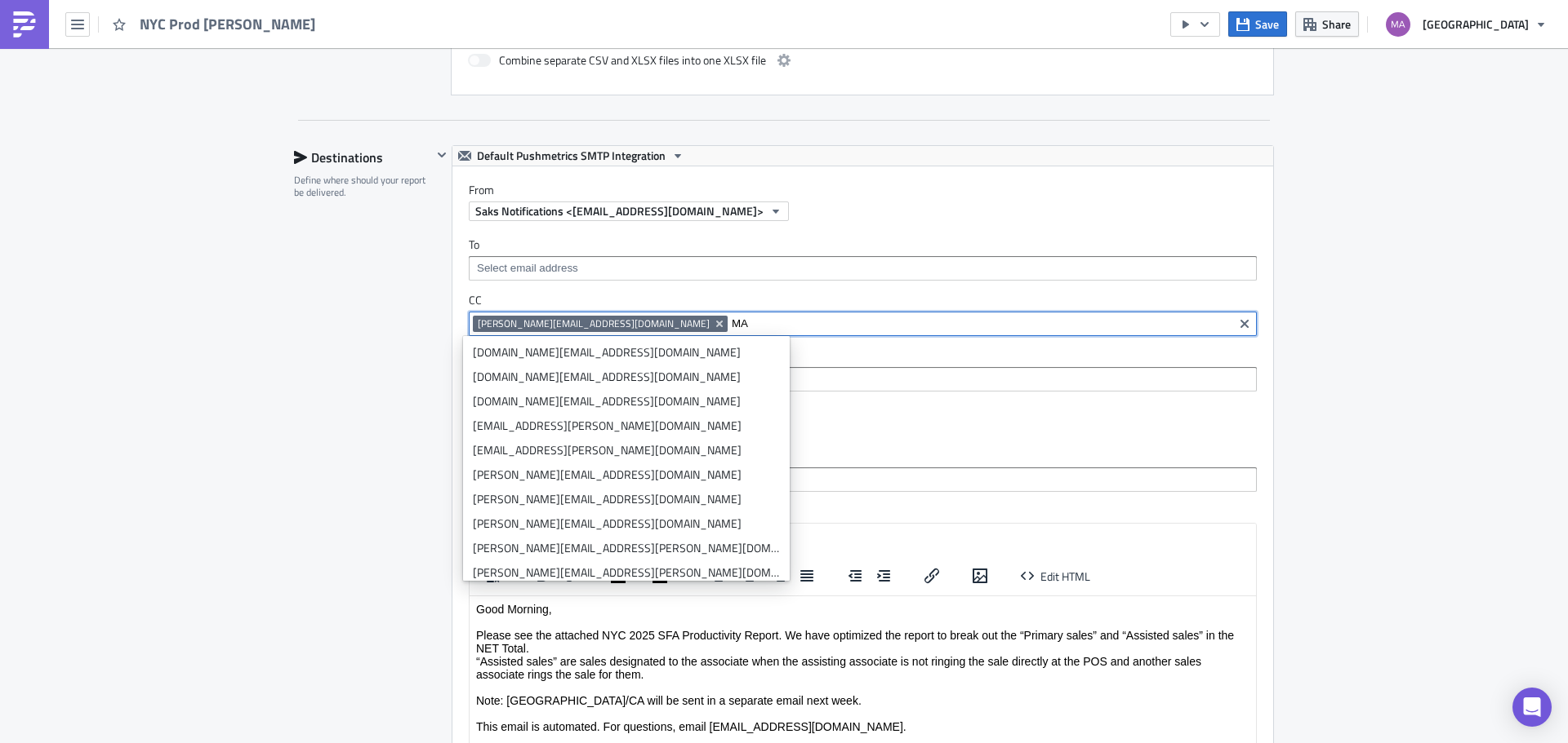
type input "M"
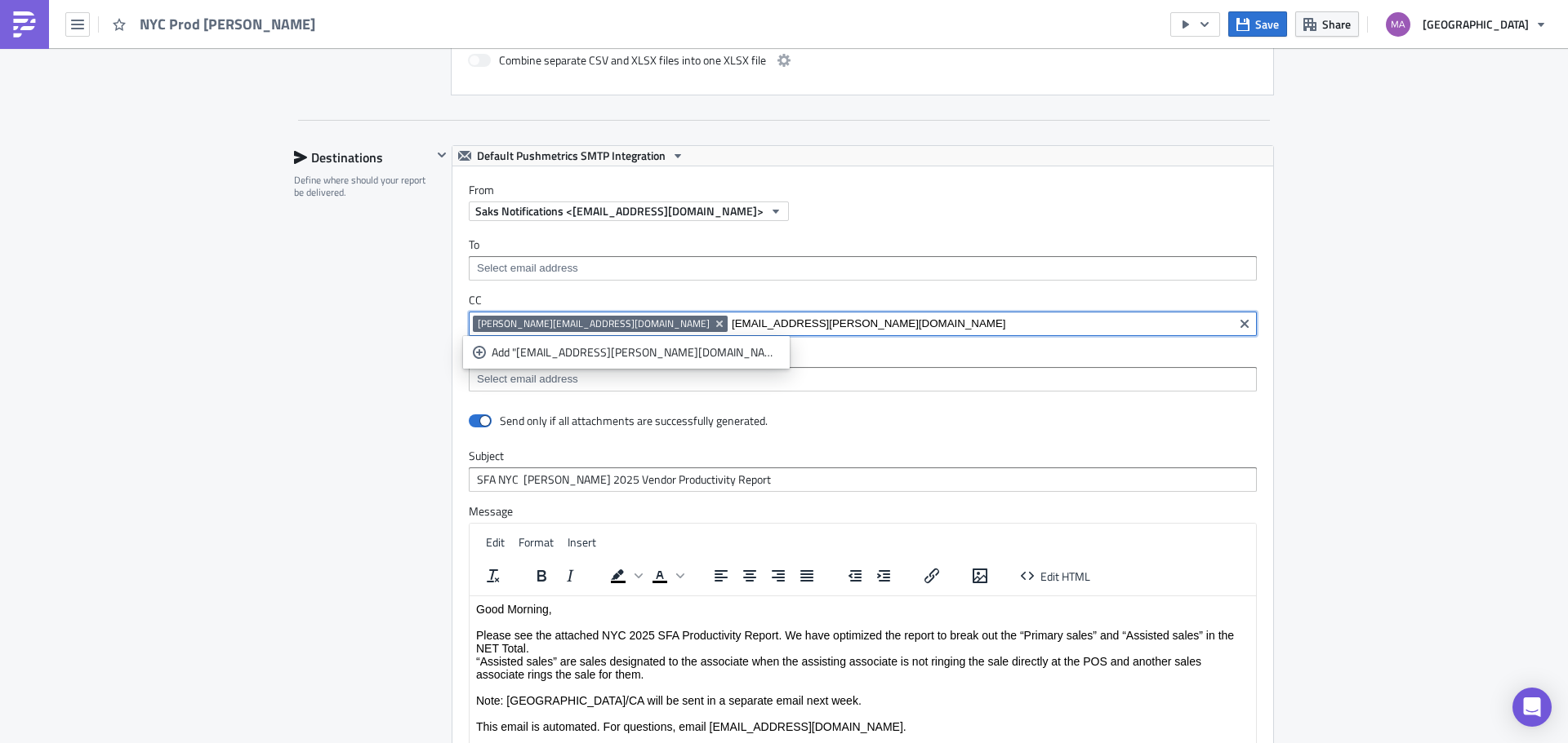
type input "[EMAIL_ADDRESS][PERSON_NAME][DOMAIN_NAME]"
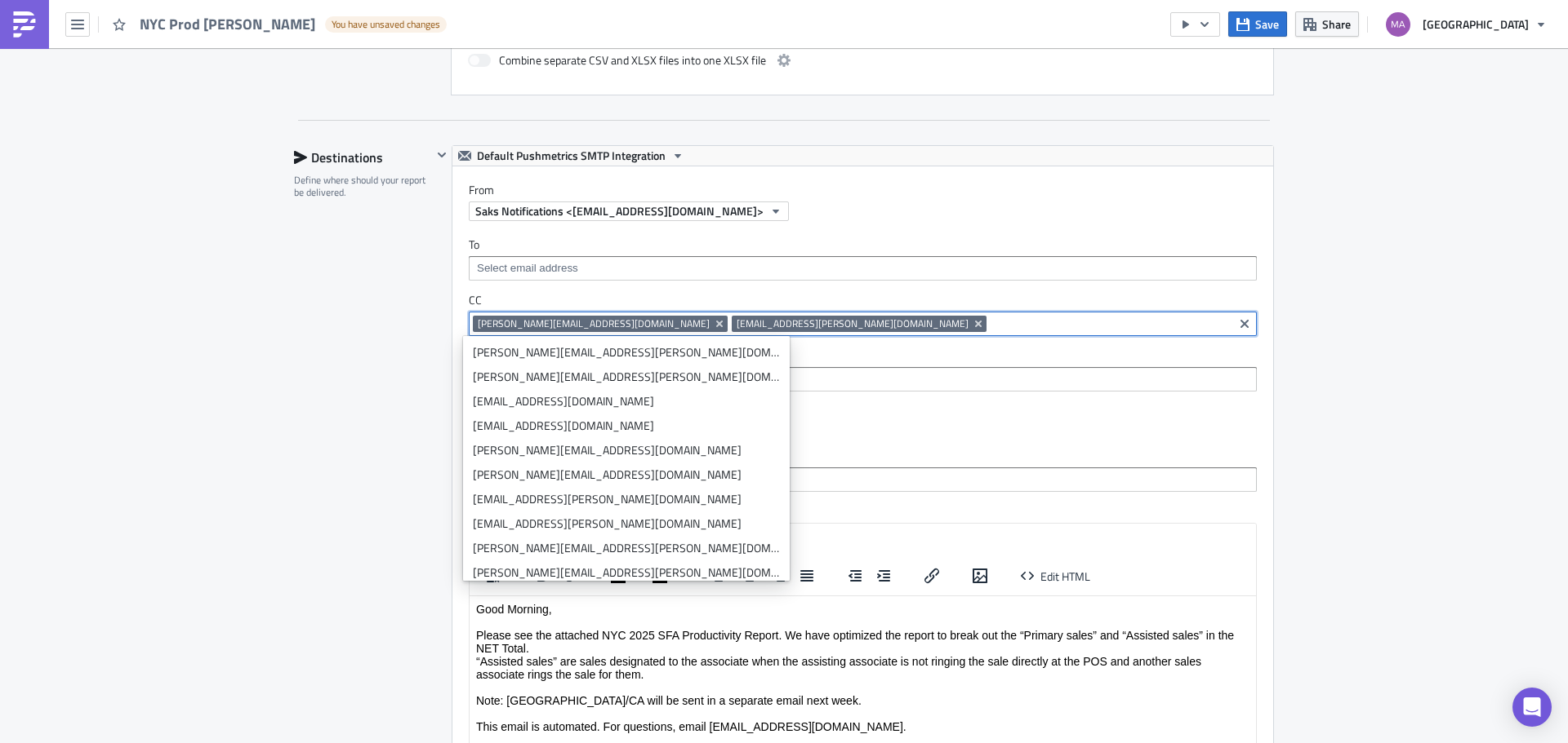
drag, startPoint x: 762, startPoint y: 326, endPoint x: 652, endPoint y: 324, distance: 110.0
click at [660, 326] on div "[PERSON_NAME][EMAIL_ADDRESS][DOMAIN_NAME] [DOMAIN_NAME][EMAIL_ADDRESS][PERSON_N…" at bounding box center [850, 325] width 756 height 20
click at [737, 324] on span "[EMAIL_ADDRESS][PERSON_NAME][DOMAIN_NAME]" at bounding box center [853, 323] width 232 height 13
click at [828, 362] on label "BCC" at bounding box center [862, 355] width 788 height 15
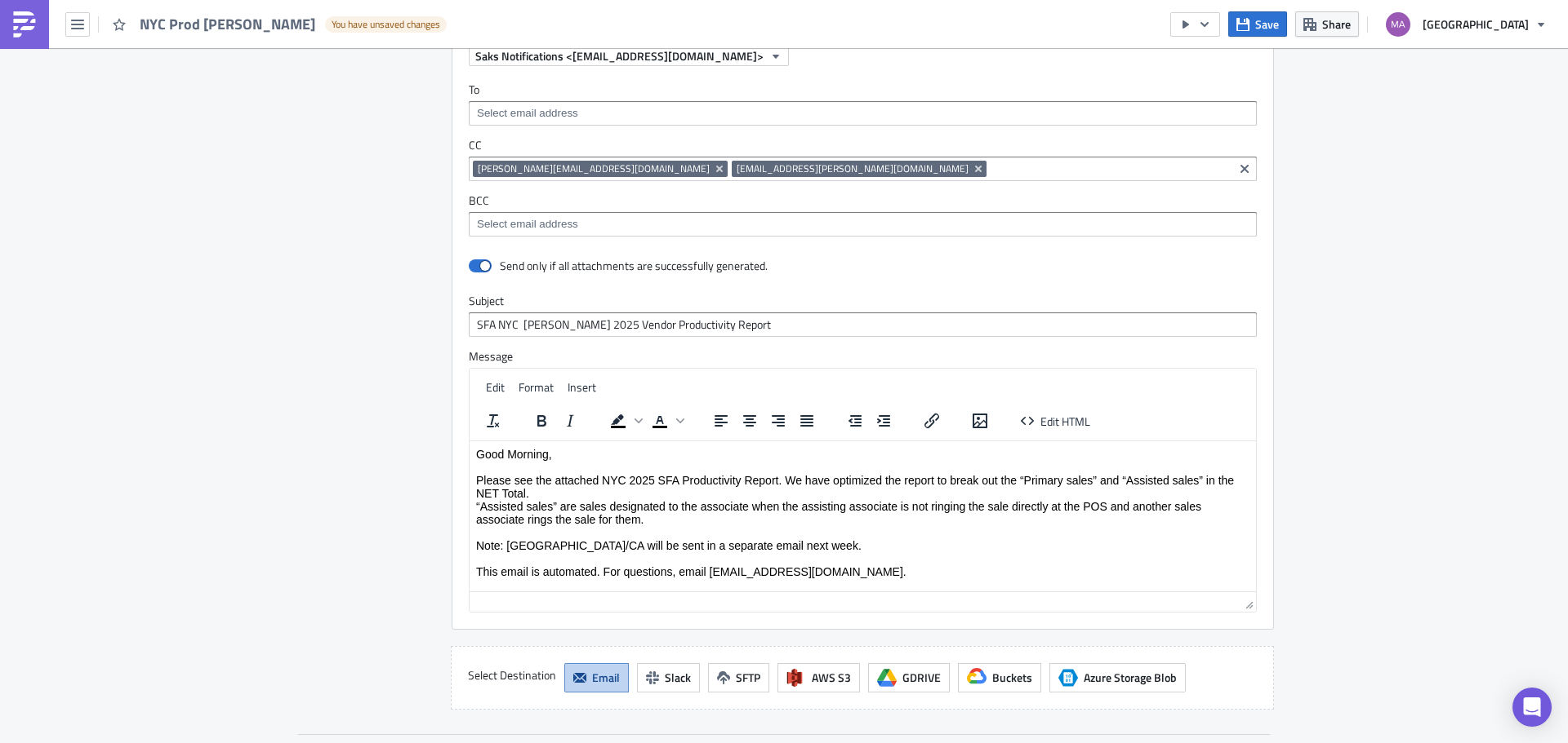
scroll to position [1481, 0]
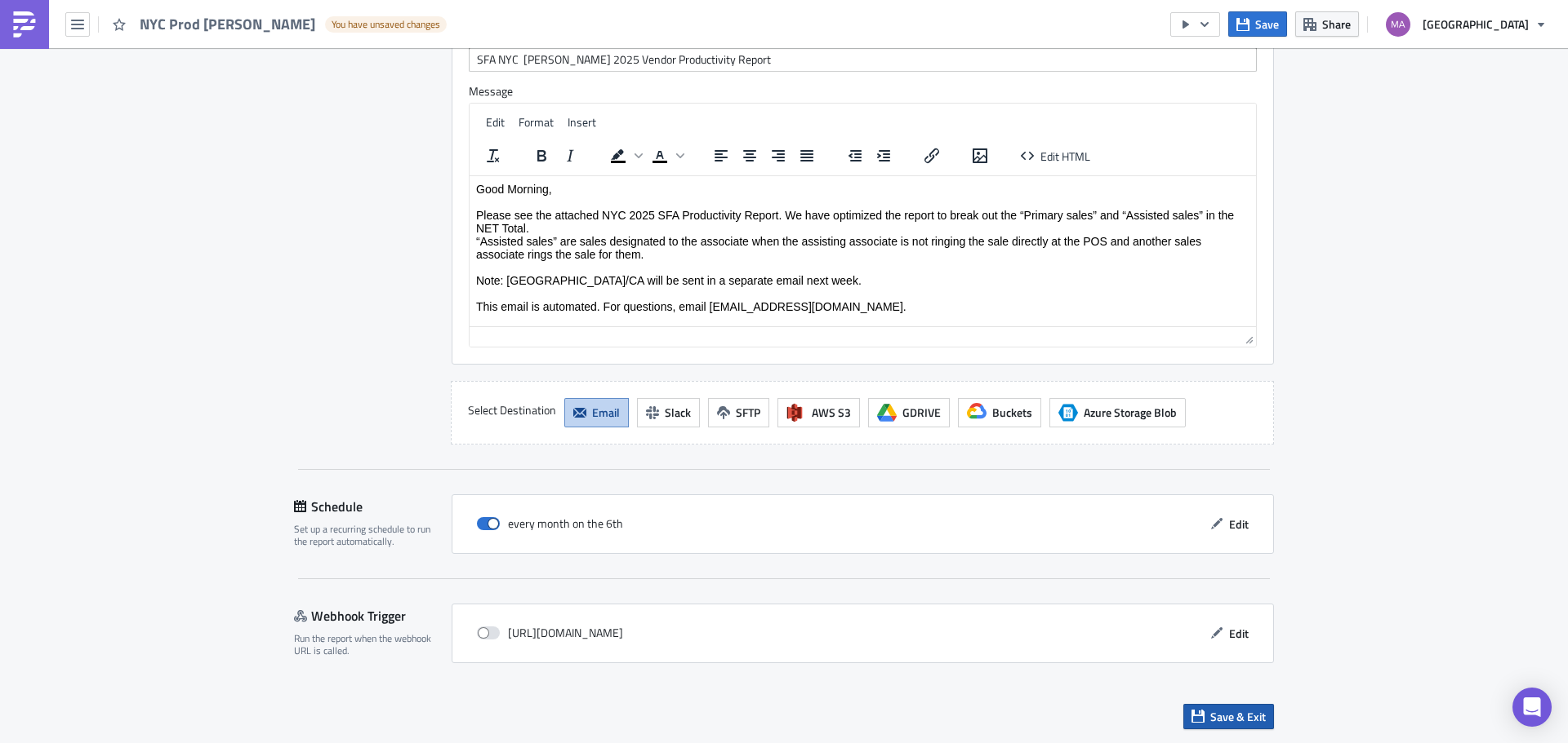
click at [1210, 715] on span "Save & Exit" at bounding box center [1237, 717] width 55 height 17
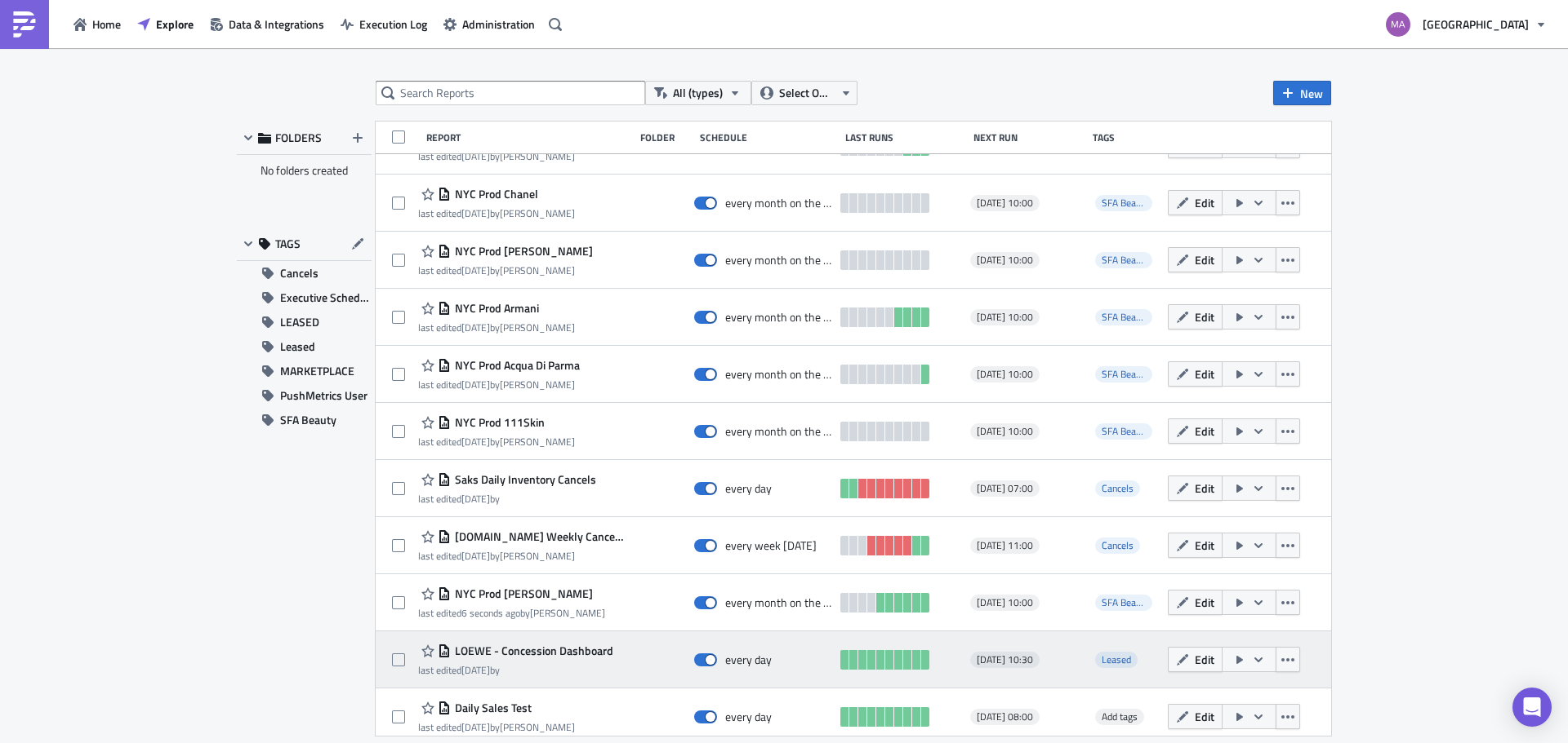
scroll to position [2968, 0]
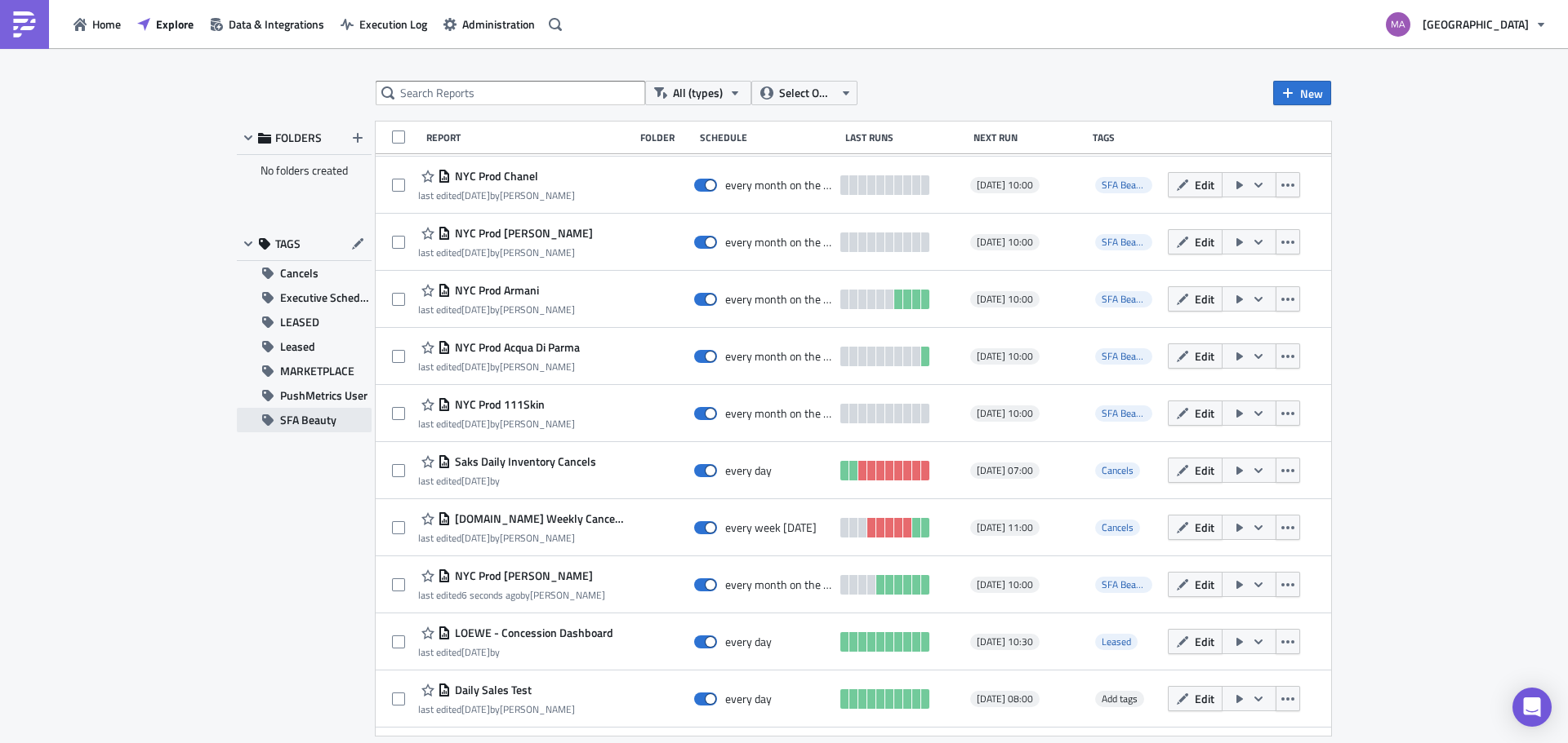
click at [276, 415] on button "SFA Beauty" at bounding box center [304, 420] width 135 height 24
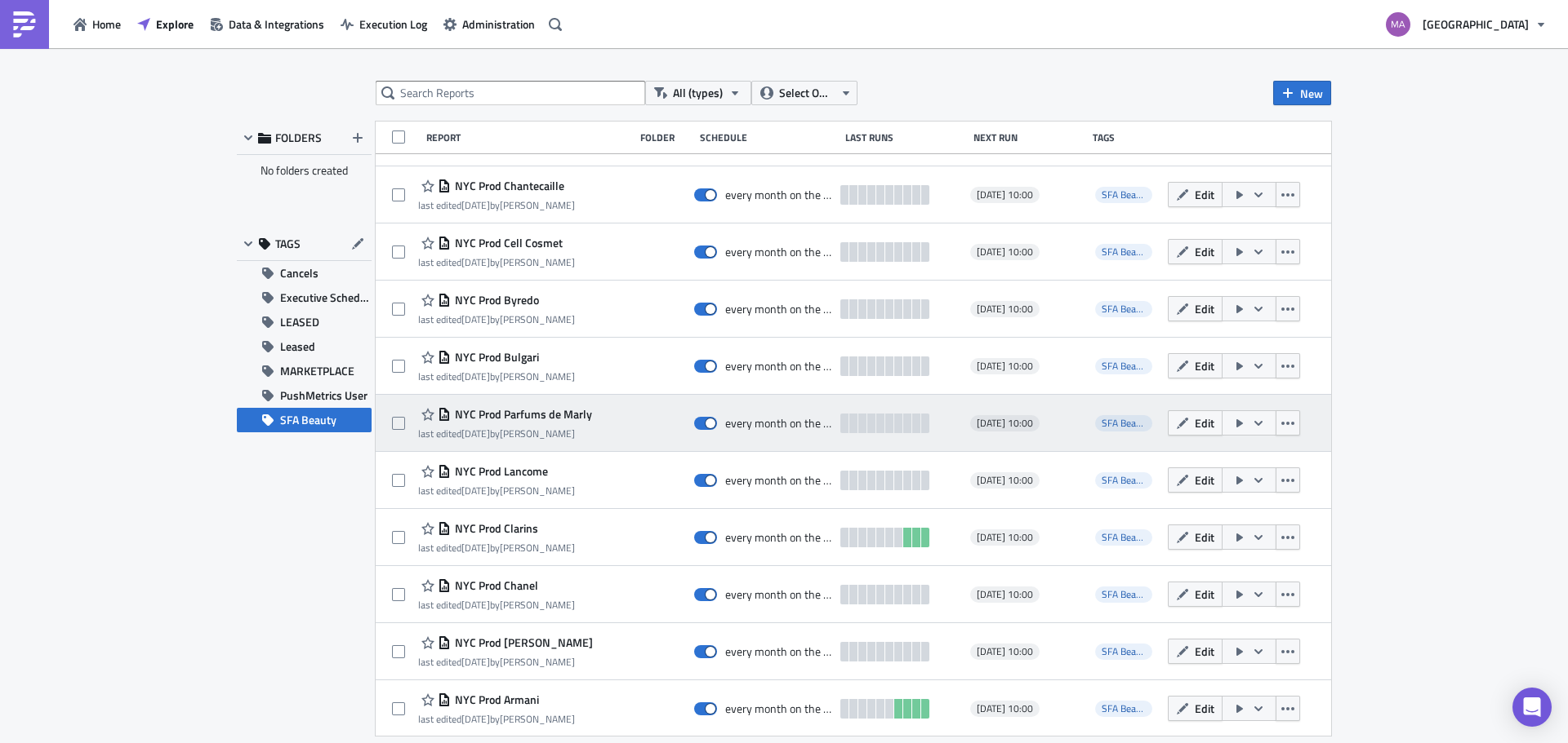
scroll to position [2389, 0]
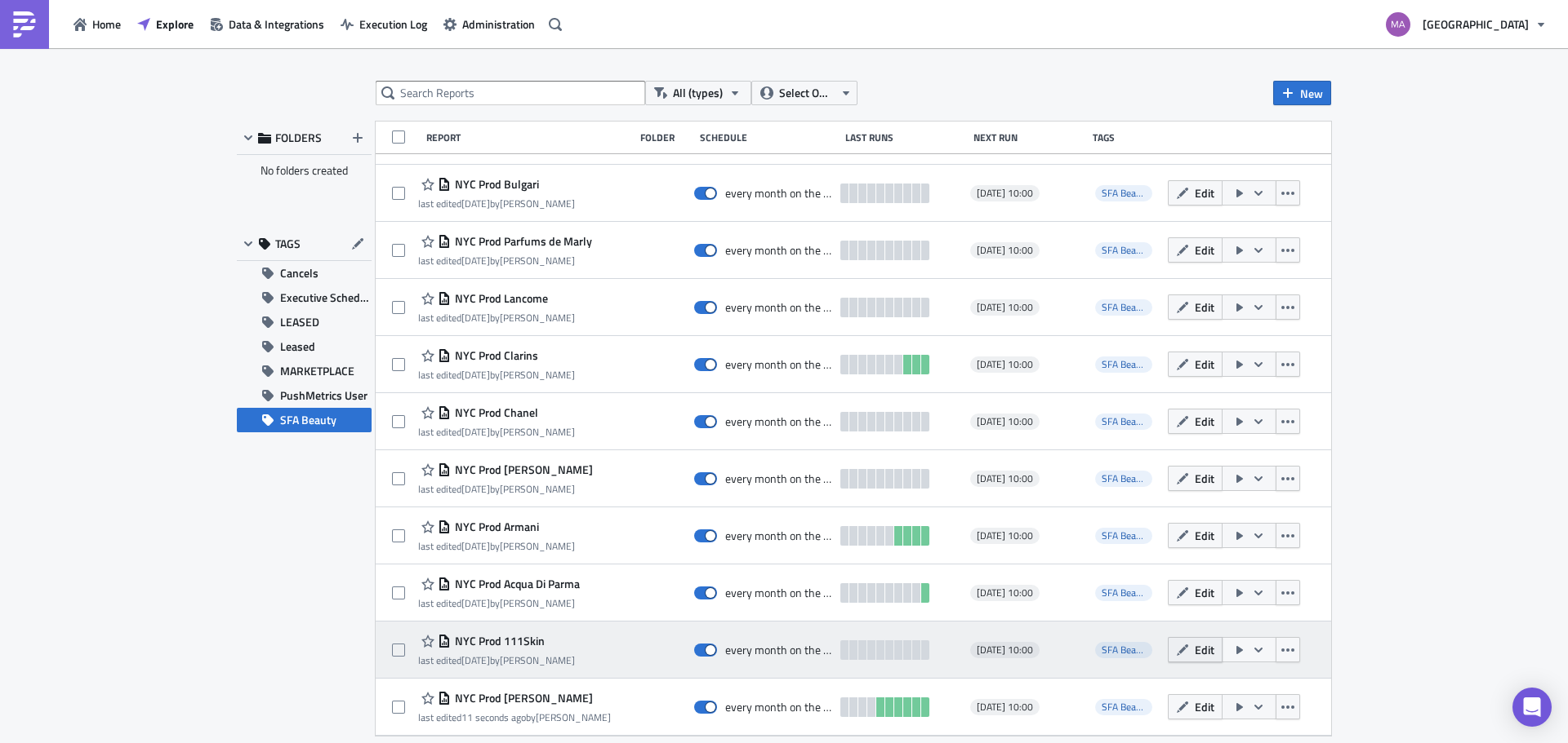
click at [1177, 645] on icon "button" at bounding box center [1183, 650] width 12 height 12
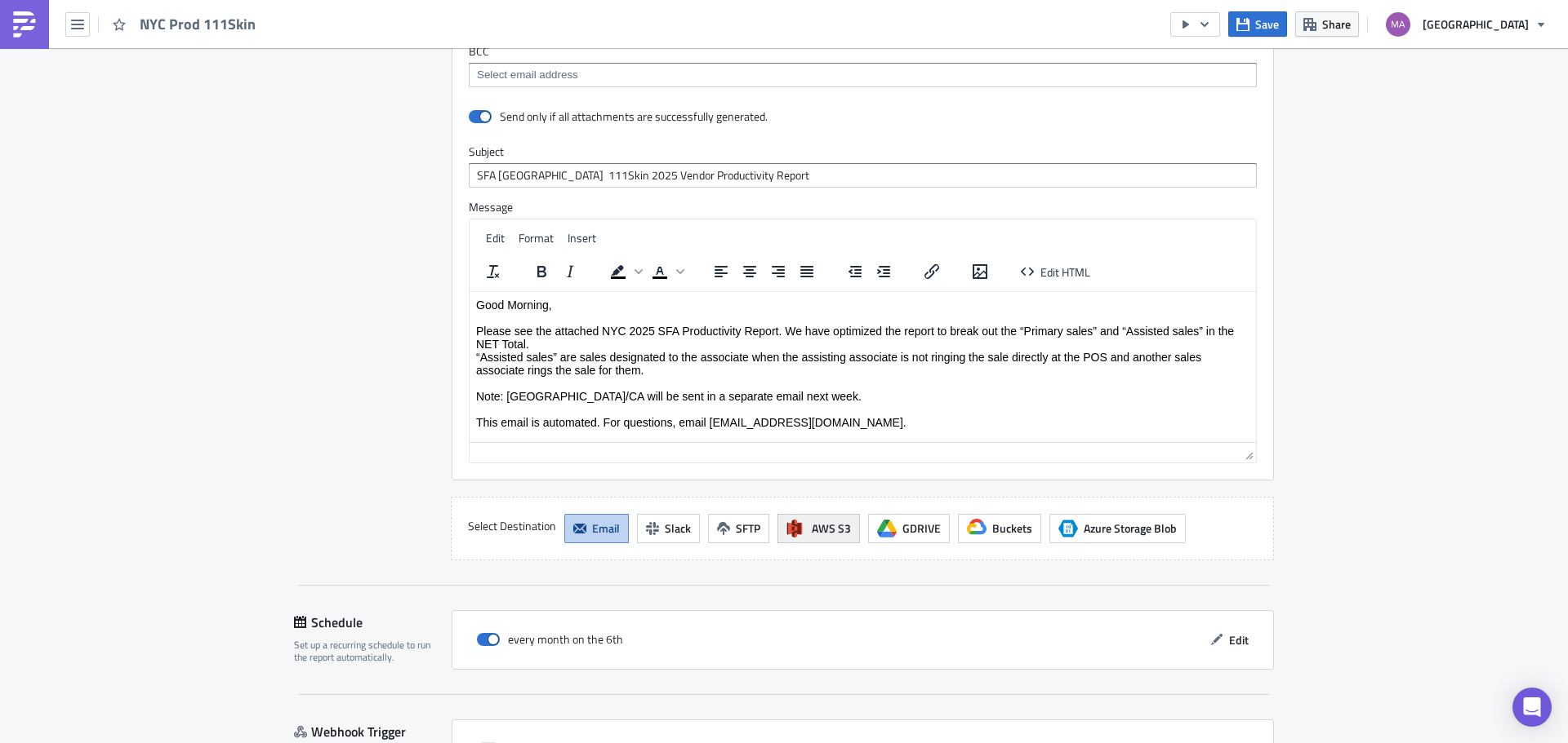
scroll to position [1433, 0]
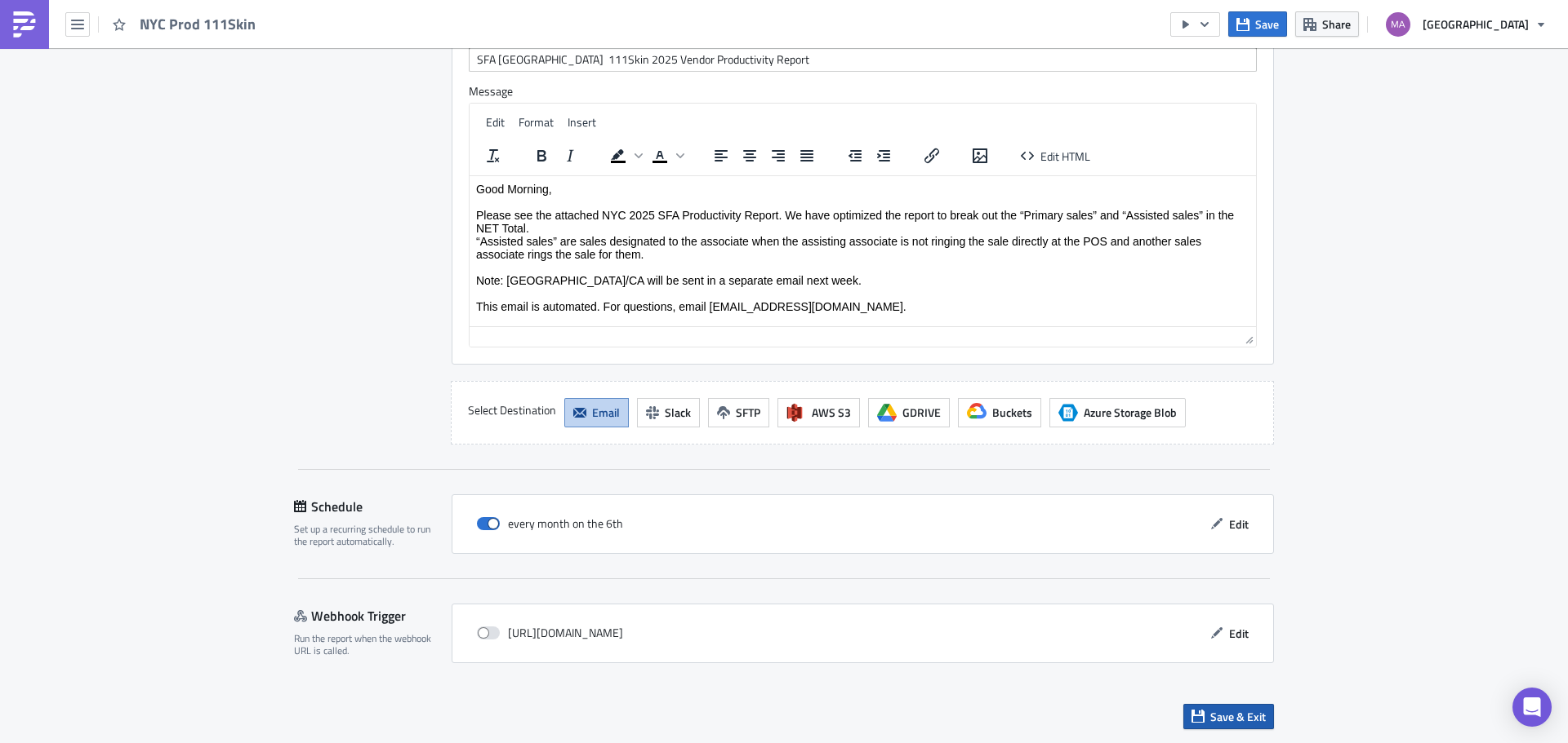
click at [1200, 710] on button "Save & Exit" at bounding box center [1228, 717] width 91 height 25
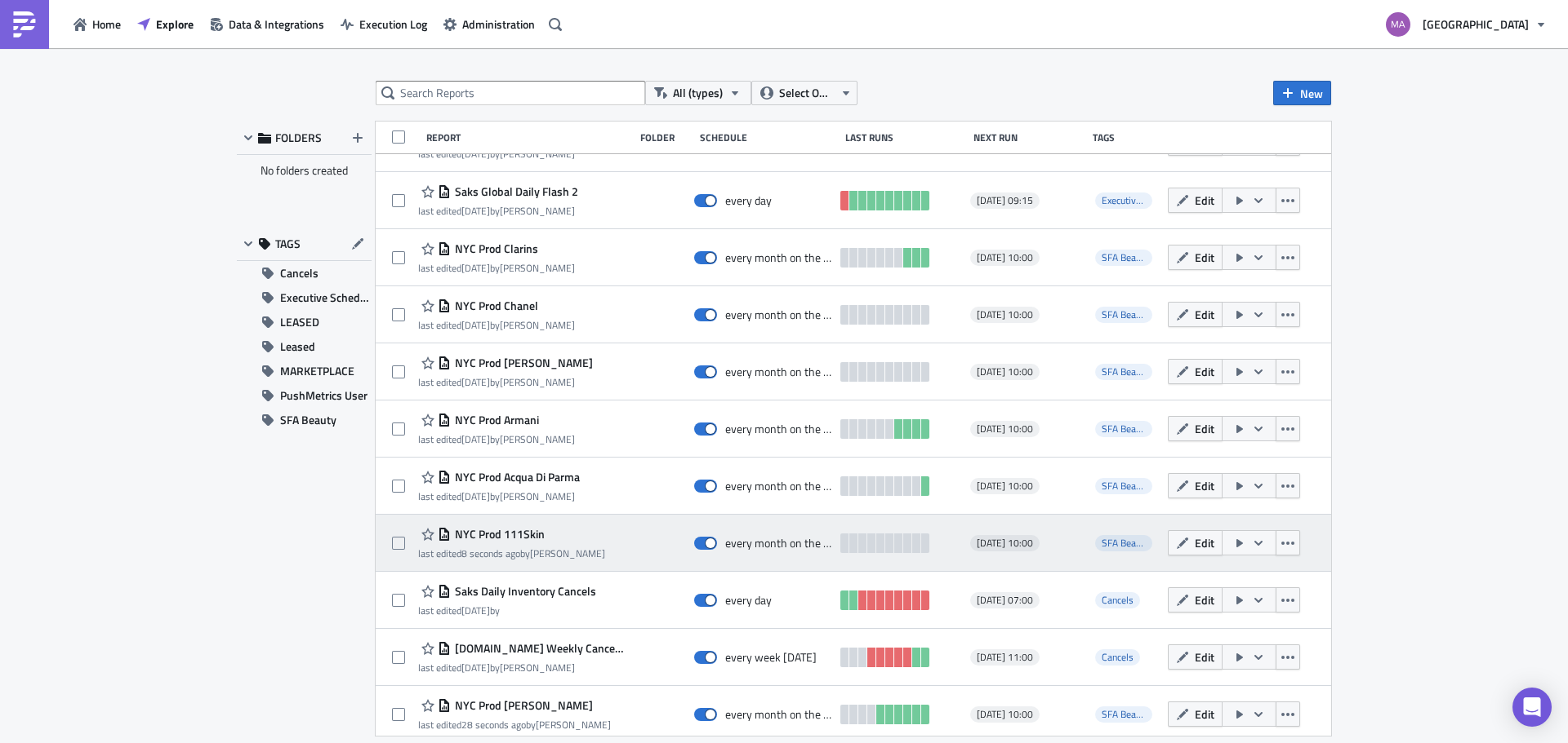
scroll to position [2845, 0]
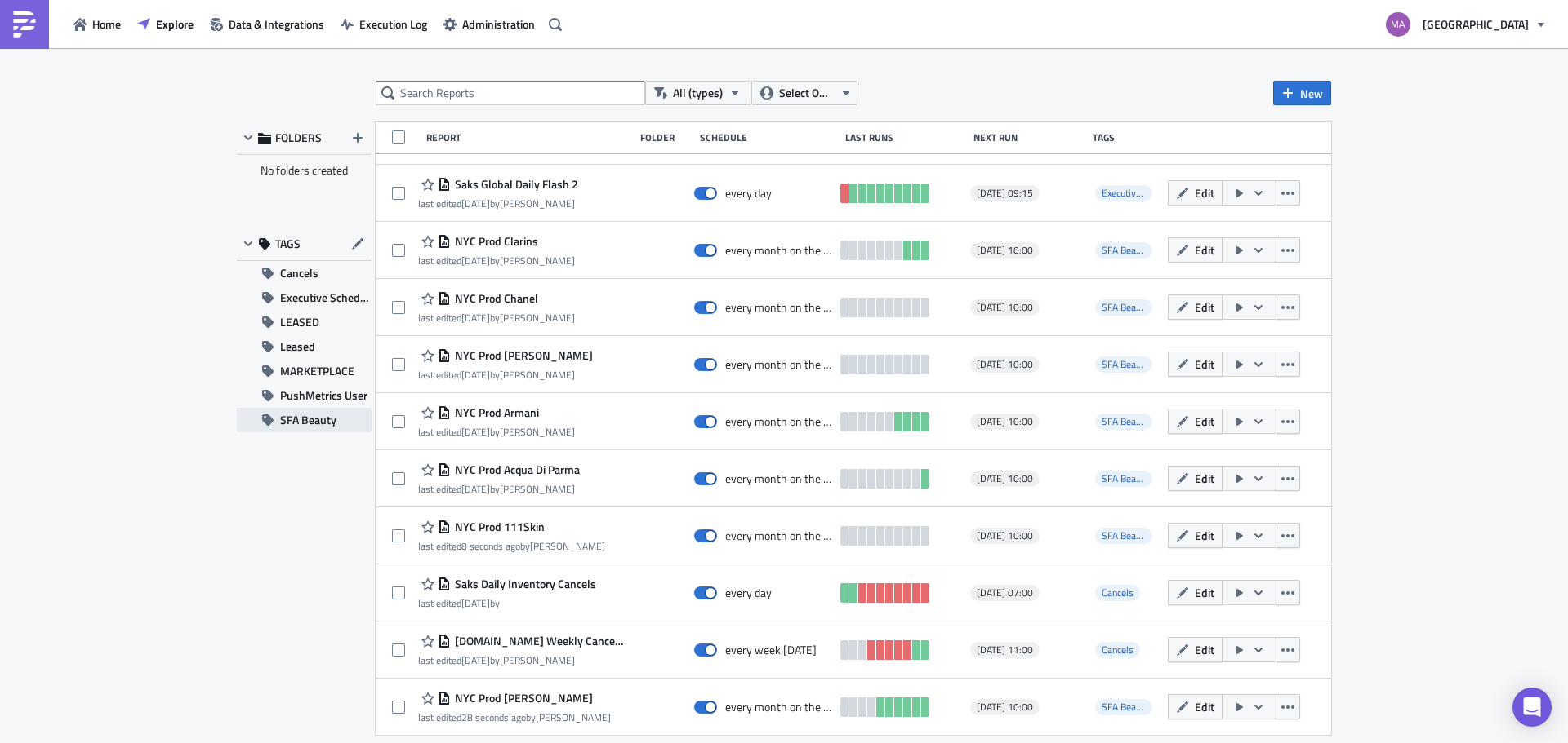
click at [315, 417] on span "SFA Beauty" at bounding box center [308, 420] width 56 height 24
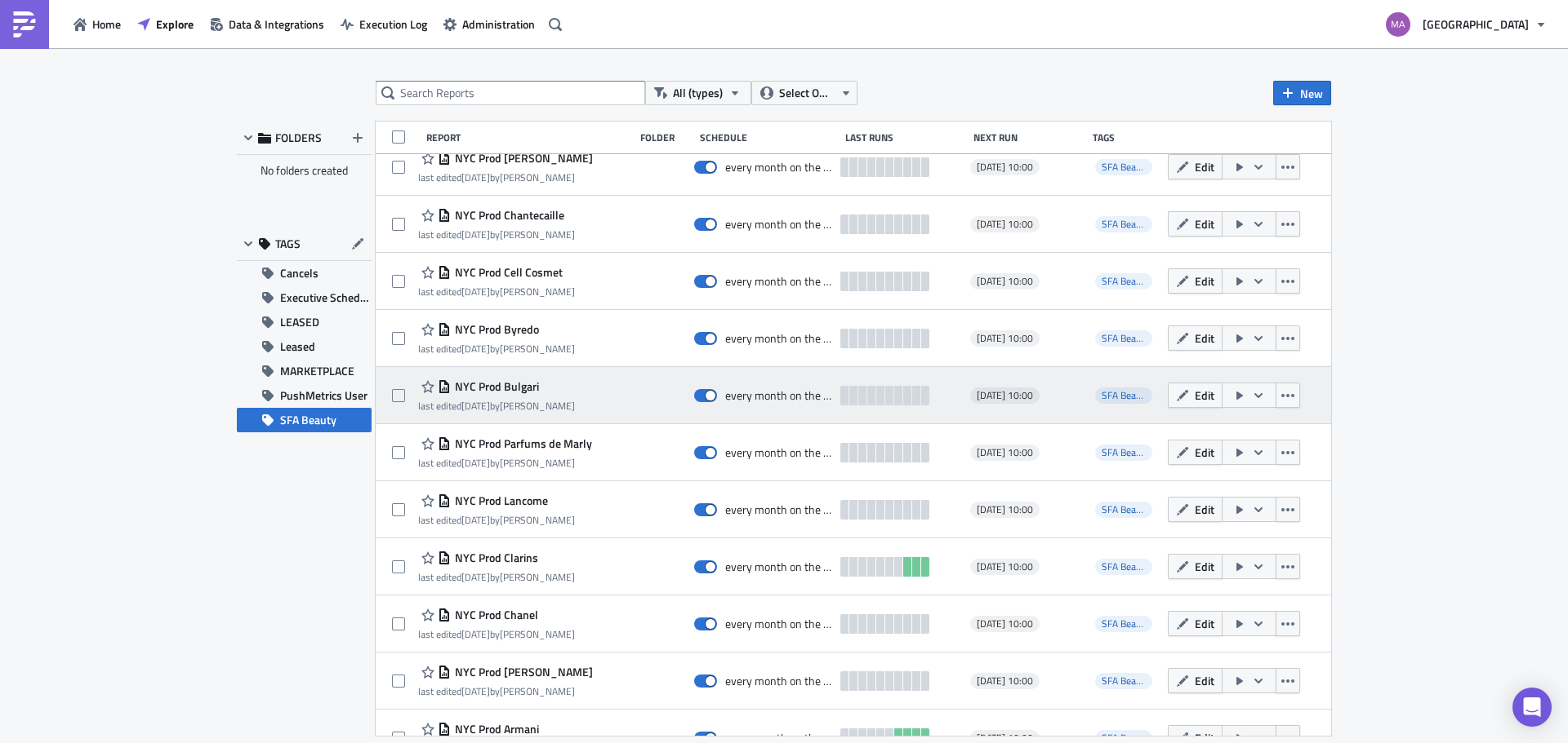
scroll to position [2389, 0]
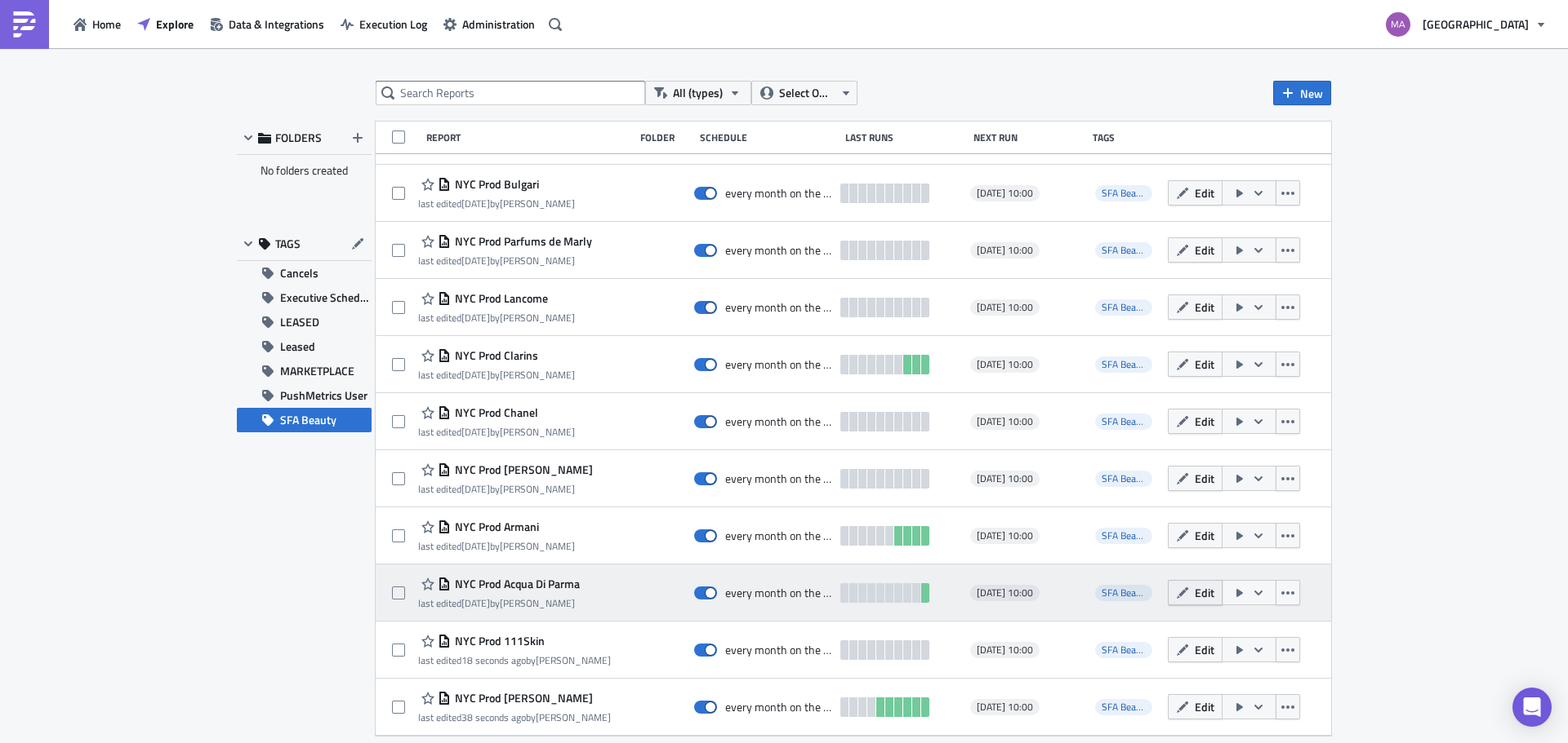
click at [1176, 591] on icon "button" at bounding box center [1182, 592] width 13 height 13
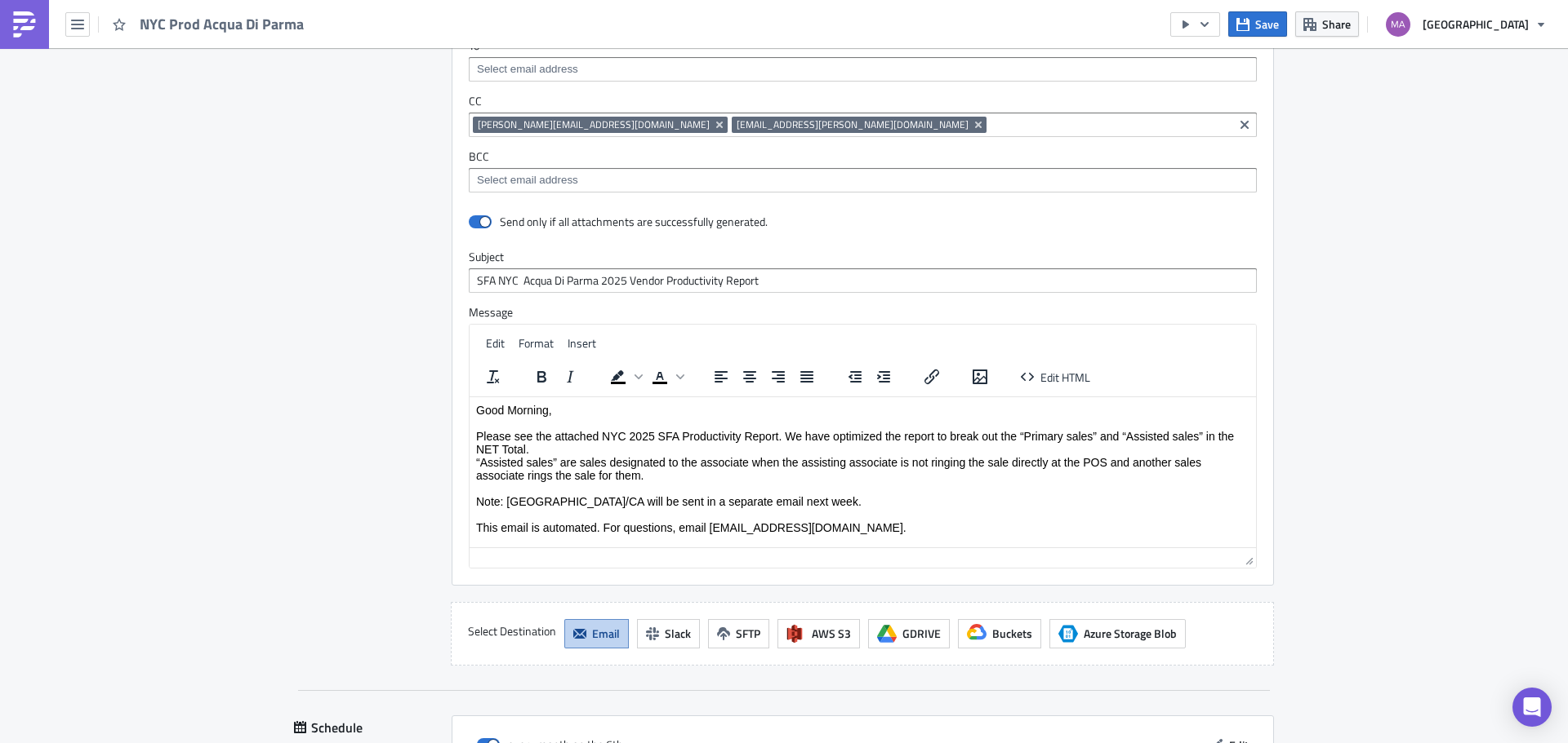
scroll to position [1530, 0]
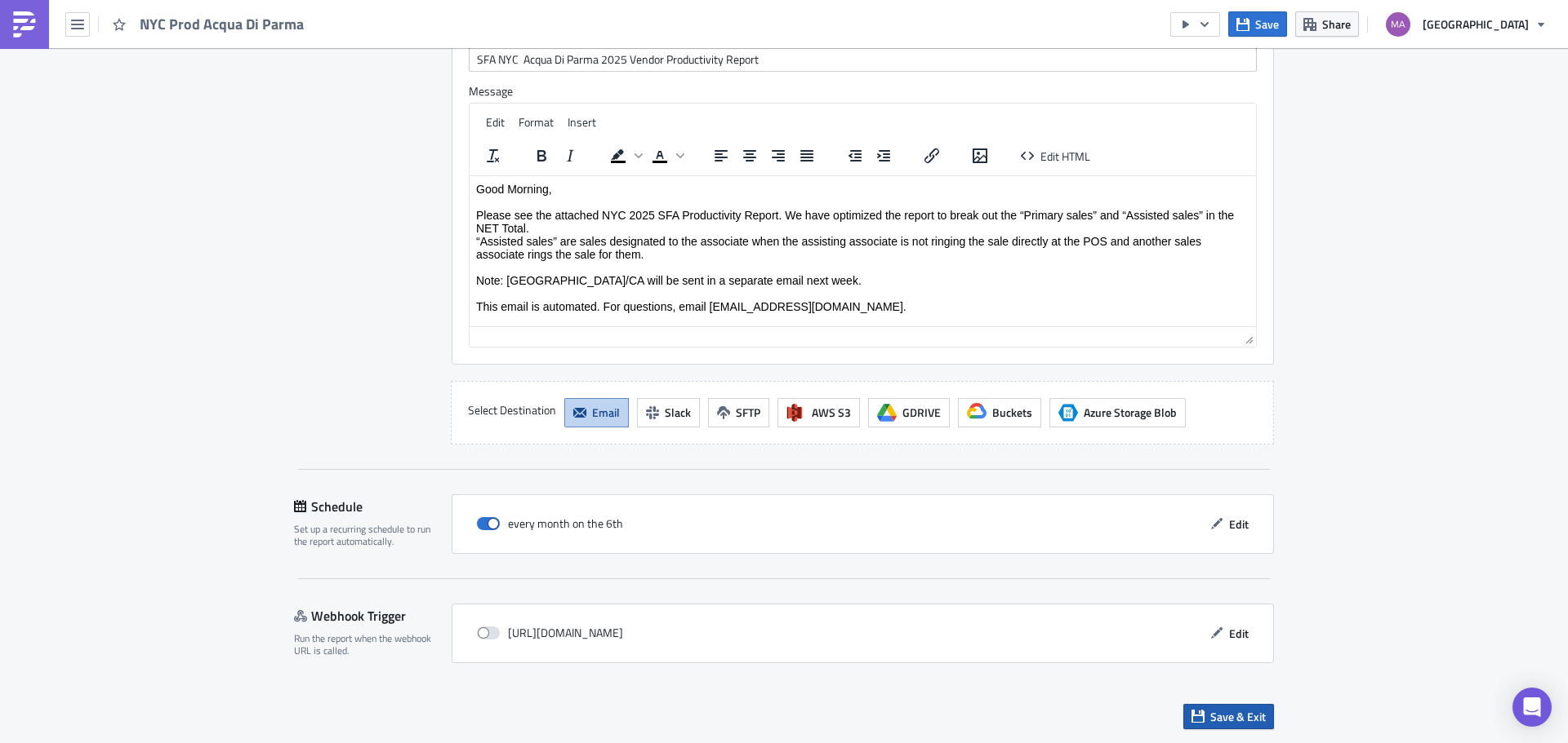
click at [1220, 721] on span "Save & Exit" at bounding box center [1237, 717] width 55 height 17
